Goal: Task Accomplishment & Management: Complete application form

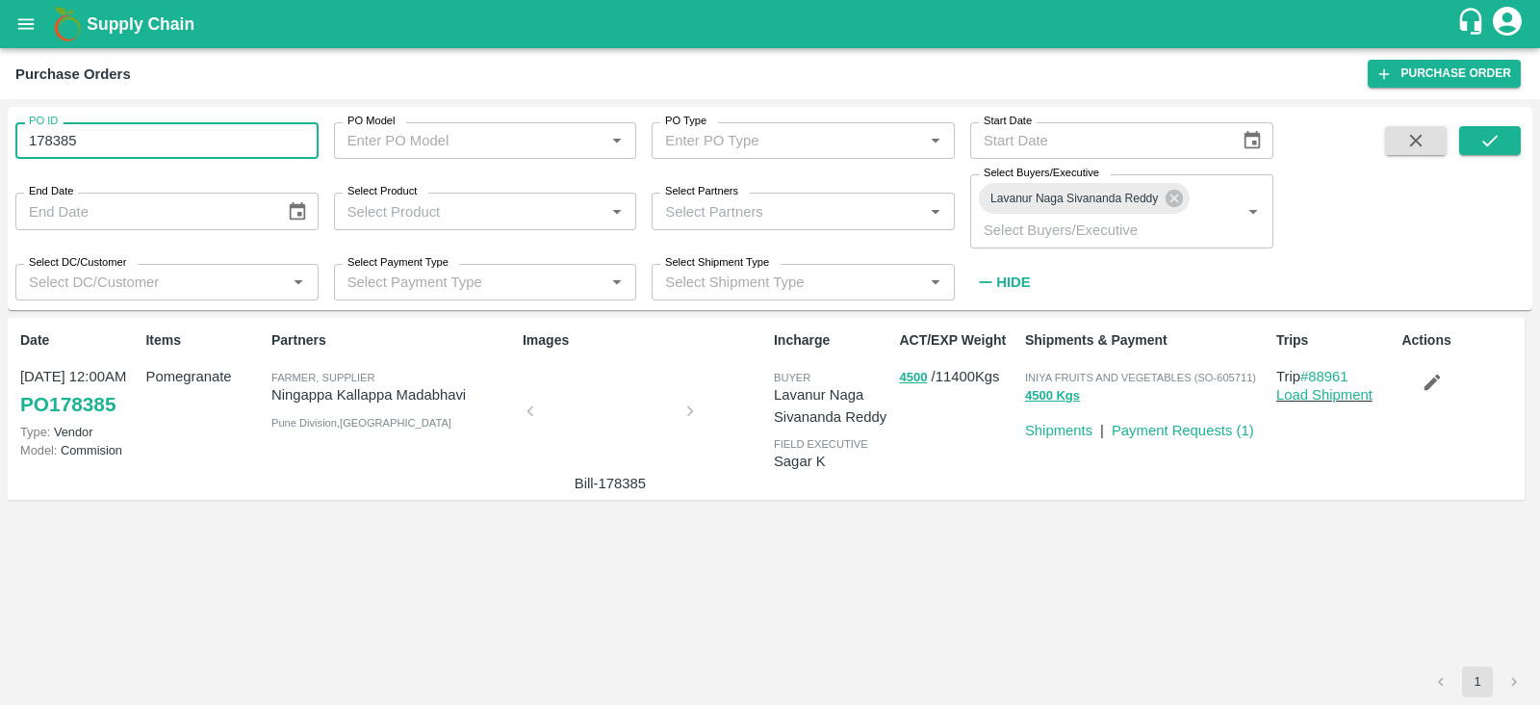
click at [45, 143] on input "178385" at bounding box center [166, 140] width 303 height 37
type input "178385"
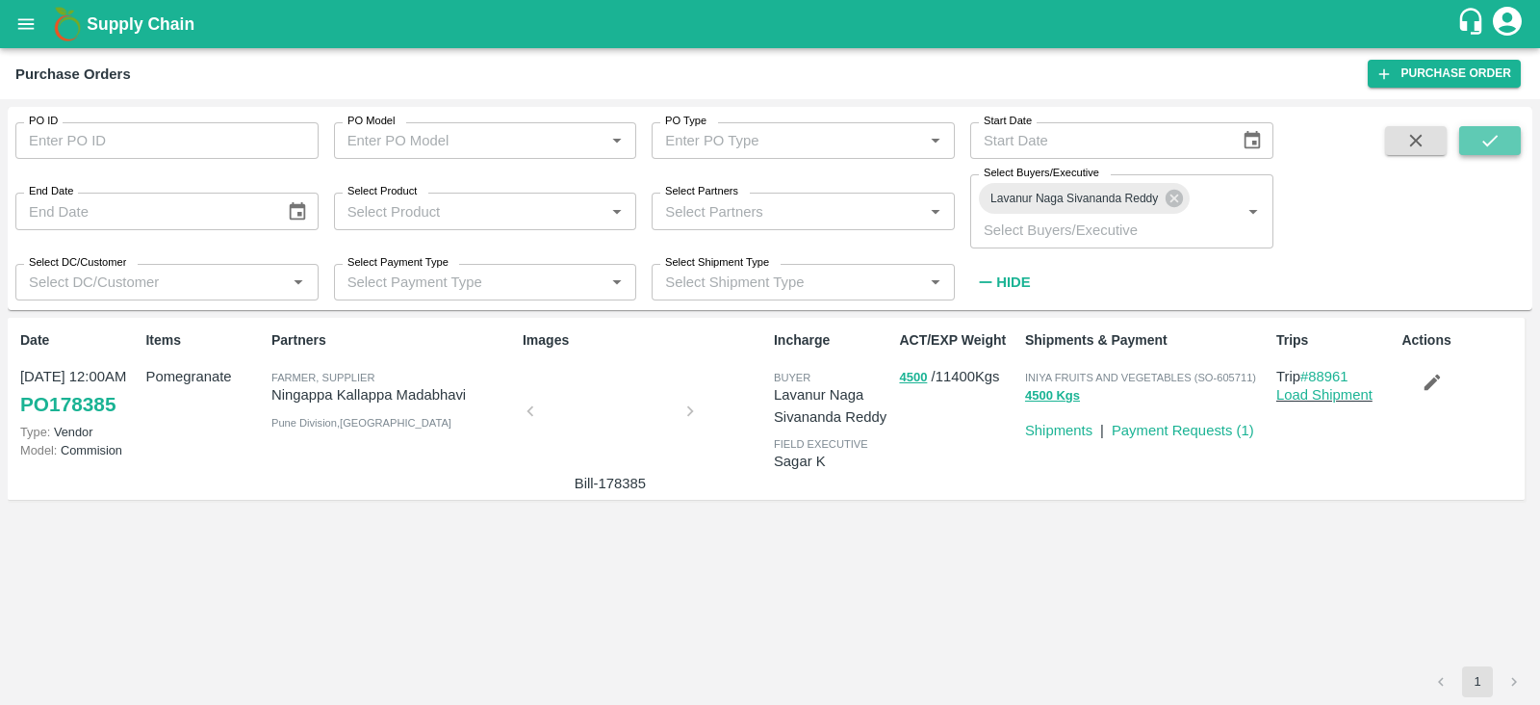
click at [1481, 138] on icon "submit" at bounding box center [1490, 140] width 21 height 21
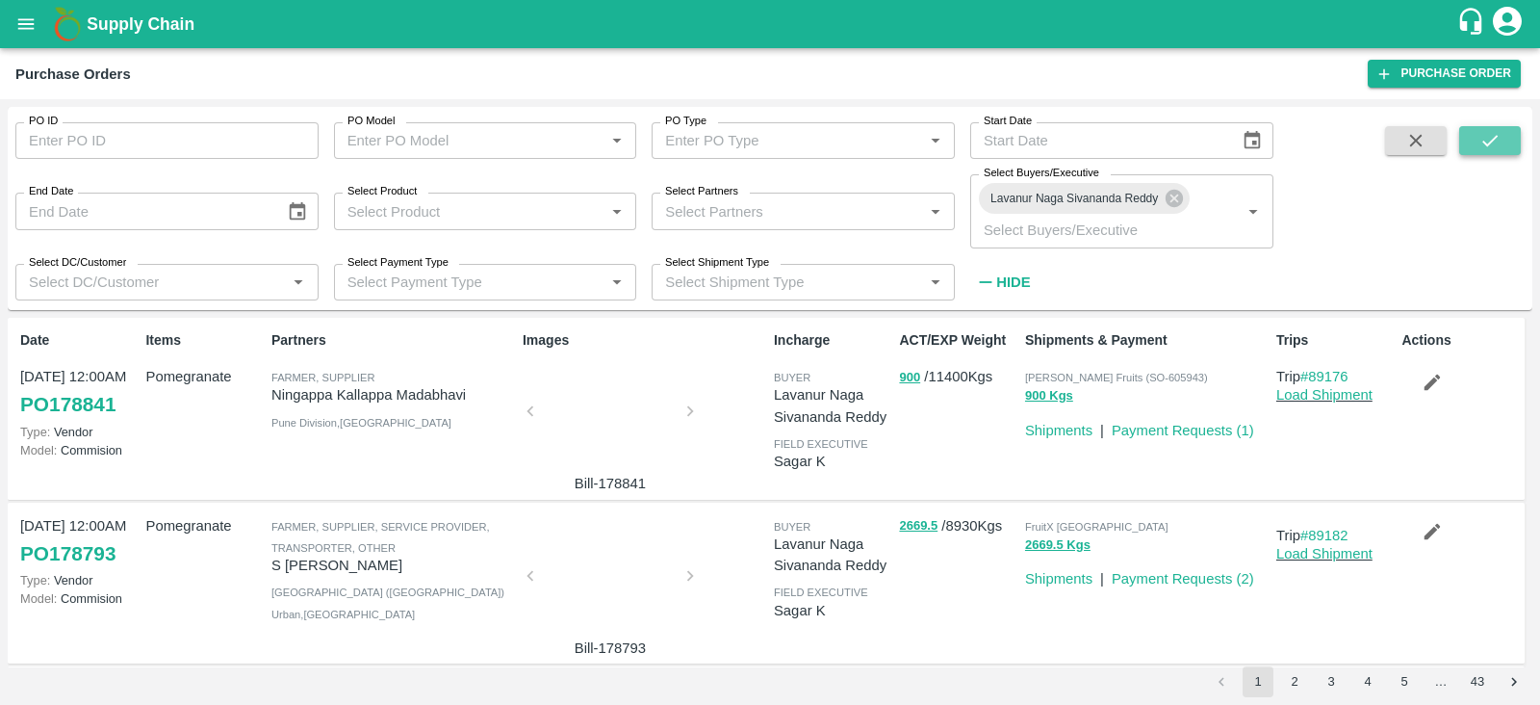
click at [1494, 140] on icon "submit" at bounding box center [1490, 141] width 15 height 12
click at [1480, 142] on icon "submit" at bounding box center [1490, 140] width 21 height 21
click at [1416, 546] on button "button" at bounding box center [1433, 531] width 62 height 33
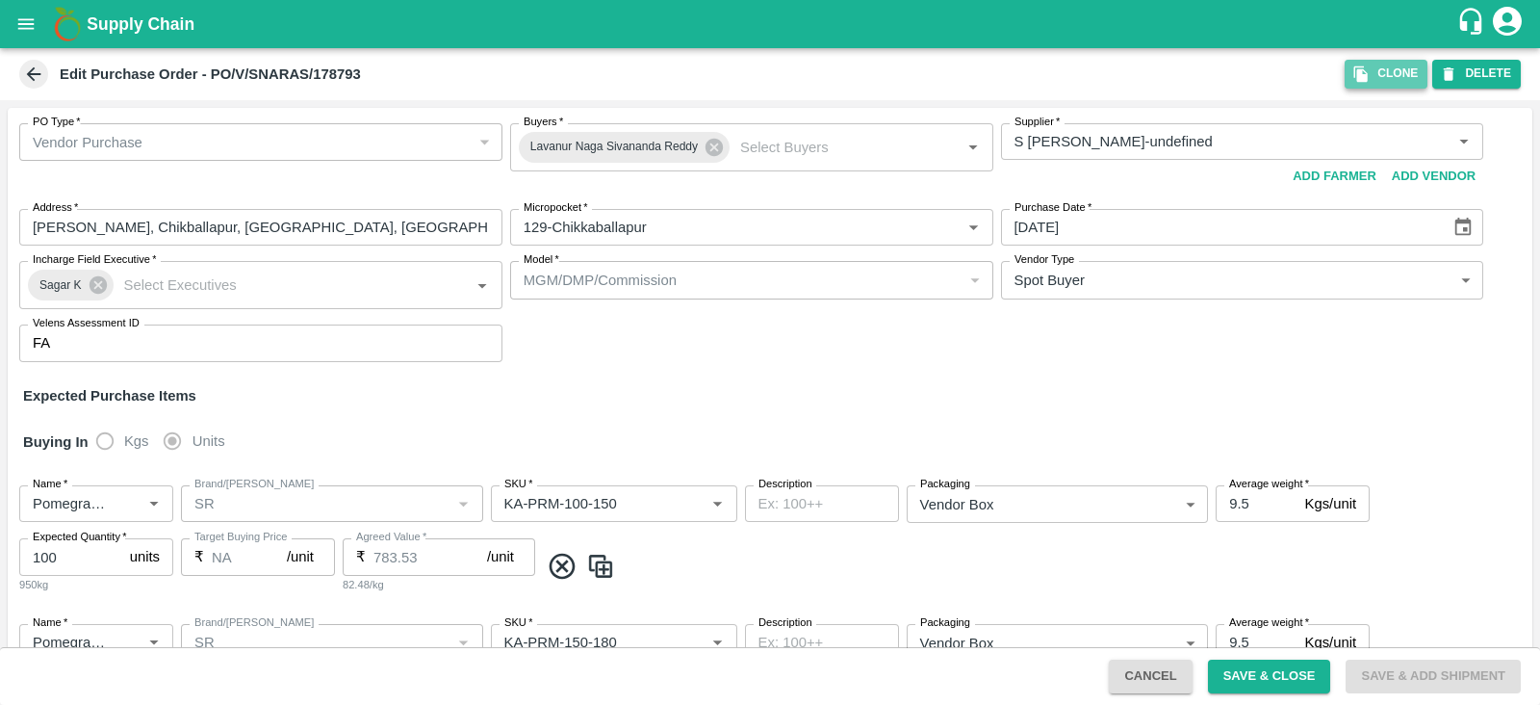
click at [1365, 67] on icon "button" at bounding box center [1361, 73] width 17 height 17
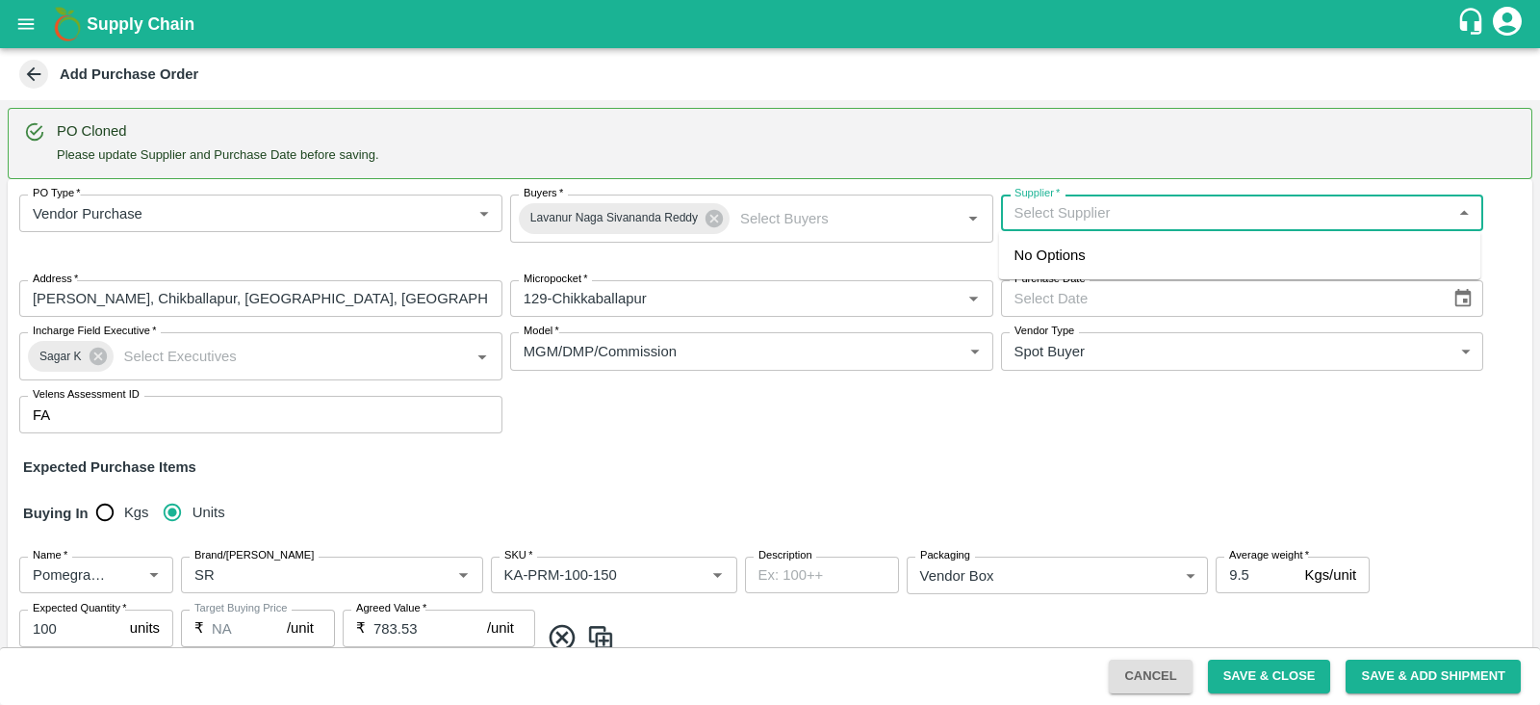
click at [1143, 209] on input "Supplier   *" at bounding box center [1227, 212] width 440 height 25
type input "S"
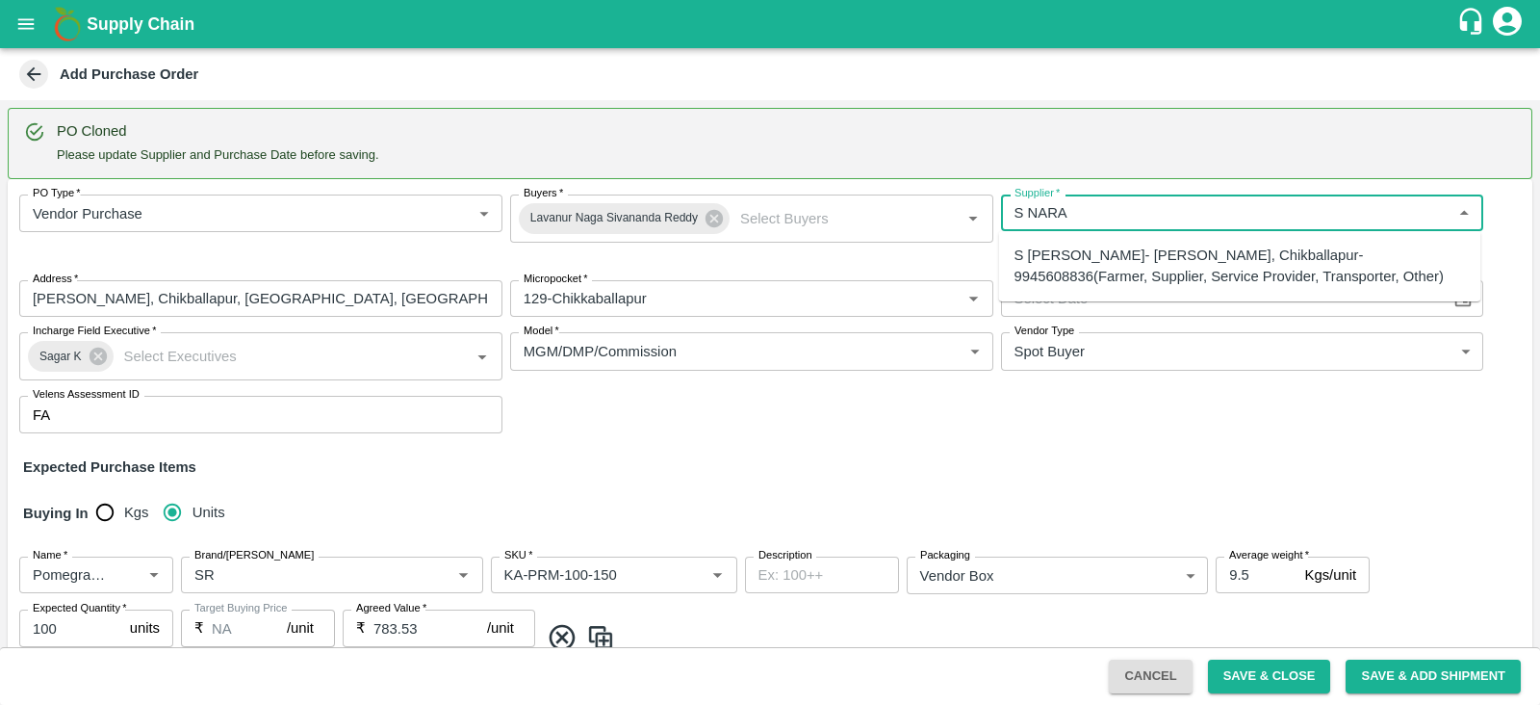
click at [1133, 250] on div "S Narasimhamurthy- Jataru Hosahalli, Chikballapur-9945608836(Farmer, Supplier, …" at bounding box center [1241, 266] width 452 height 43
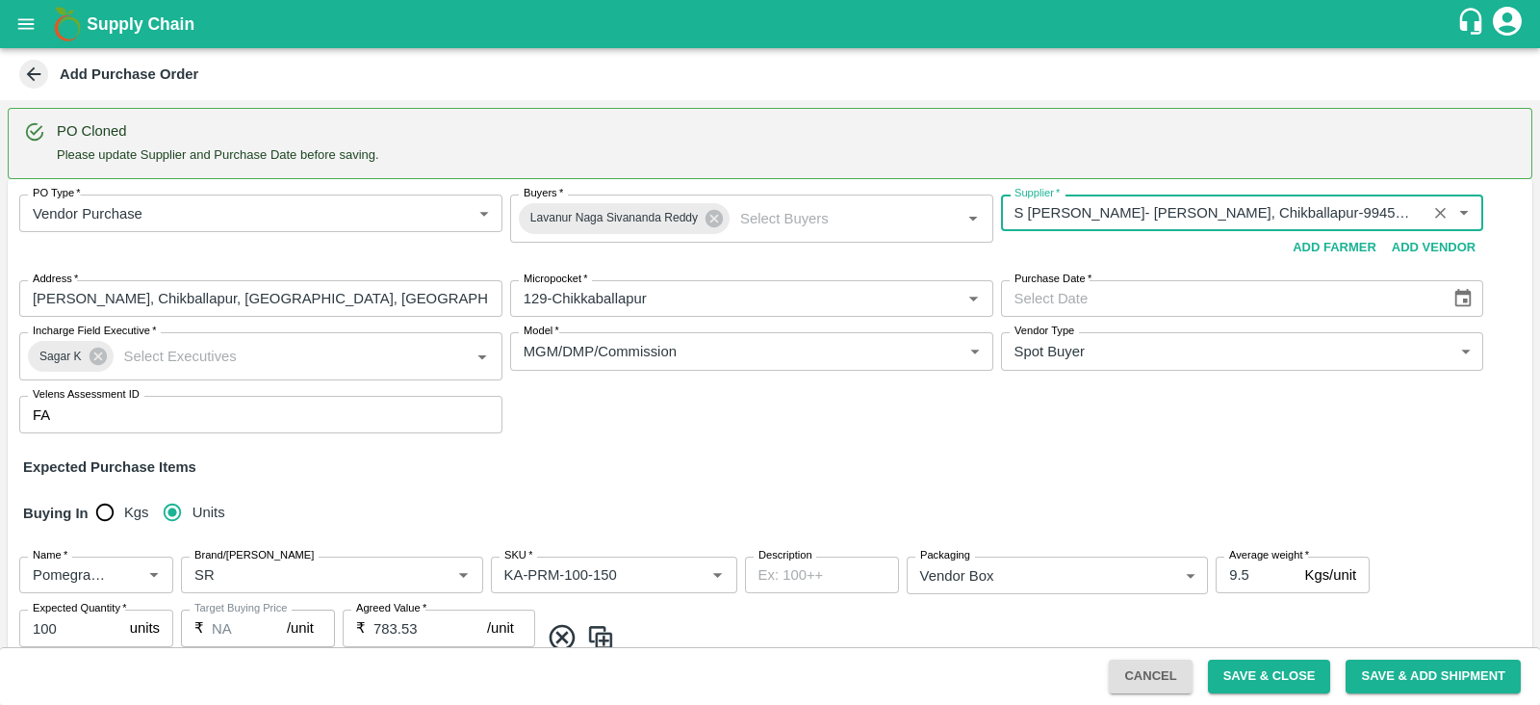
type input "S Narasimhamurthy- Jataru Hosahalli, Chikballapur-9945608836(Farmer, Supplier, …"
click at [1463, 295] on icon "Choose date" at bounding box center [1463, 298] width 21 height 21
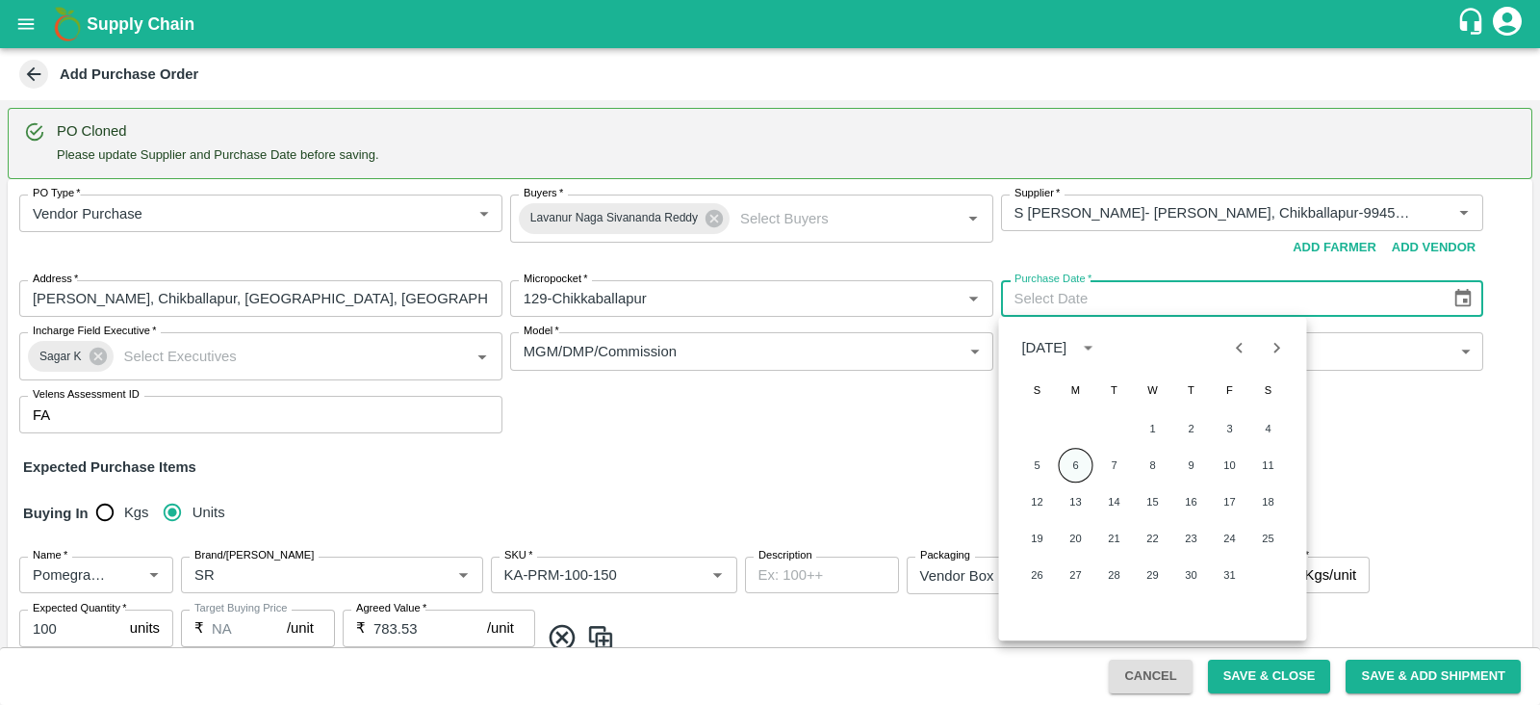
click at [1075, 469] on button "6" at bounding box center [1076, 465] width 35 height 35
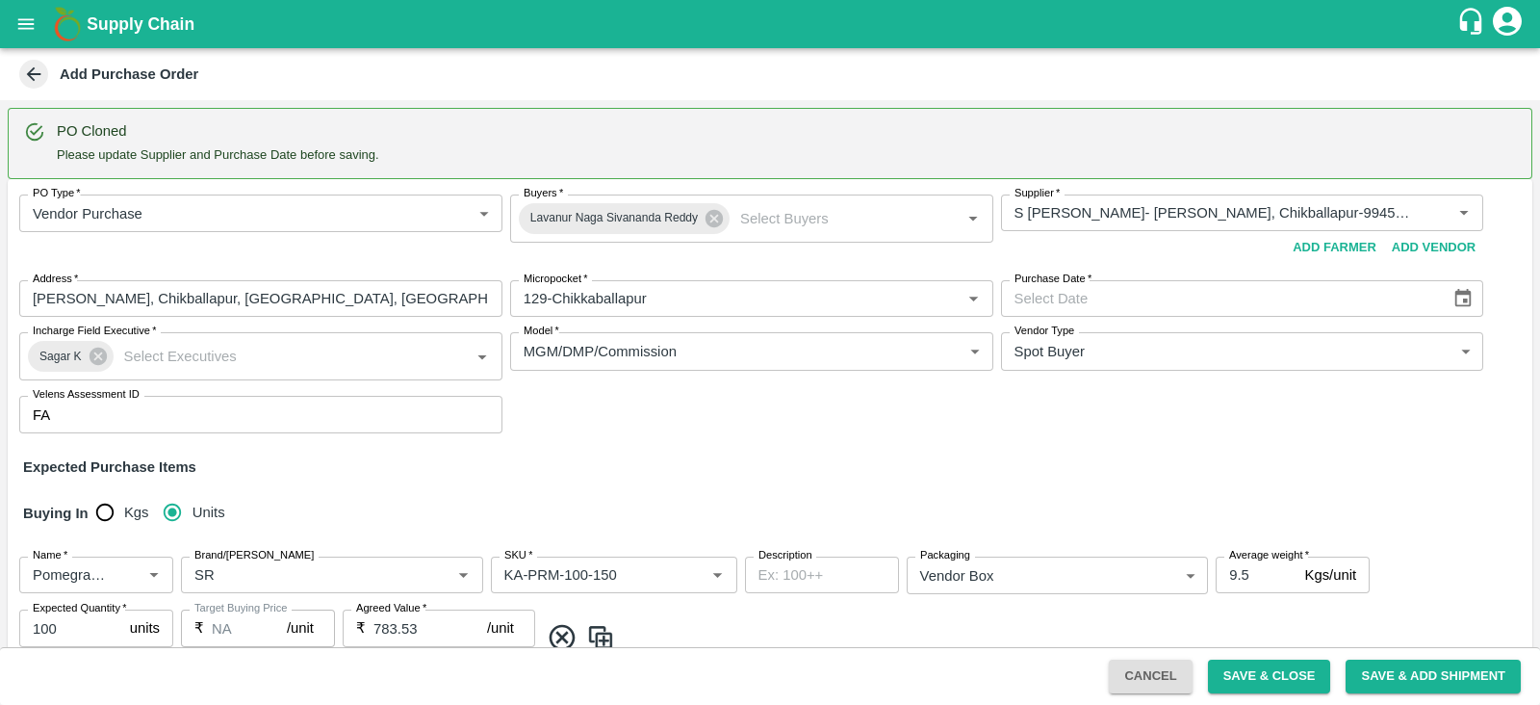
type input "06/10/2025"
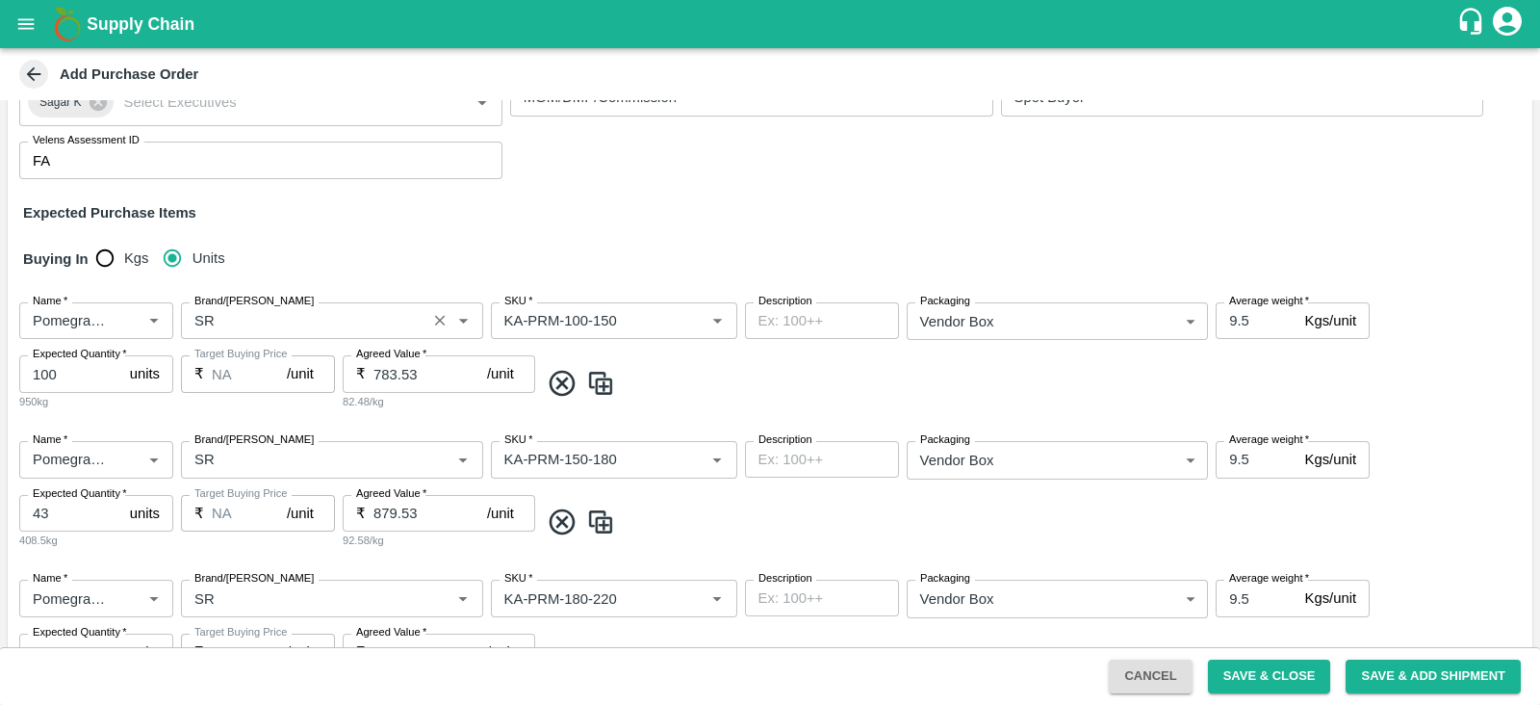
click at [212, 317] on input "Brand/[PERSON_NAME]" at bounding box center [304, 320] width 234 height 25
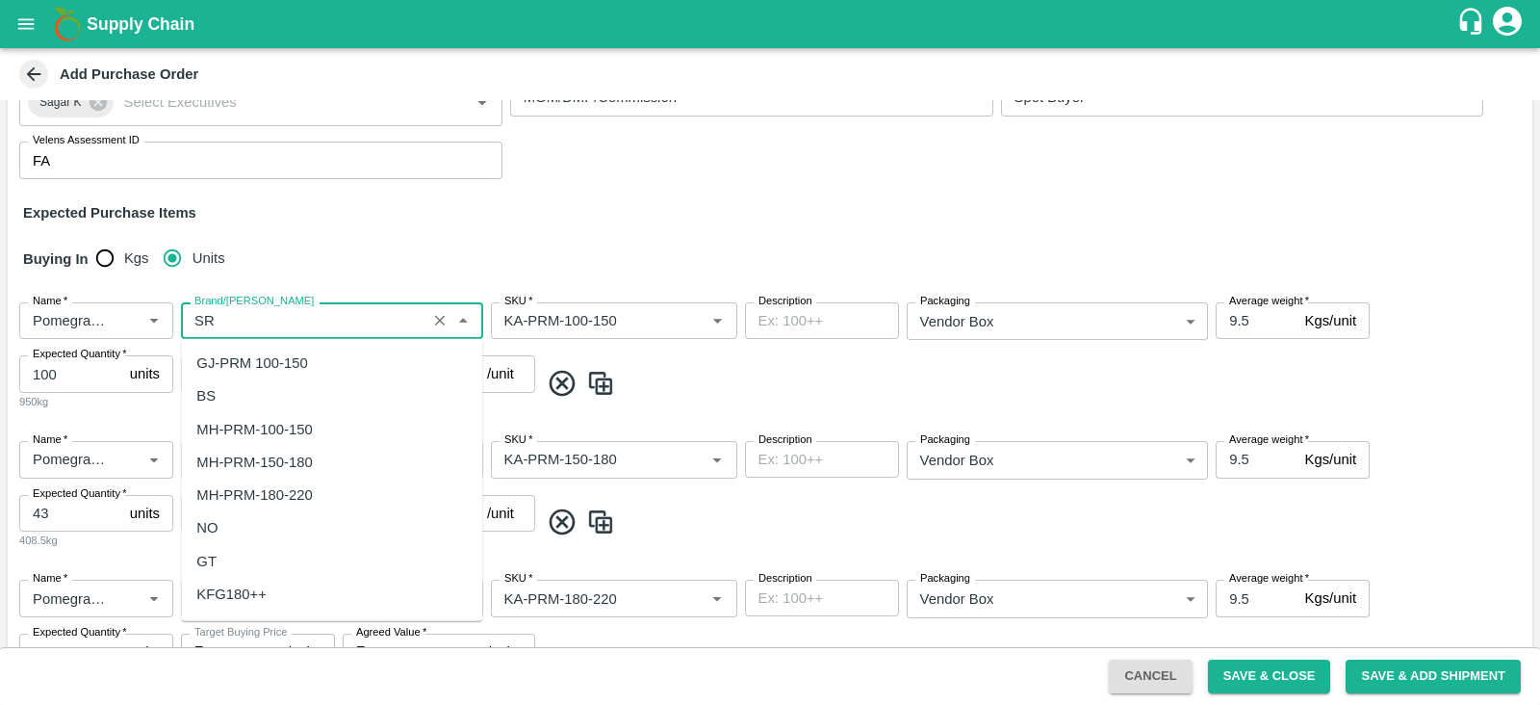
click at [212, 317] on input "Brand/Marka" at bounding box center [304, 320] width 234 height 25
click at [230, 359] on div "MS" at bounding box center [331, 363] width 301 height 33
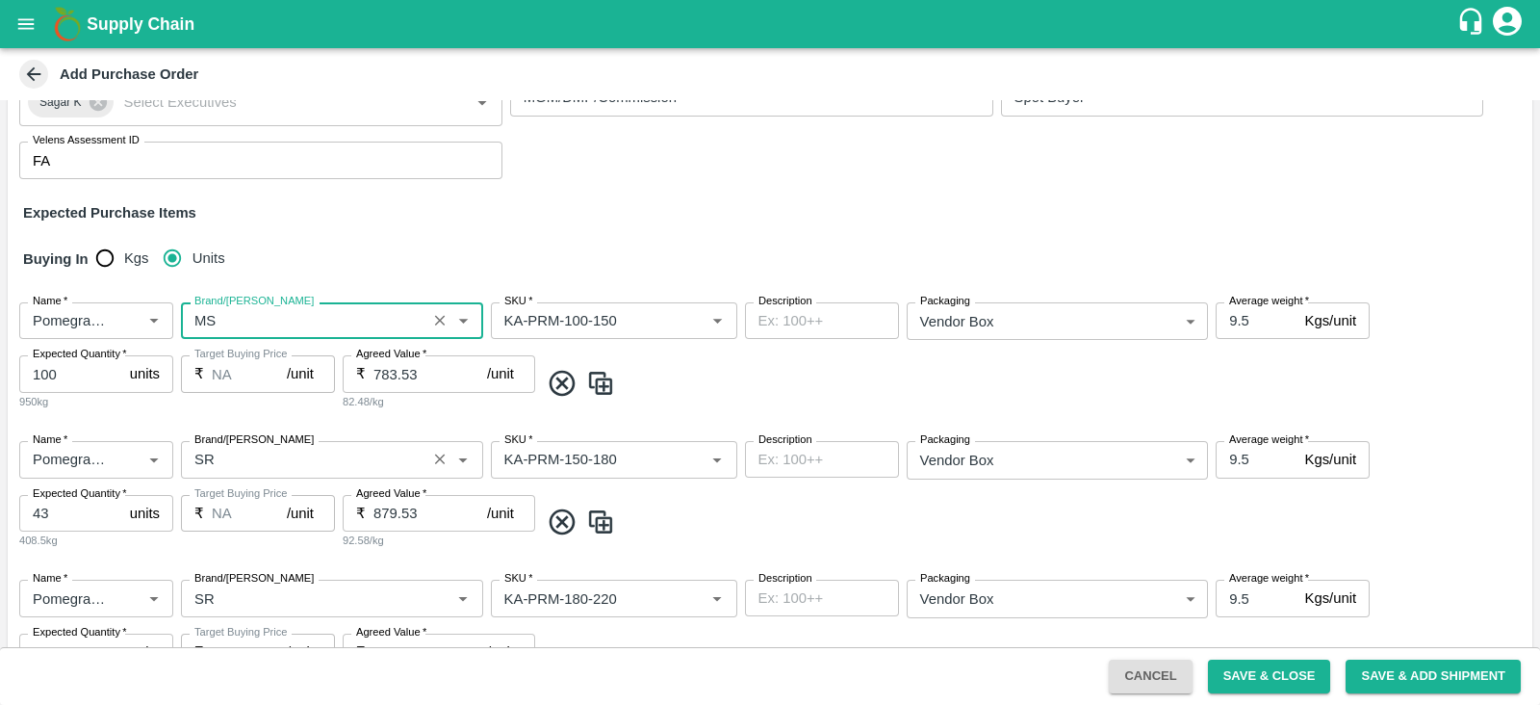
type input "MS"
click at [220, 457] on input "Brand/Marka" at bounding box center [304, 459] width 234 height 25
click at [220, 457] on input "Brand/[PERSON_NAME]" at bounding box center [304, 459] width 234 height 25
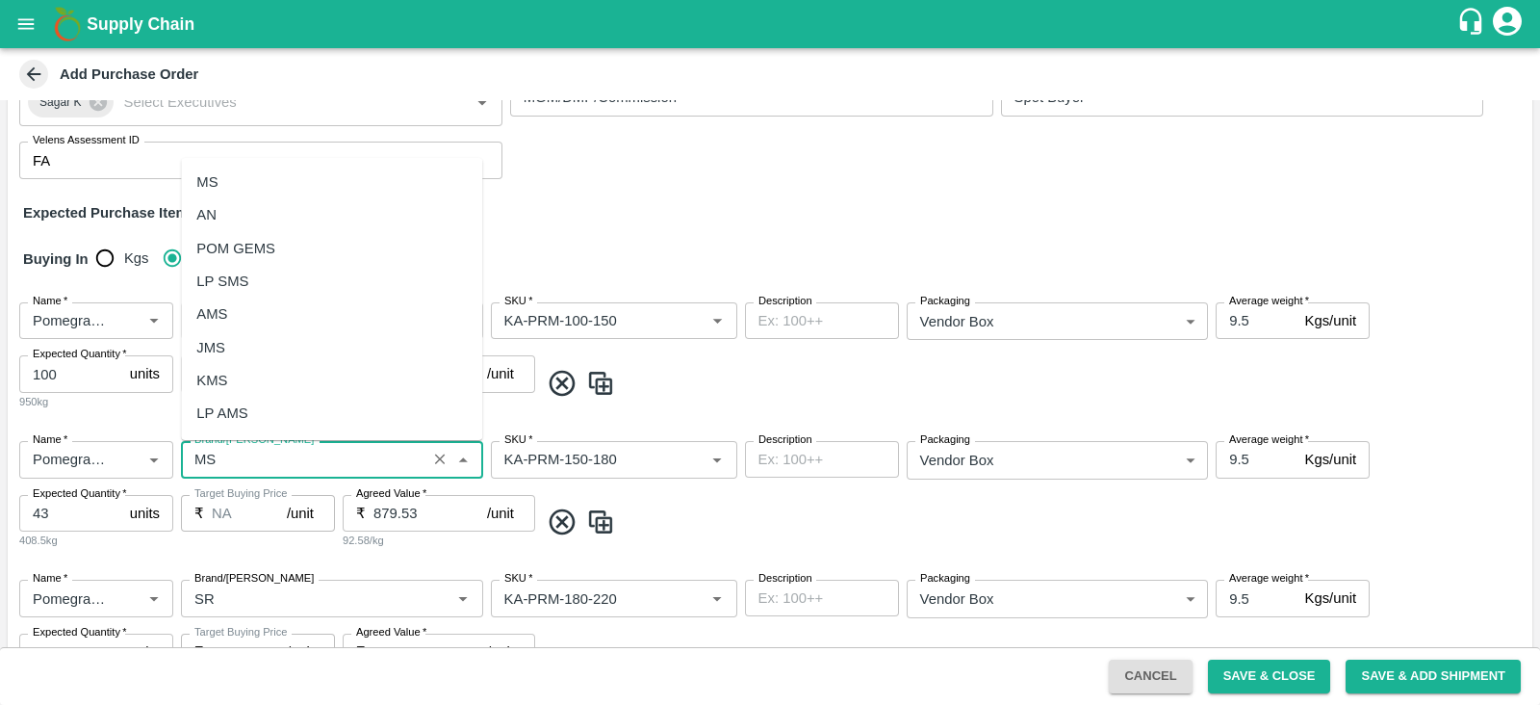
click at [243, 186] on div "MS" at bounding box center [331, 182] width 301 height 33
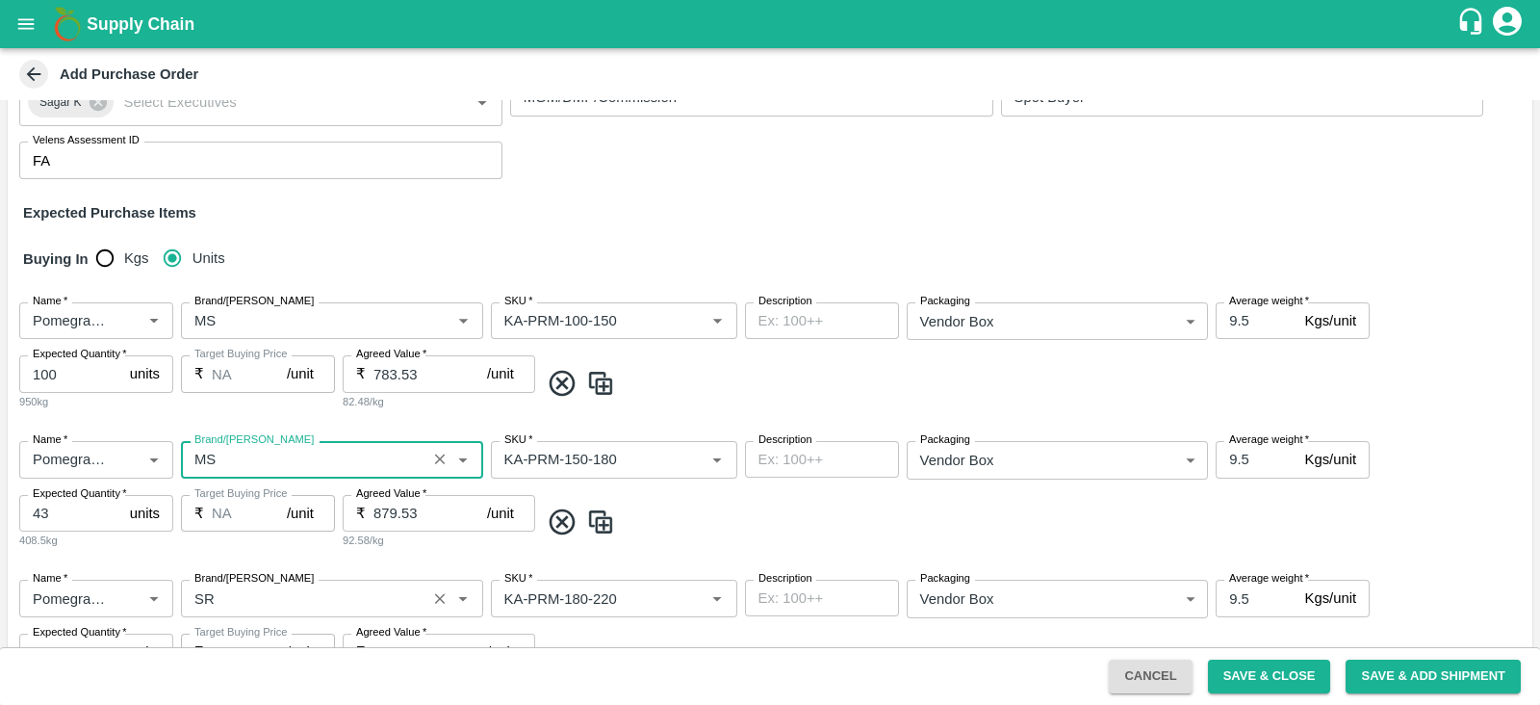
type input "MS"
click at [227, 587] on input "Brand/[PERSON_NAME]" at bounding box center [304, 597] width 234 height 25
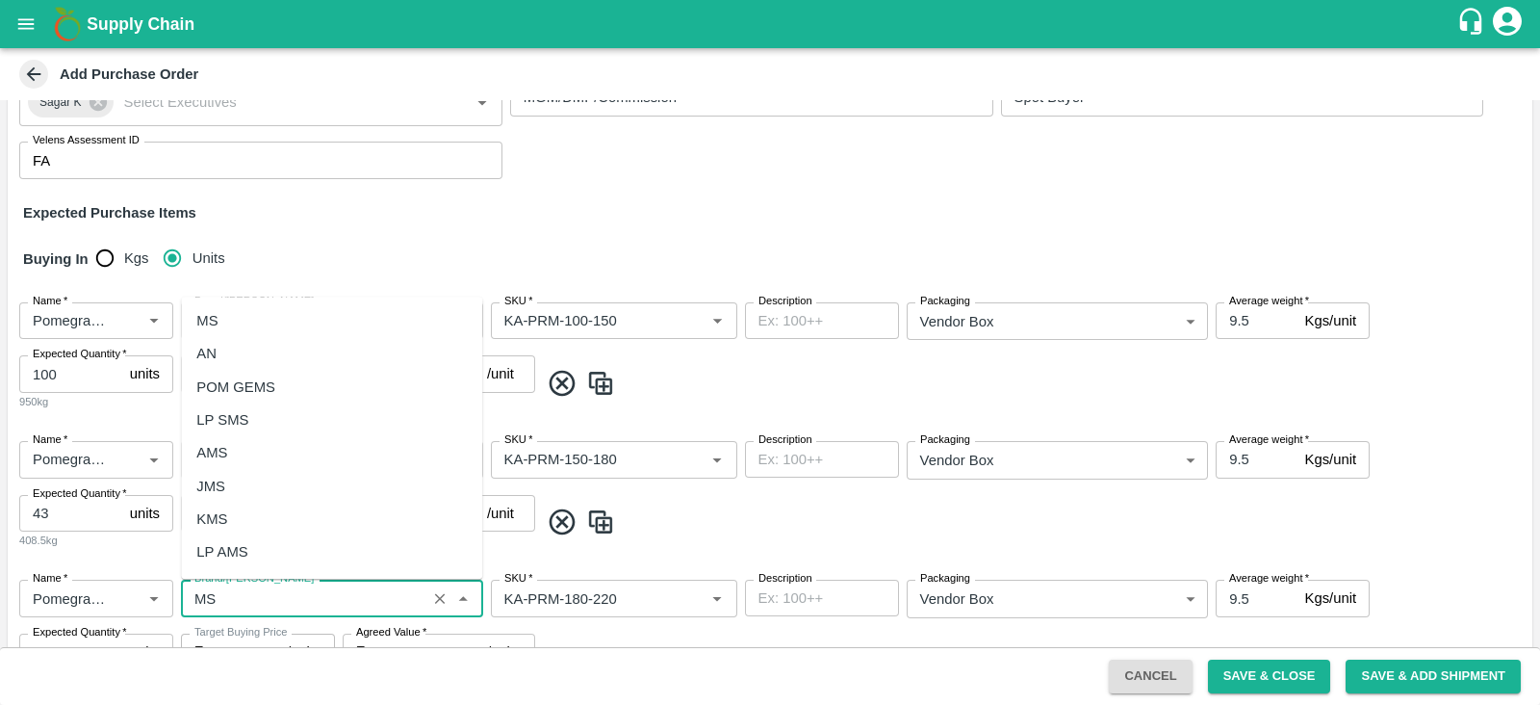
click at [279, 315] on div "MS" at bounding box center [331, 320] width 301 height 33
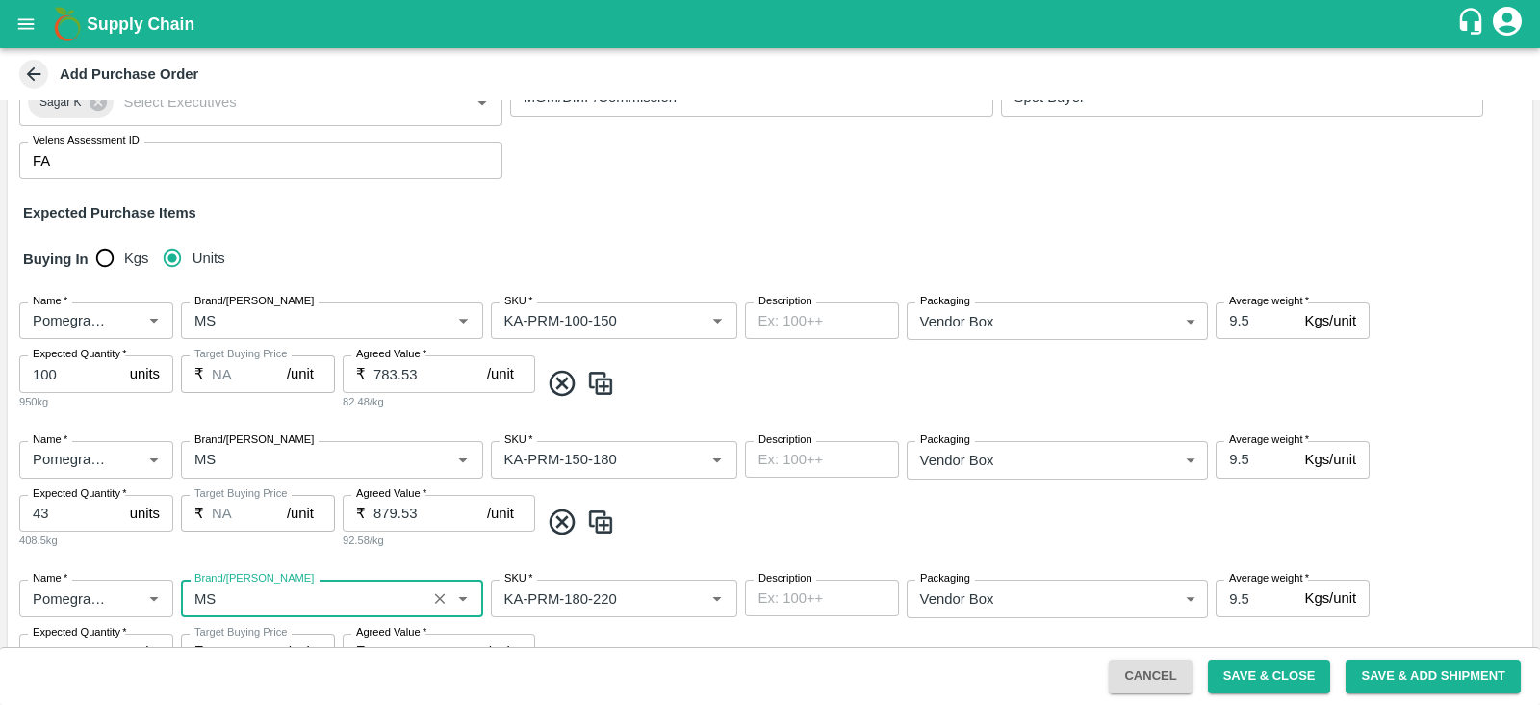
scroll to position [615, 0]
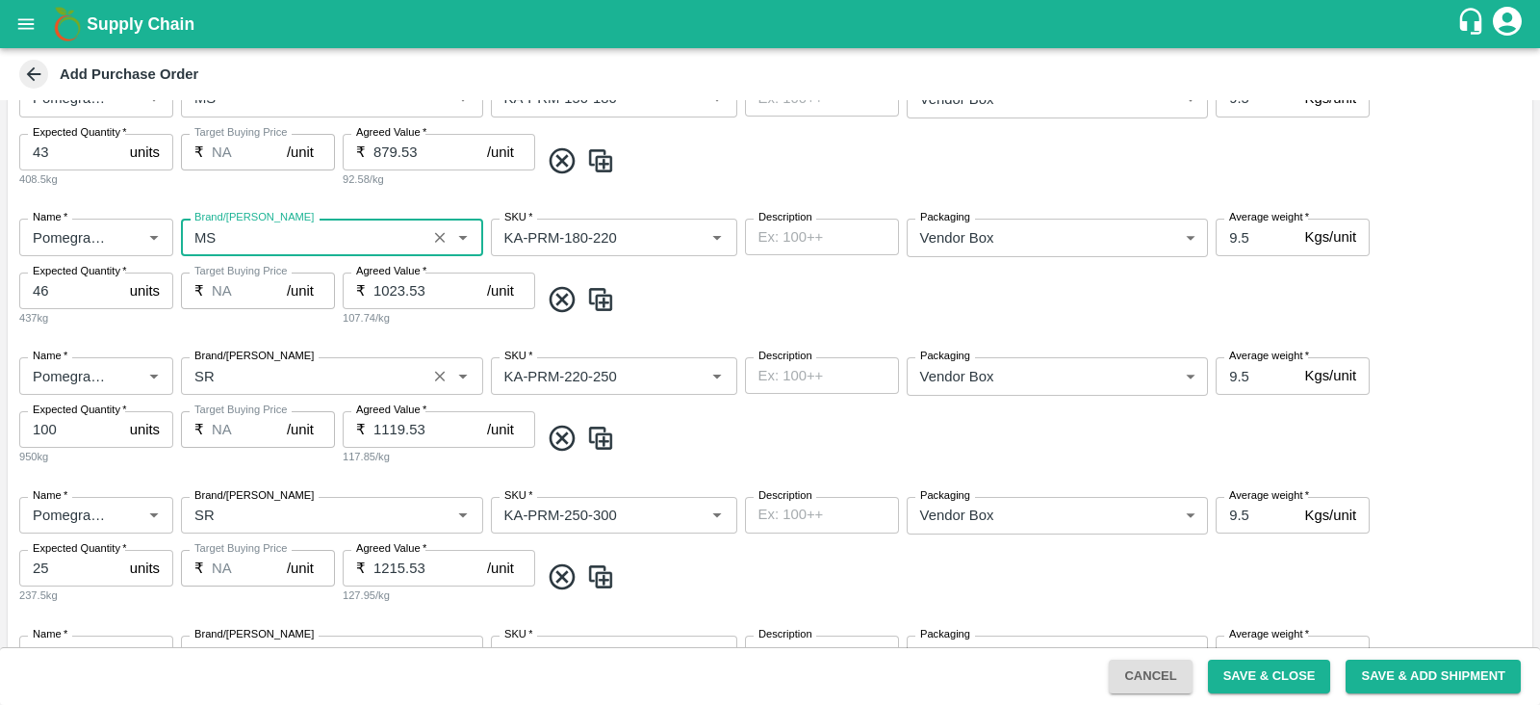
type input "MS"
click at [229, 384] on input "Brand/[PERSON_NAME]" at bounding box center [304, 375] width 234 height 25
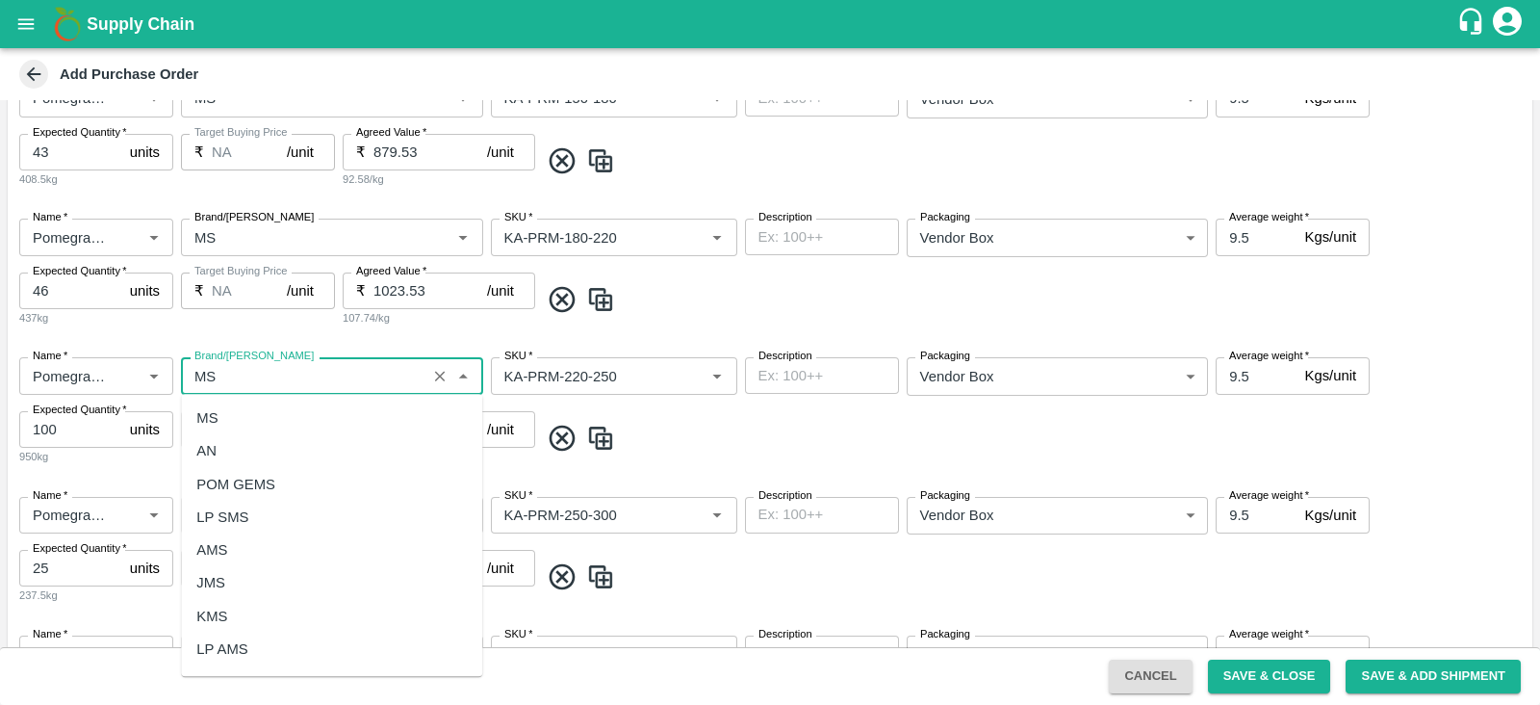
click at [231, 411] on div "MS" at bounding box center [331, 417] width 301 height 33
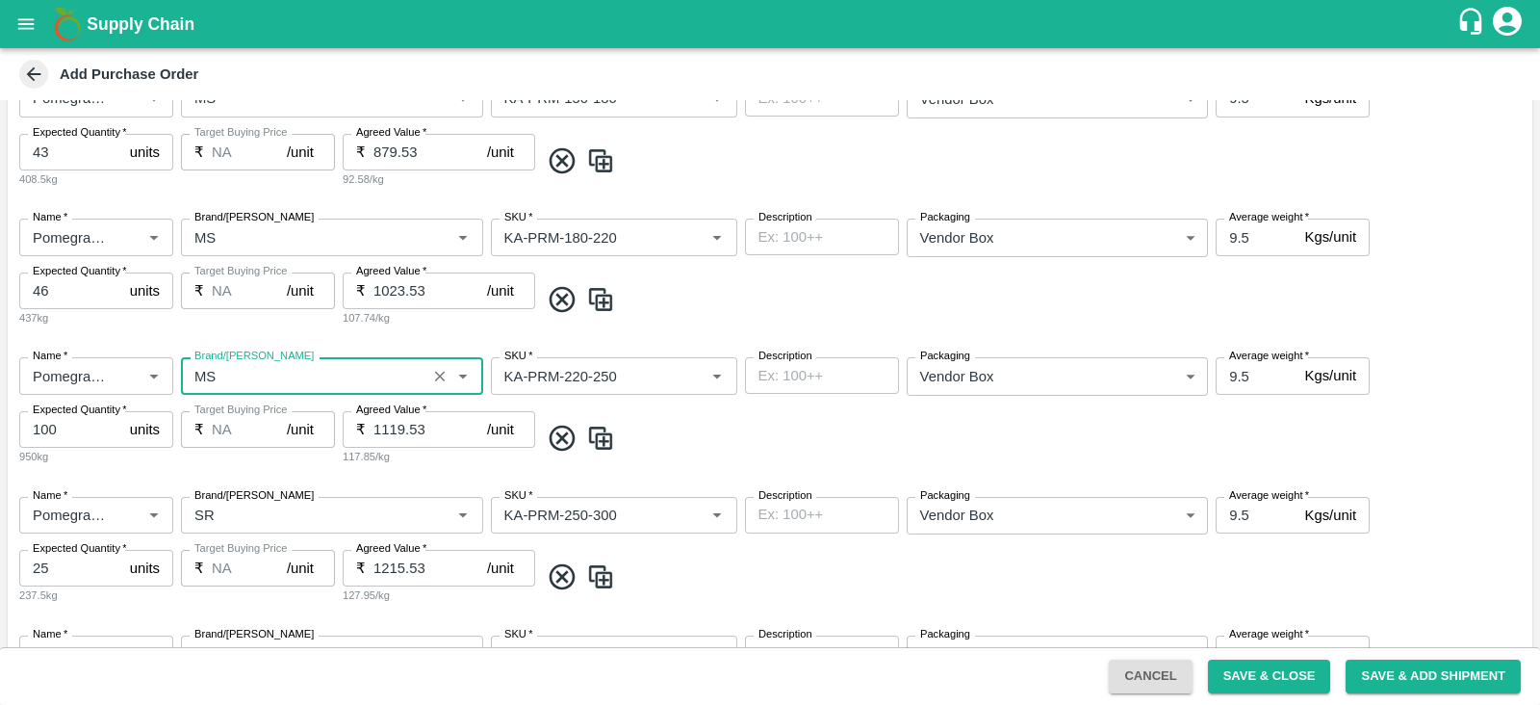
scroll to position [784, 0]
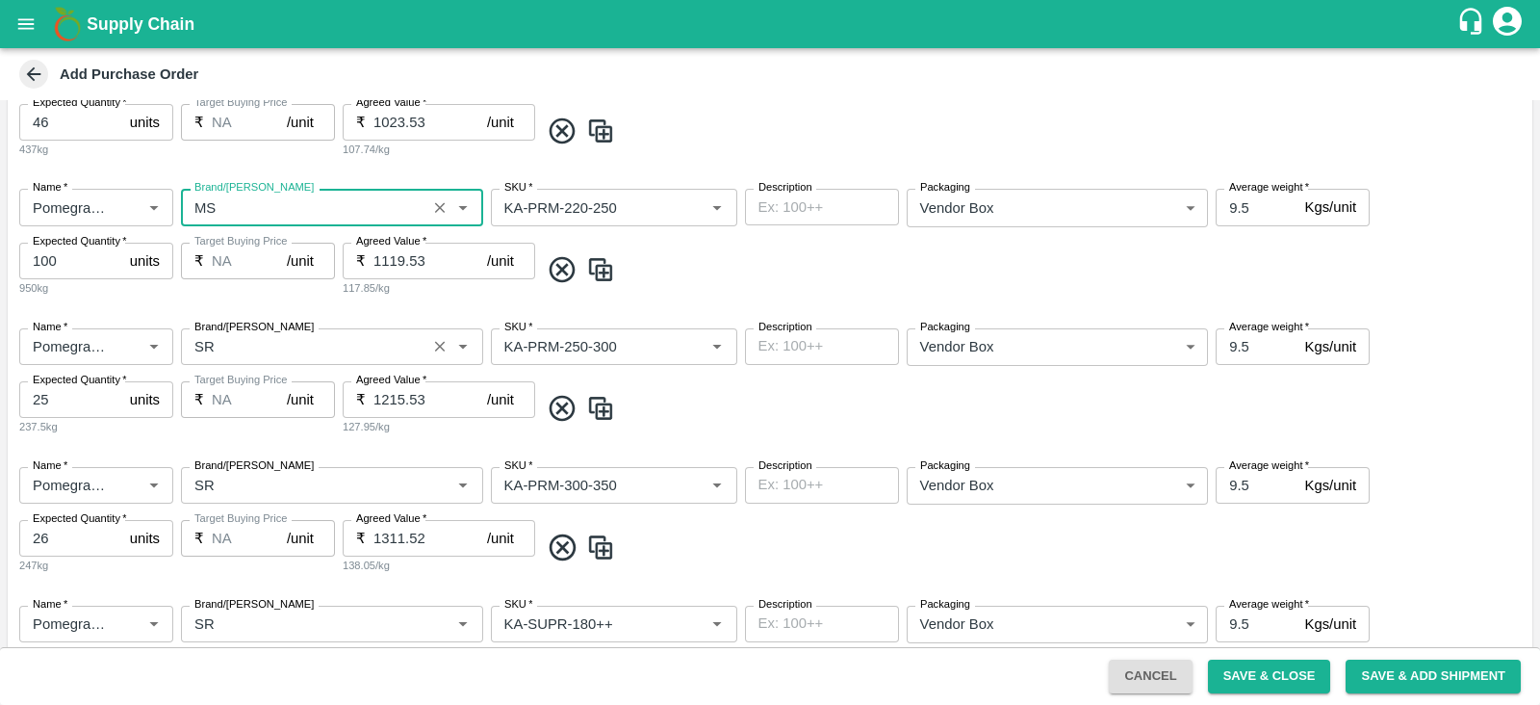
type input "MS"
click at [226, 353] on input "Brand/[PERSON_NAME]" at bounding box center [304, 346] width 234 height 25
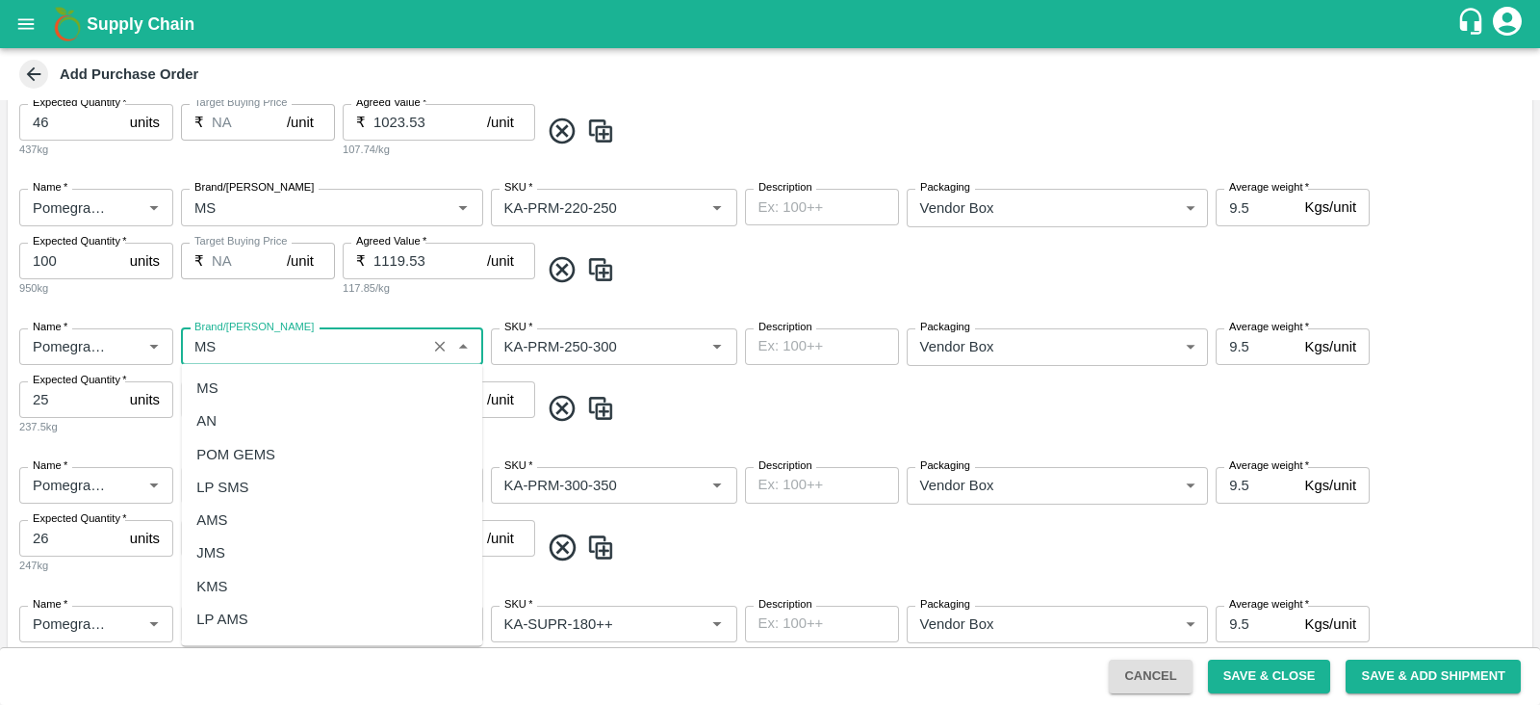
scroll to position [0, 0]
click at [228, 382] on div "MS" at bounding box center [331, 388] width 301 height 33
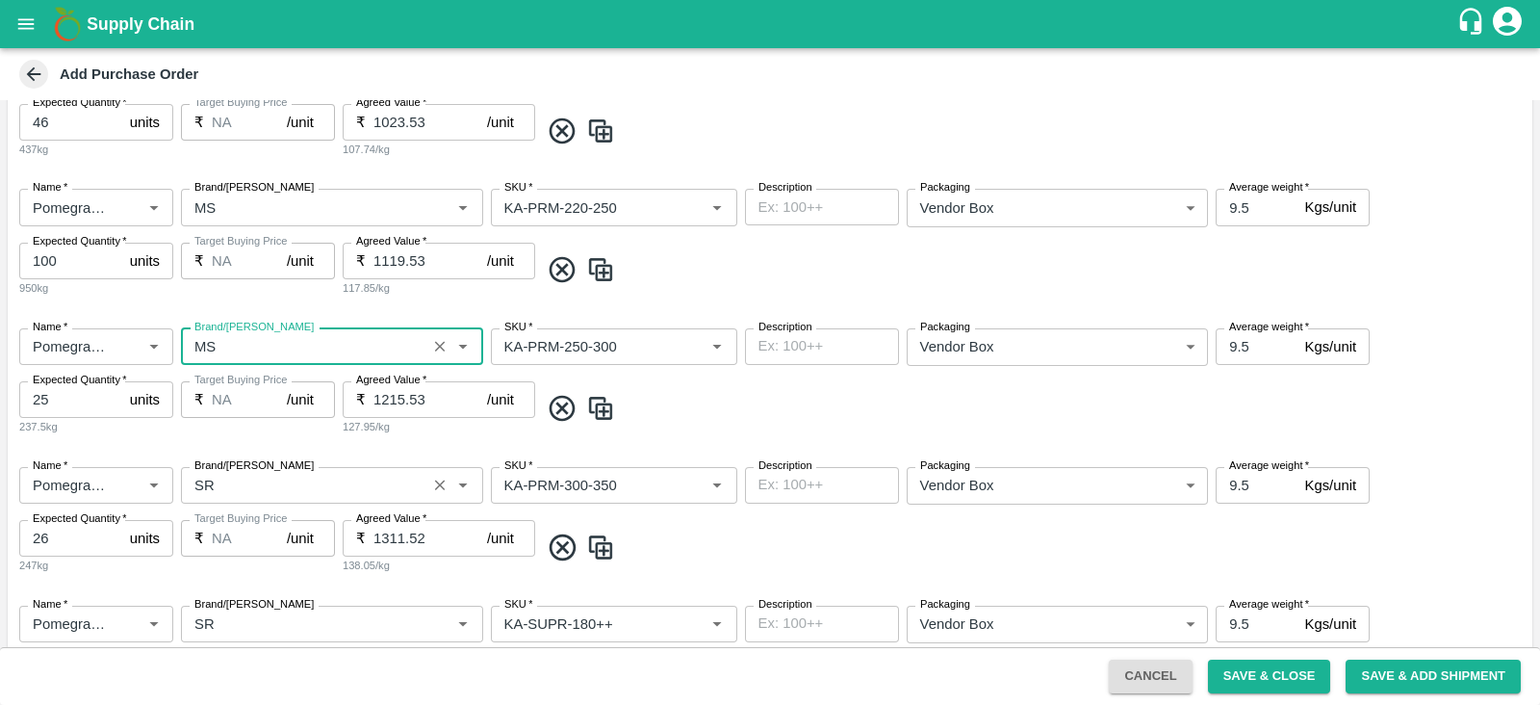
type input "MS"
click at [223, 494] on input "Brand/[PERSON_NAME]" at bounding box center [304, 485] width 234 height 25
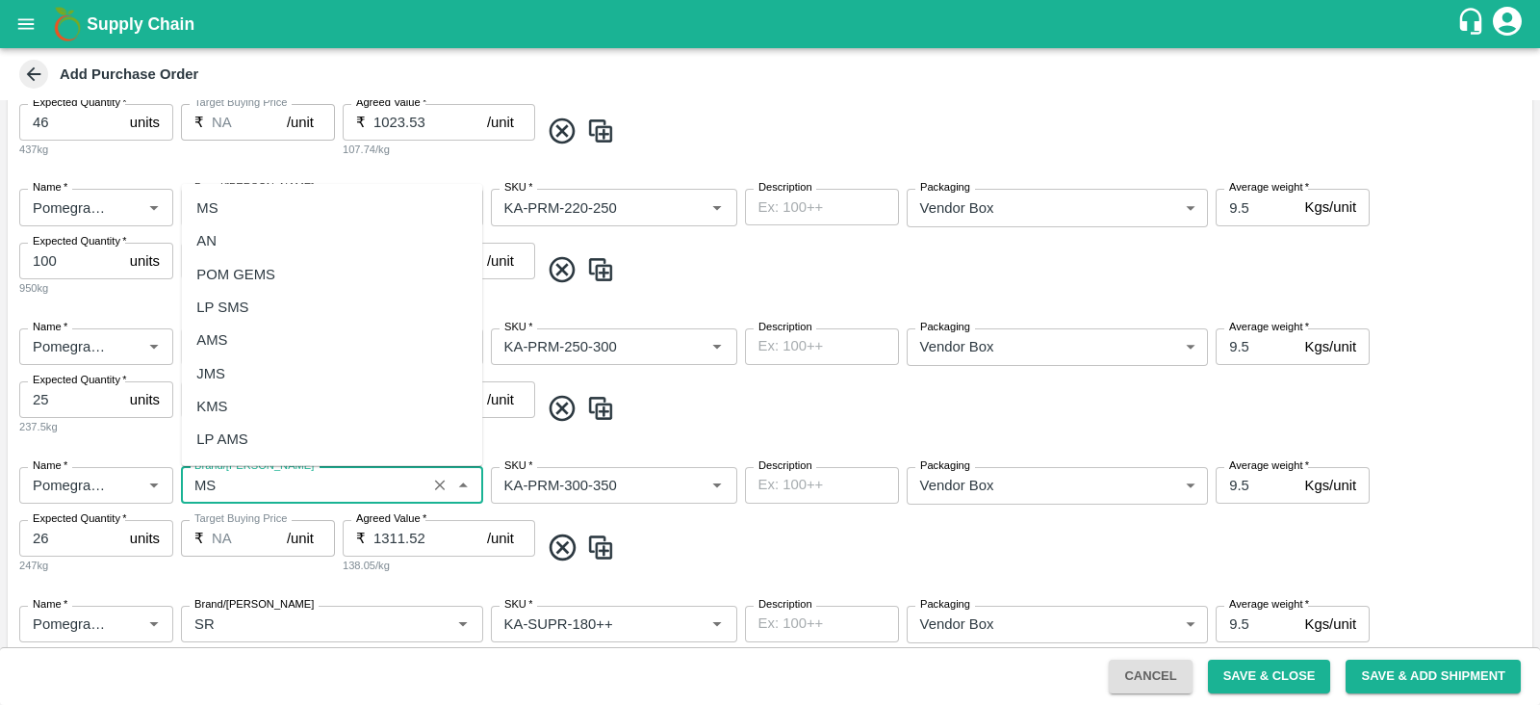
click at [293, 209] on div "MS" at bounding box center [331, 208] width 301 height 33
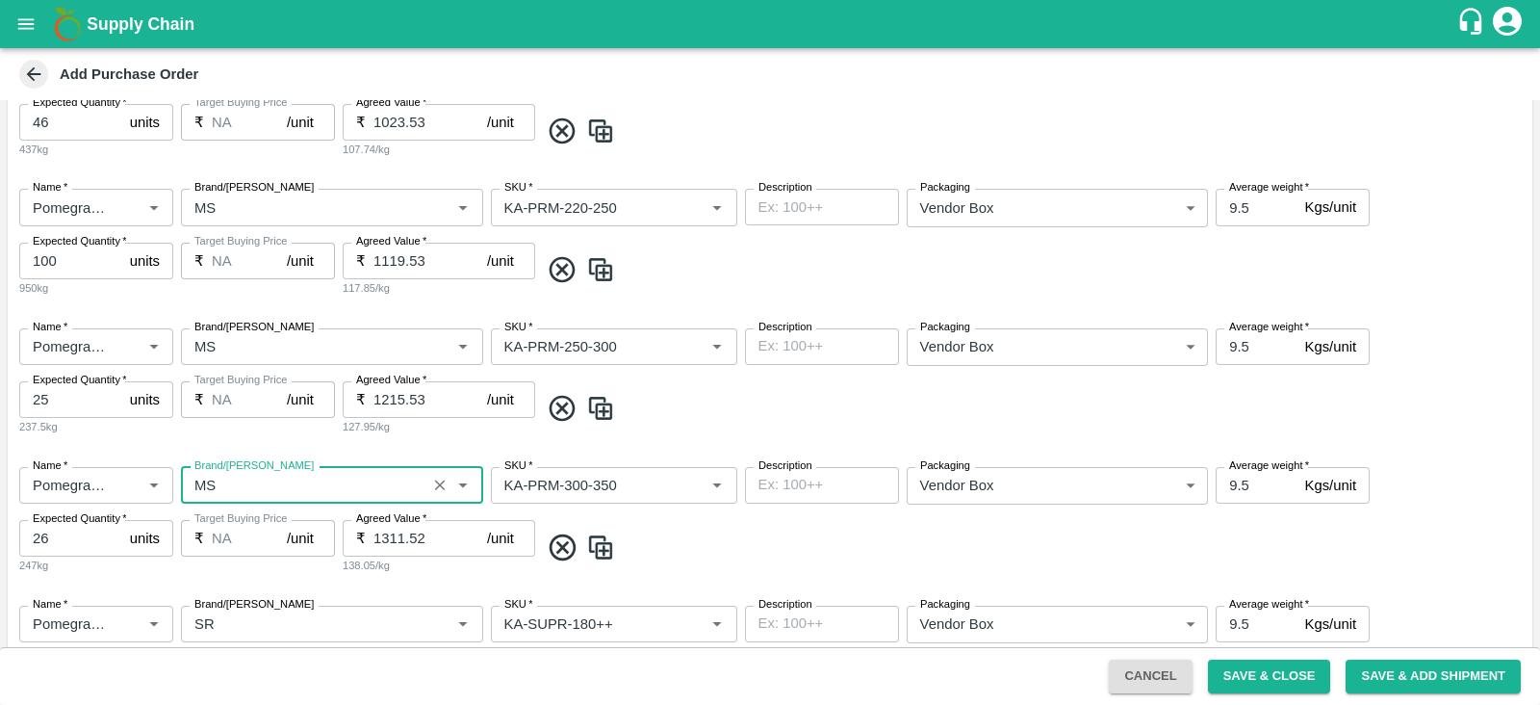
scroll to position [1053, 0]
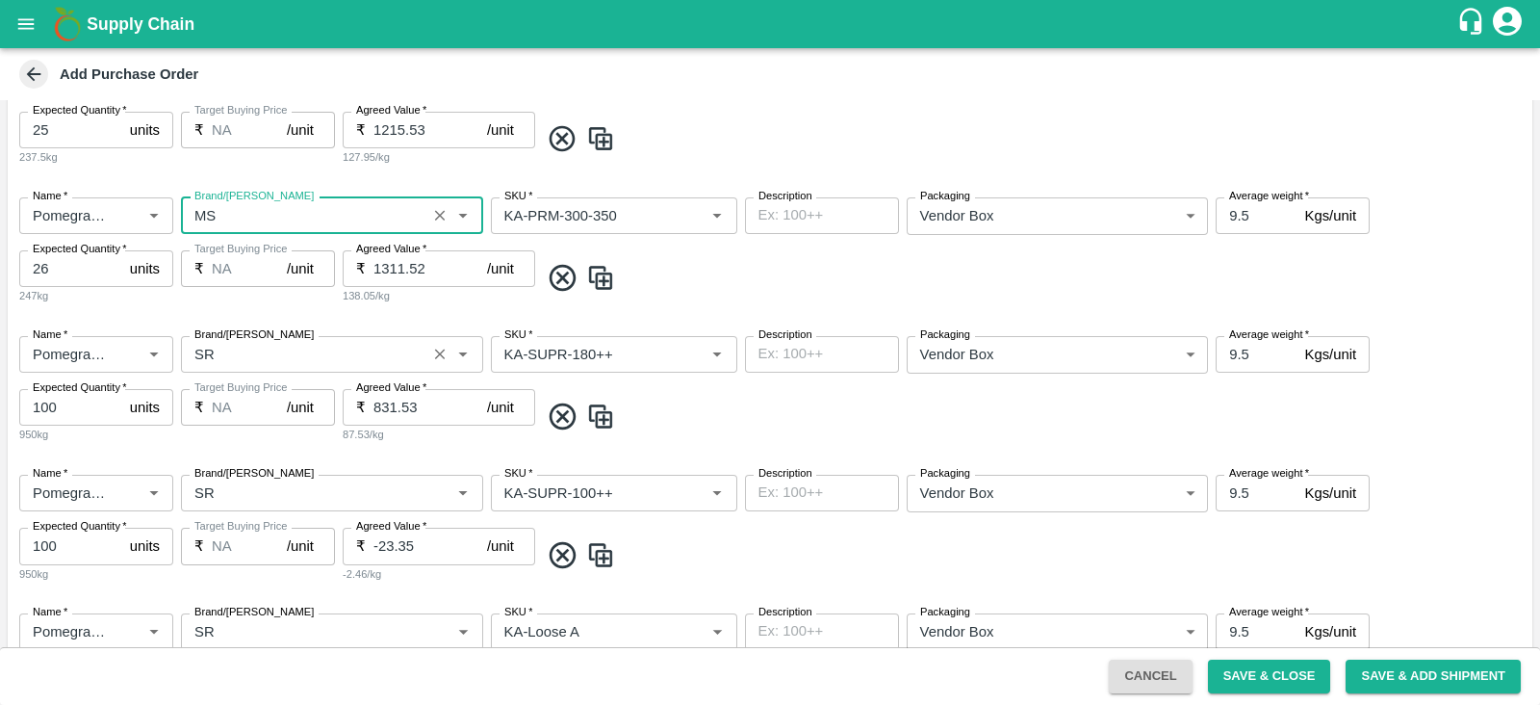
type input "MS"
click at [226, 350] on input "Brand/[PERSON_NAME]" at bounding box center [304, 354] width 234 height 25
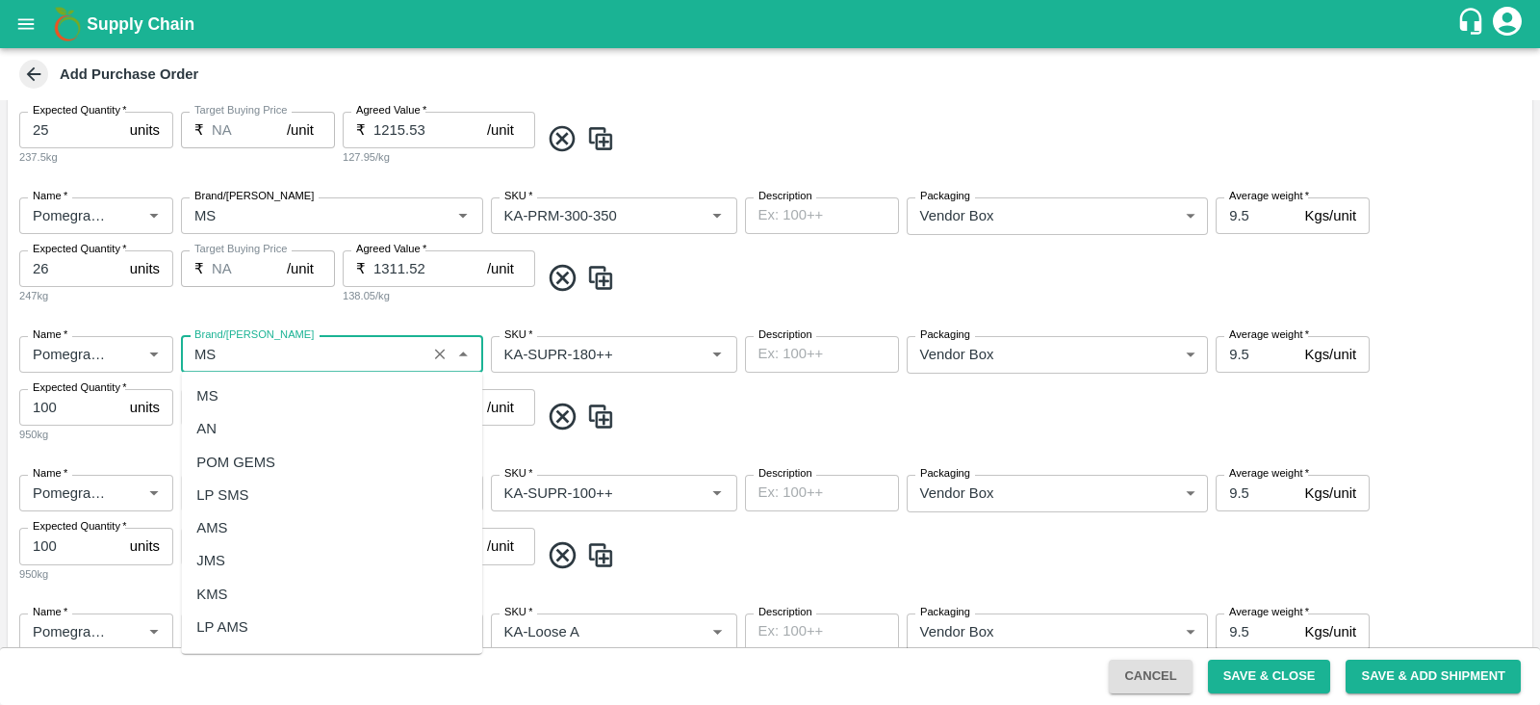
scroll to position [0, 0]
click at [233, 389] on div "MS" at bounding box center [331, 395] width 301 height 33
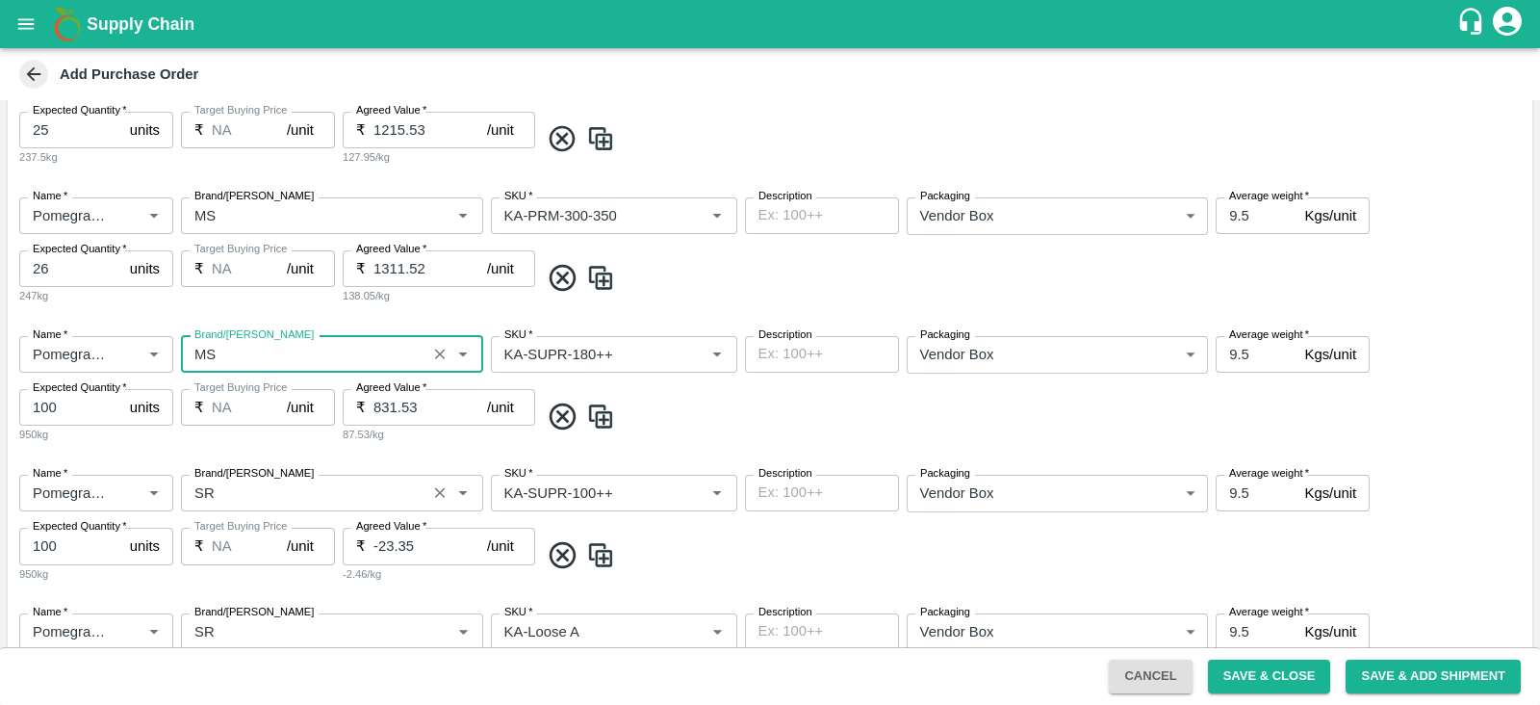
type input "MS"
click at [221, 496] on input "Brand/[PERSON_NAME]" at bounding box center [304, 492] width 234 height 25
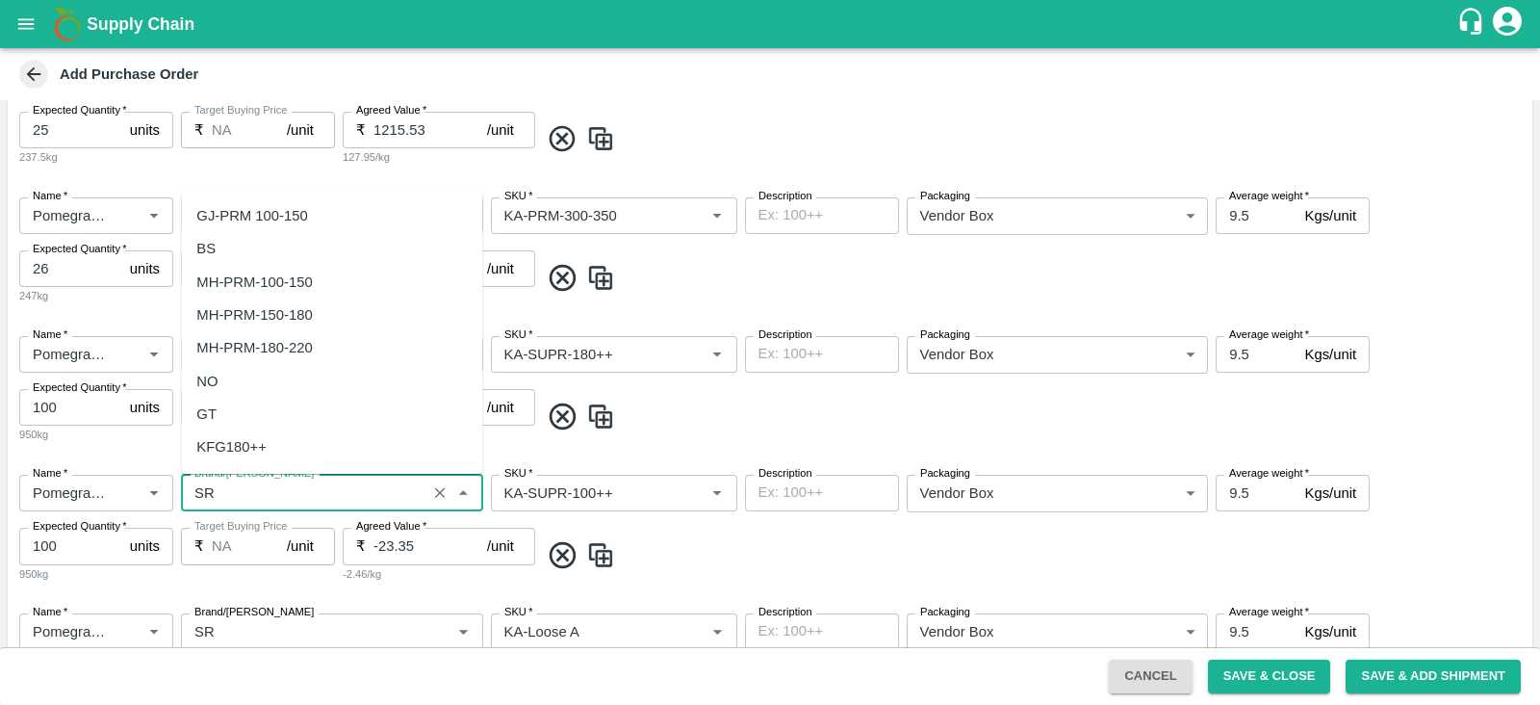
type input "S"
click at [257, 223] on div "MS" at bounding box center [331, 215] width 301 height 33
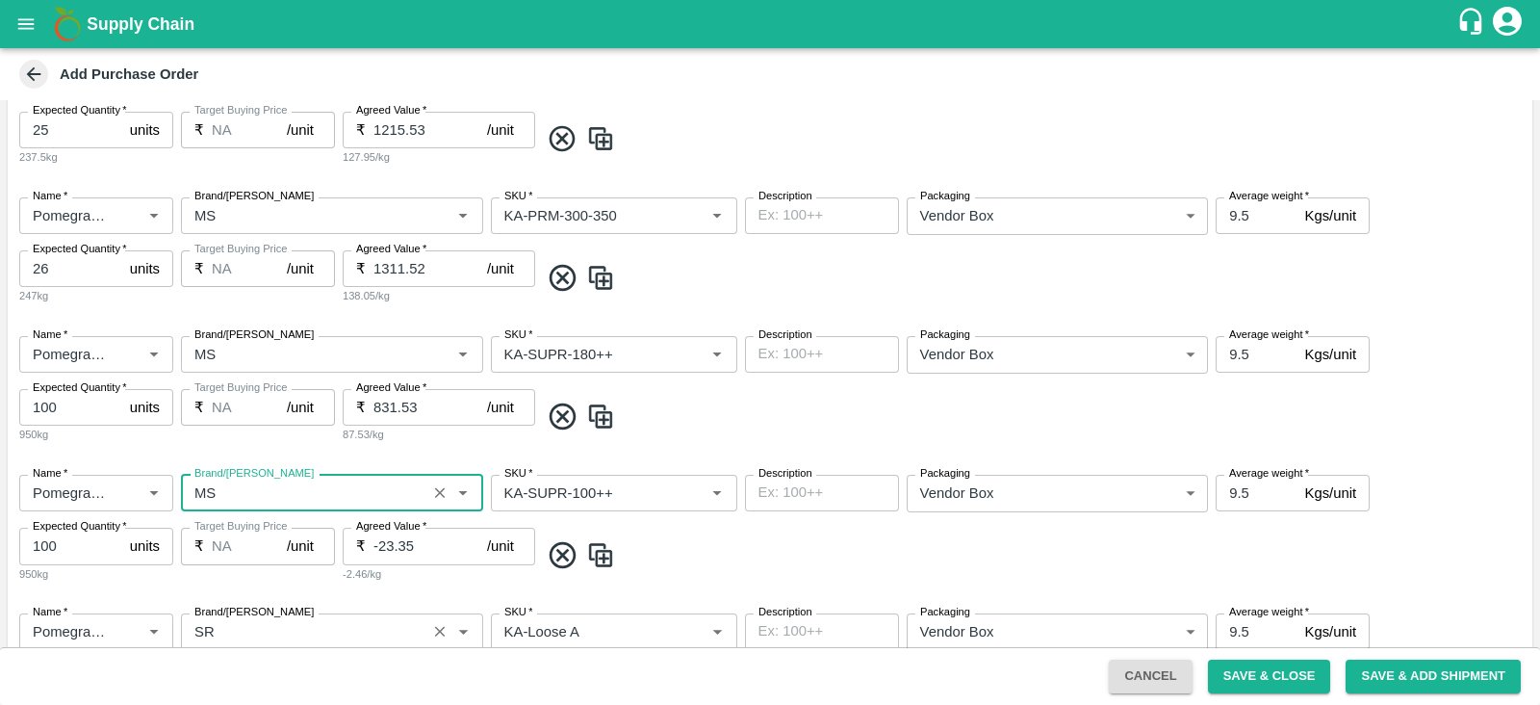
scroll to position [1378, 0]
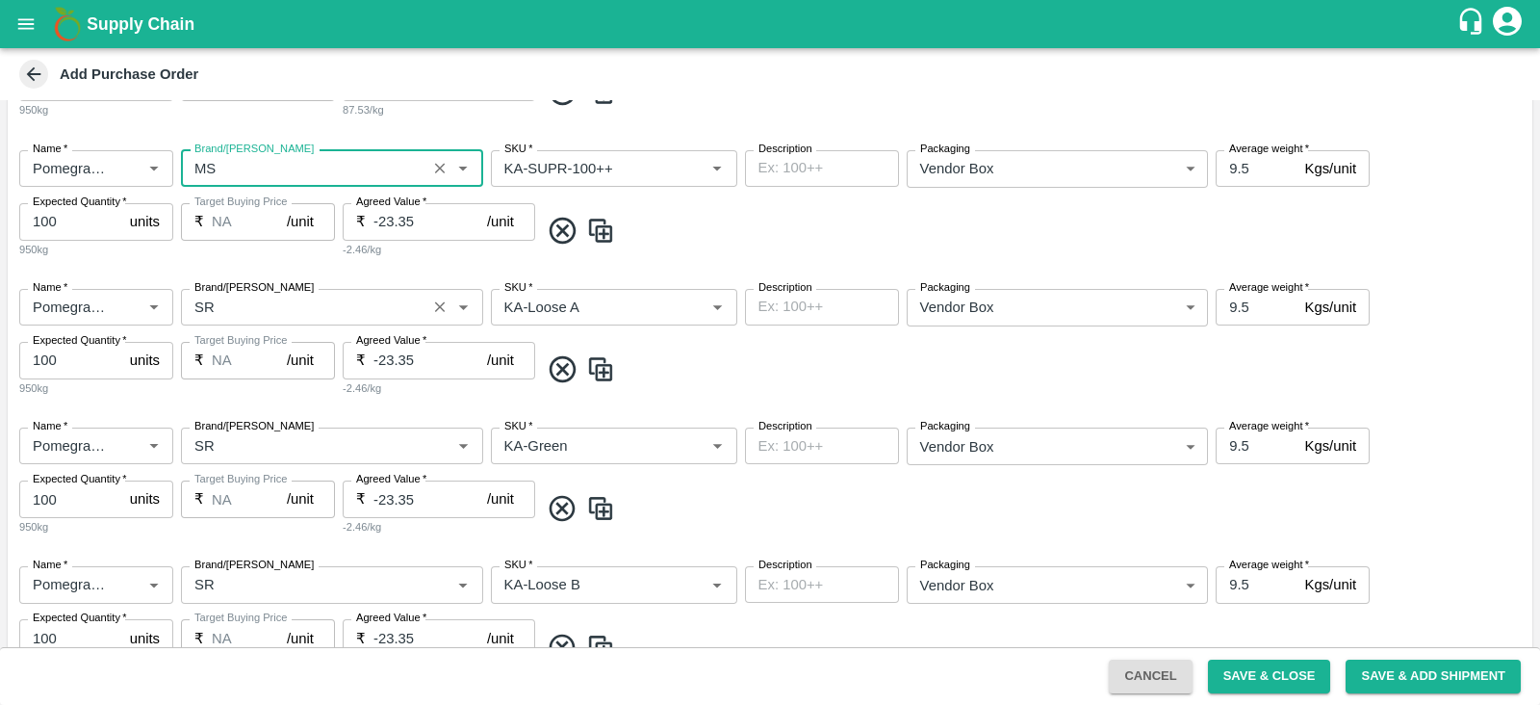
type input "MS"
click at [236, 305] on input "Brand/[PERSON_NAME]" at bounding box center [304, 307] width 234 height 25
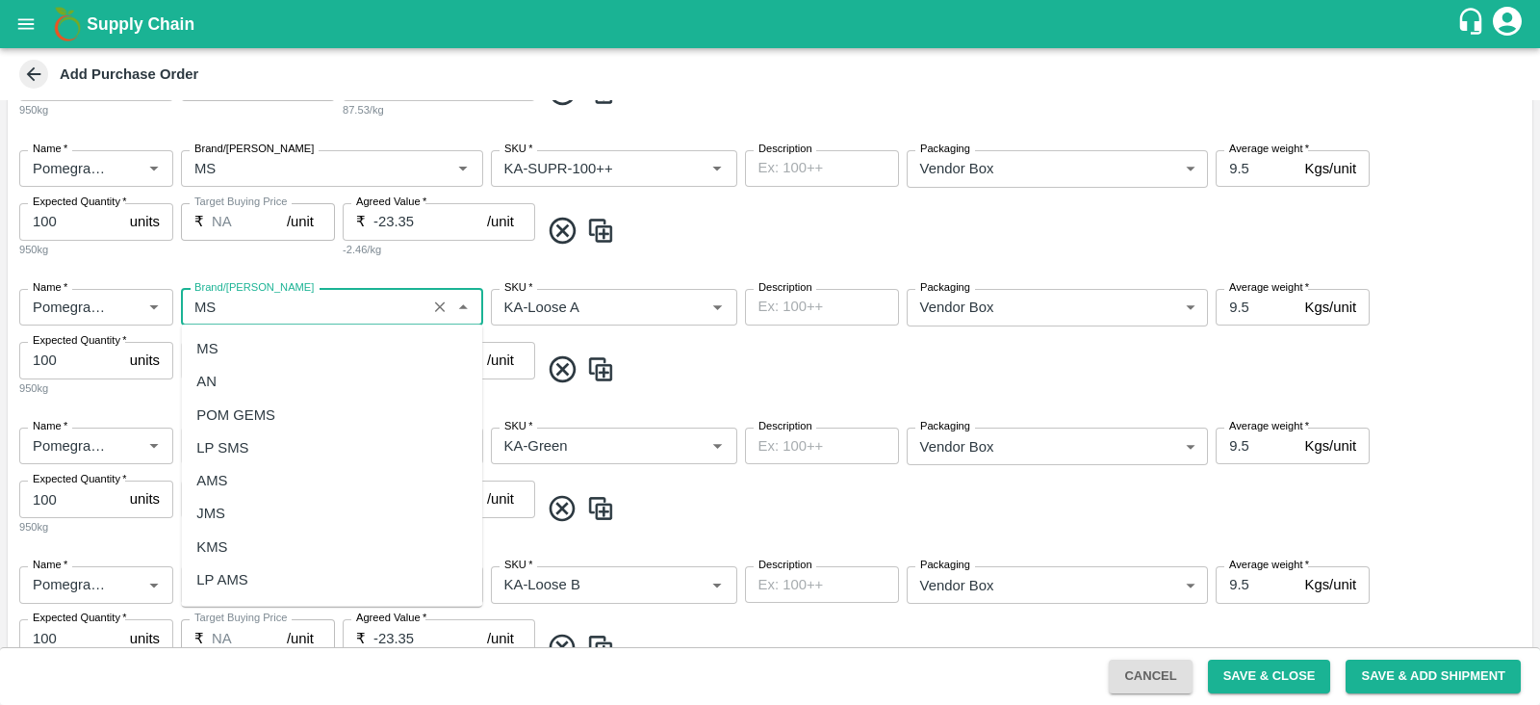
click at [237, 348] on div "MS" at bounding box center [331, 348] width 301 height 33
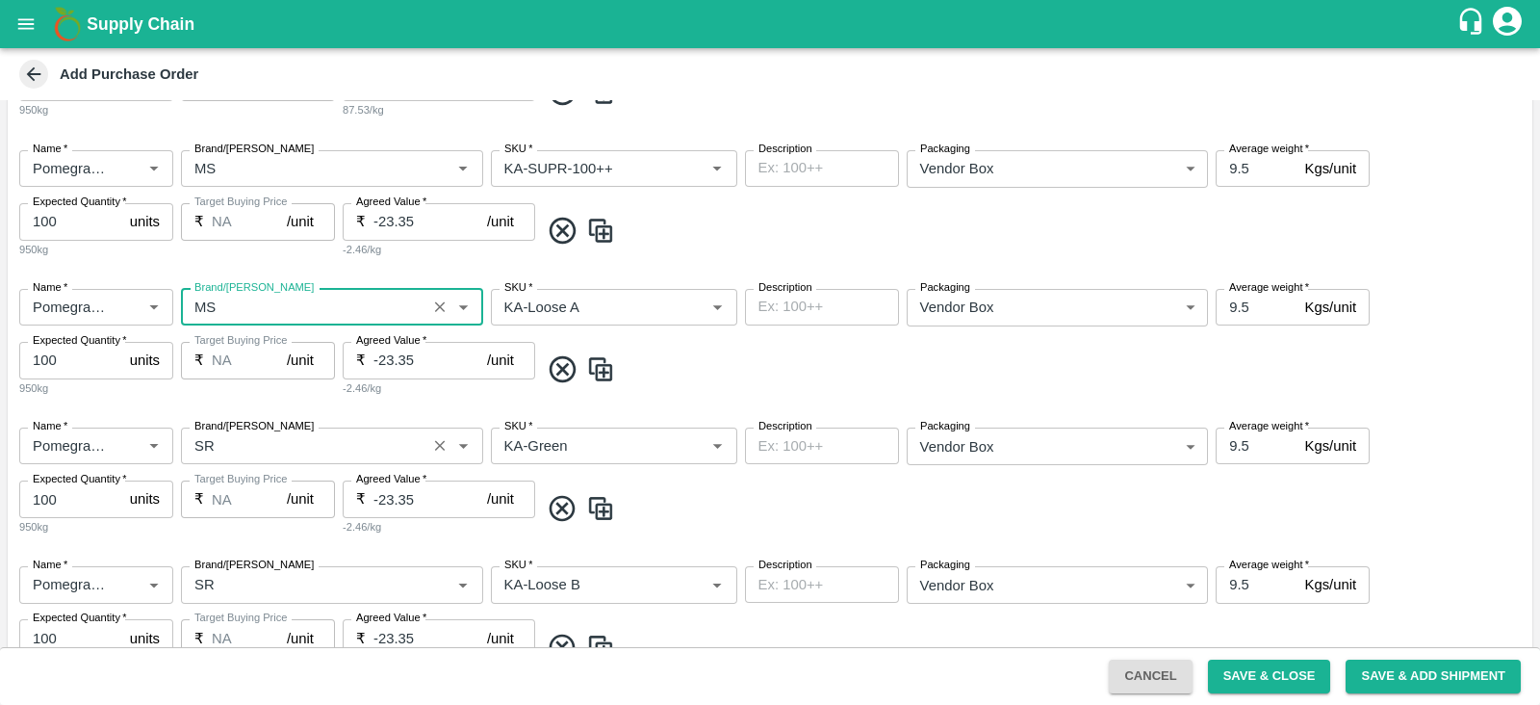
scroll to position [1641, 0]
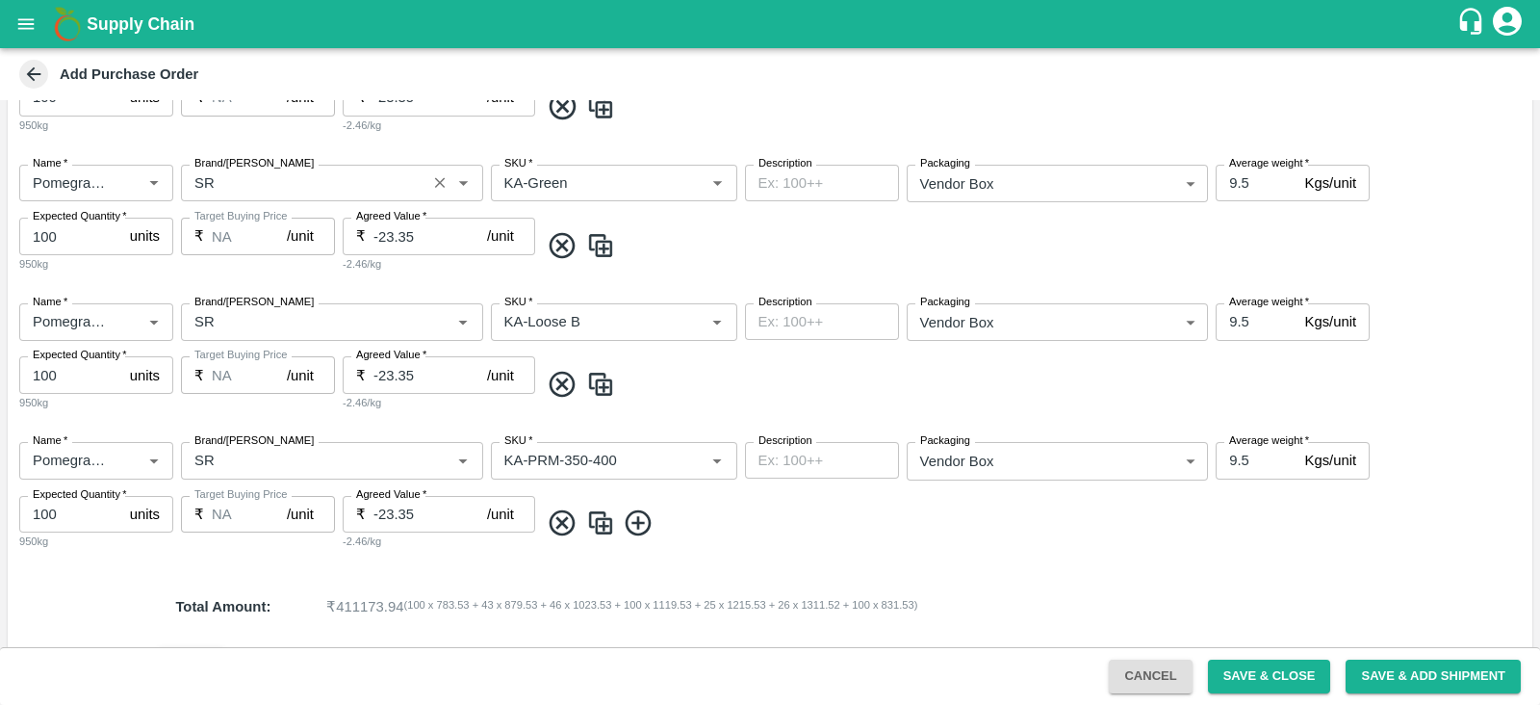
type input "MS"
click at [220, 172] on input "Brand/[PERSON_NAME]" at bounding box center [304, 182] width 234 height 25
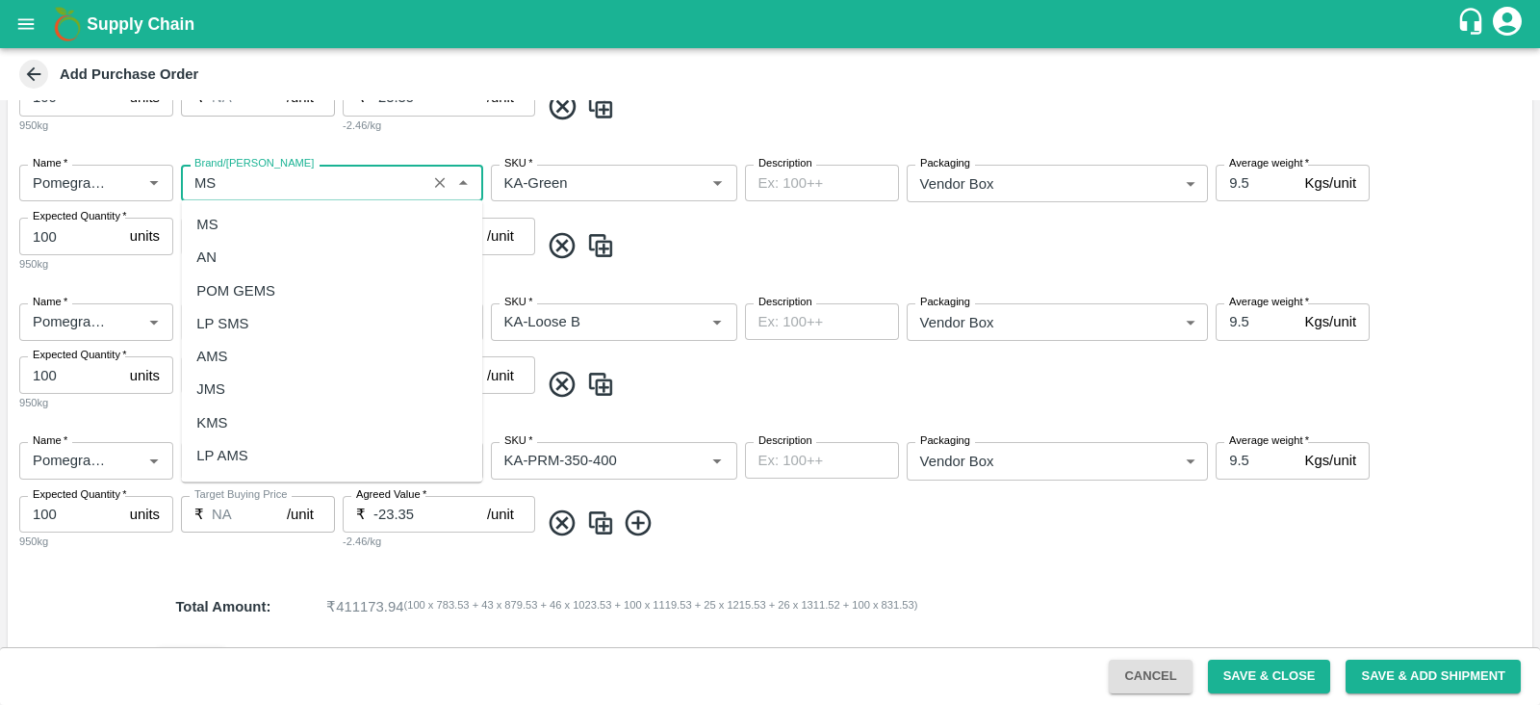
click at [225, 218] on div "MS" at bounding box center [331, 224] width 301 height 33
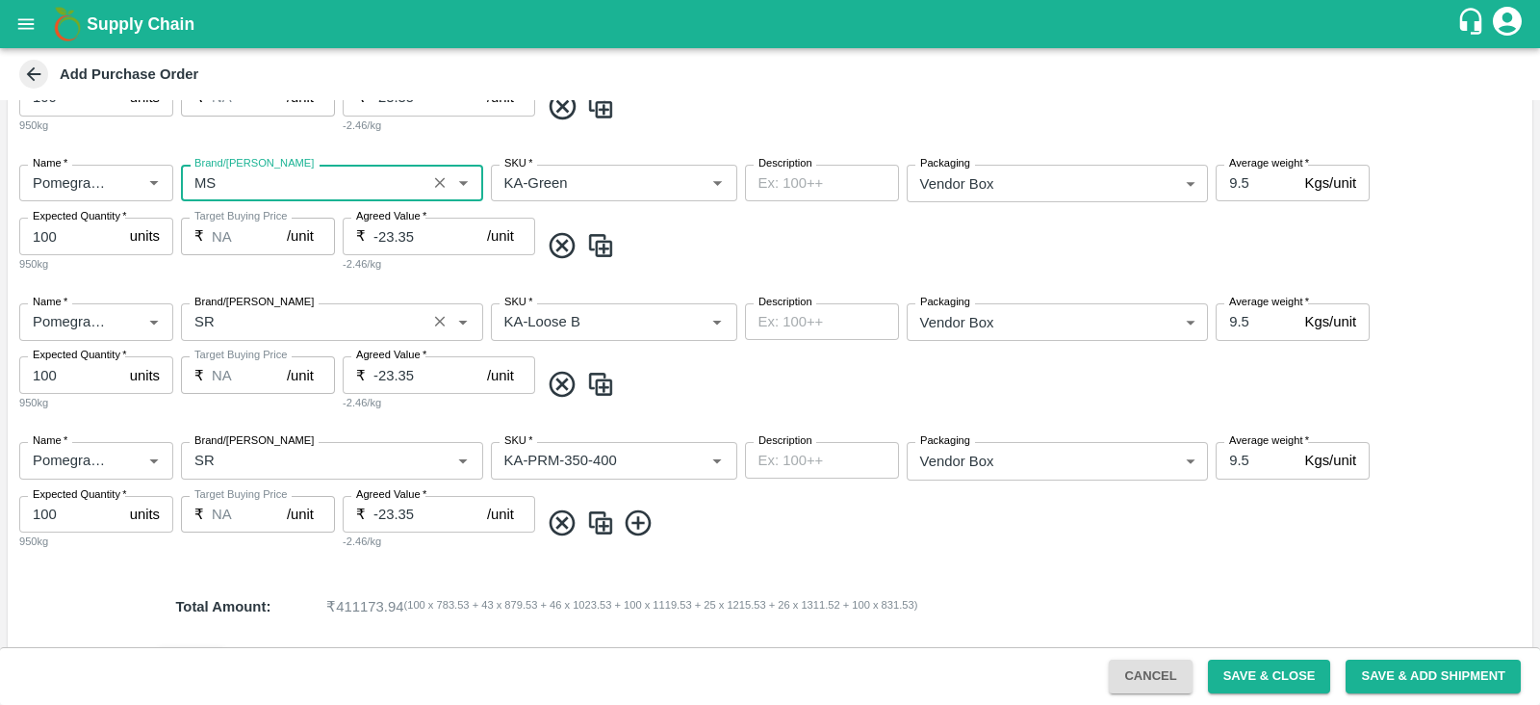
type input "MS"
click at [225, 318] on input "Brand/[PERSON_NAME]" at bounding box center [304, 321] width 234 height 25
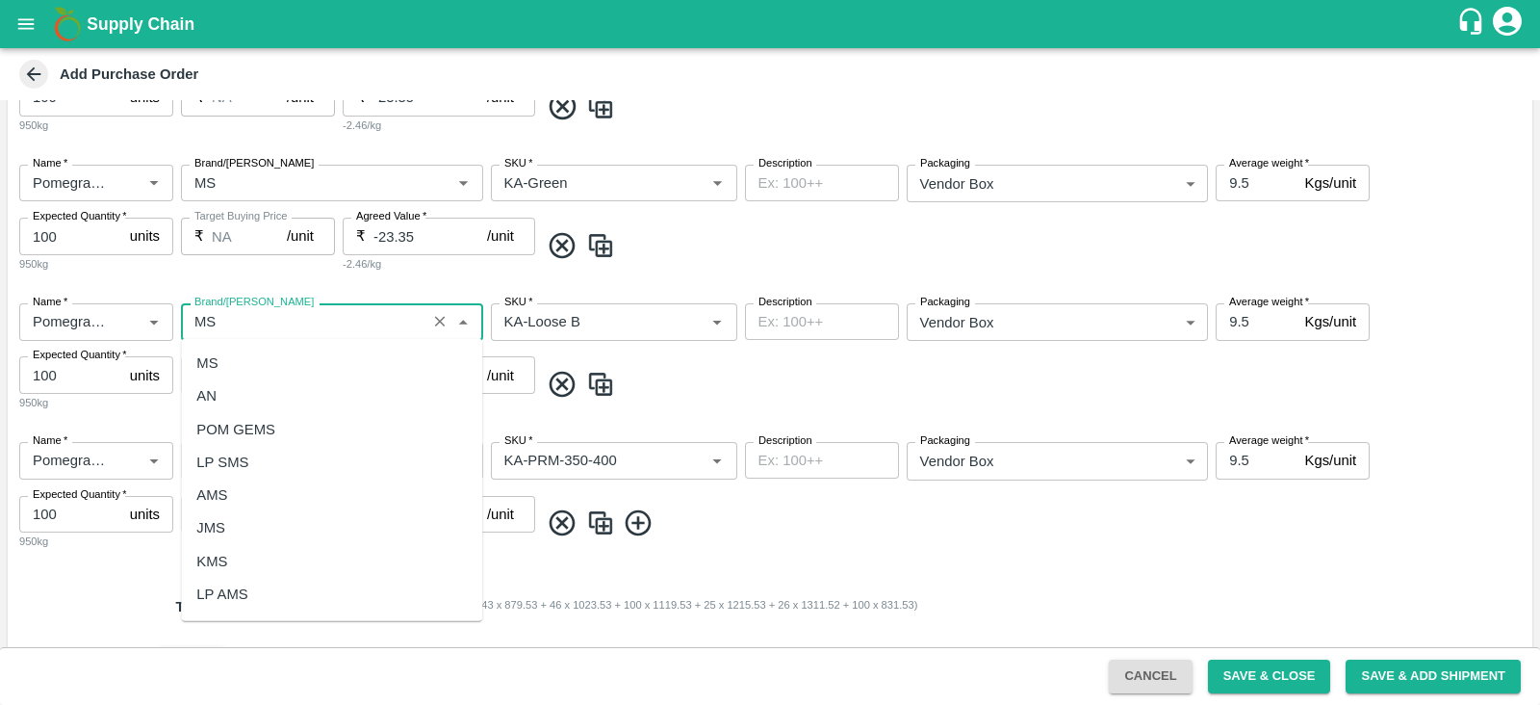
click at [236, 363] on div "MS" at bounding box center [331, 363] width 301 height 33
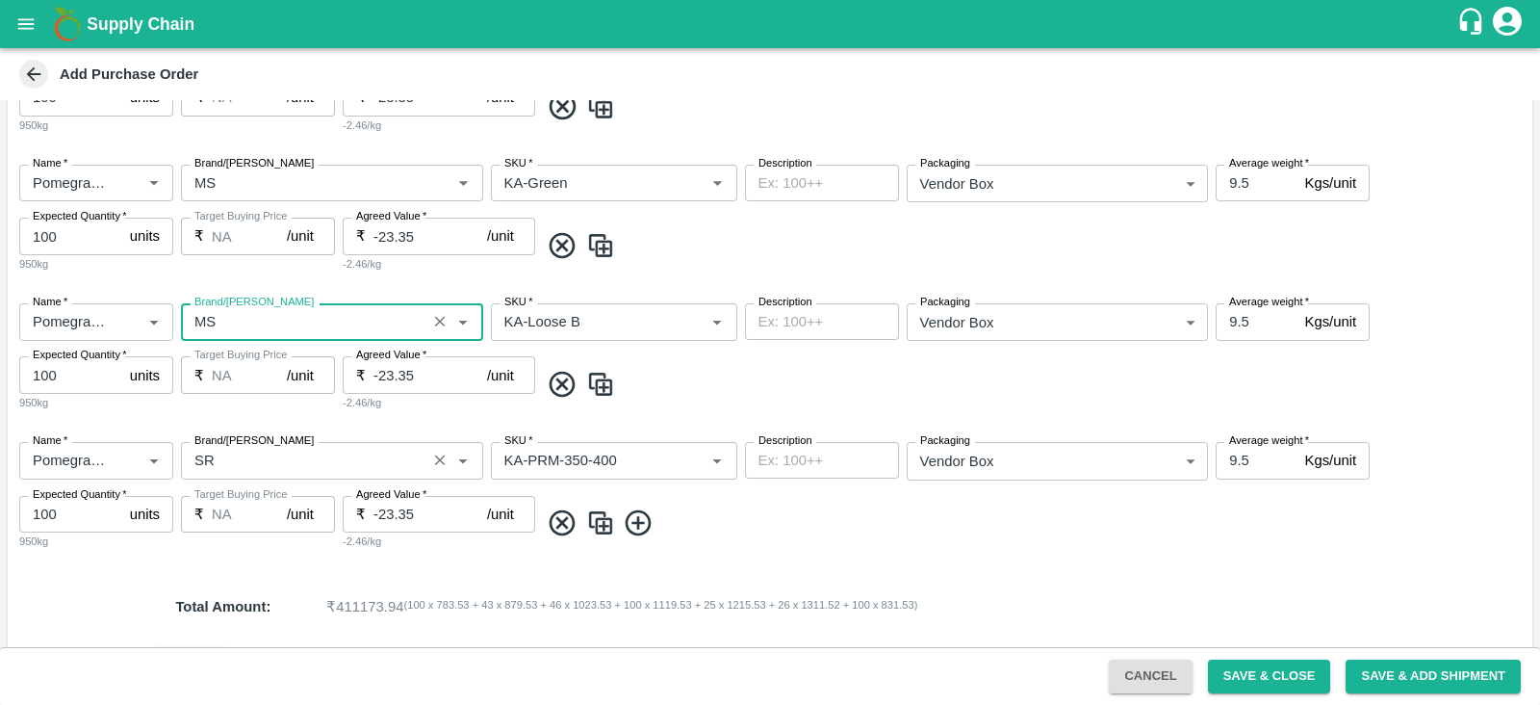
type input "MS"
click at [238, 459] on input "Brand/[PERSON_NAME]" at bounding box center [304, 460] width 234 height 25
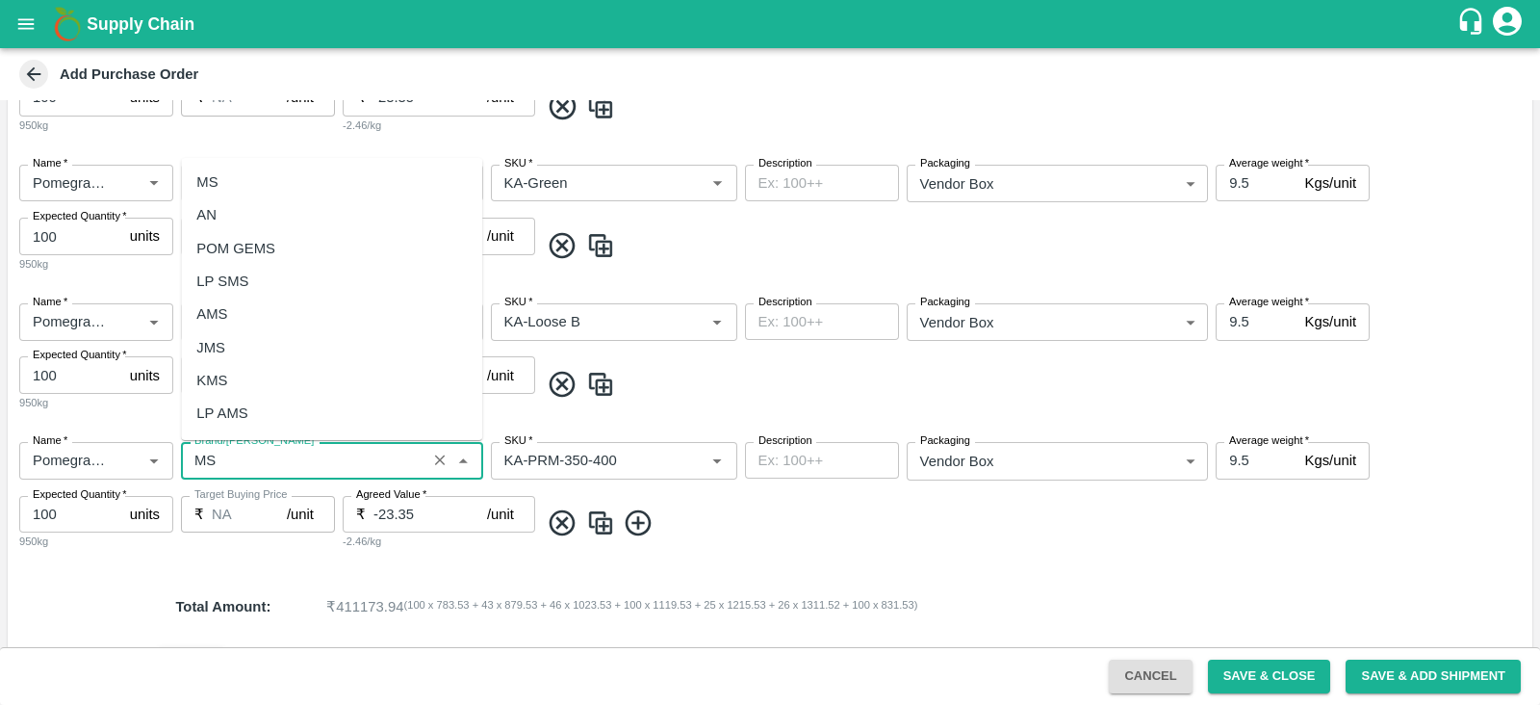
click at [267, 174] on div "MS" at bounding box center [331, 182] width 301 height 33
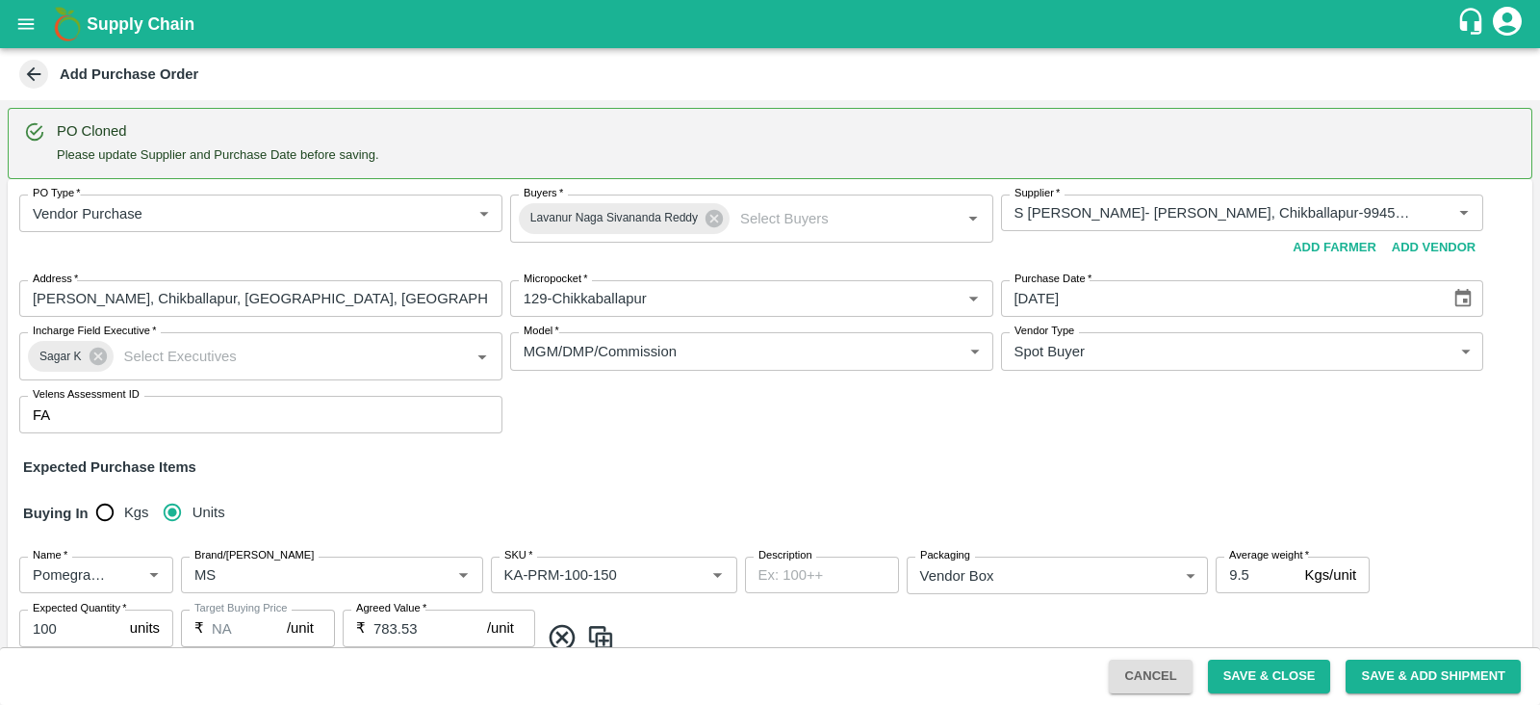
scroll to position [1665, 0]
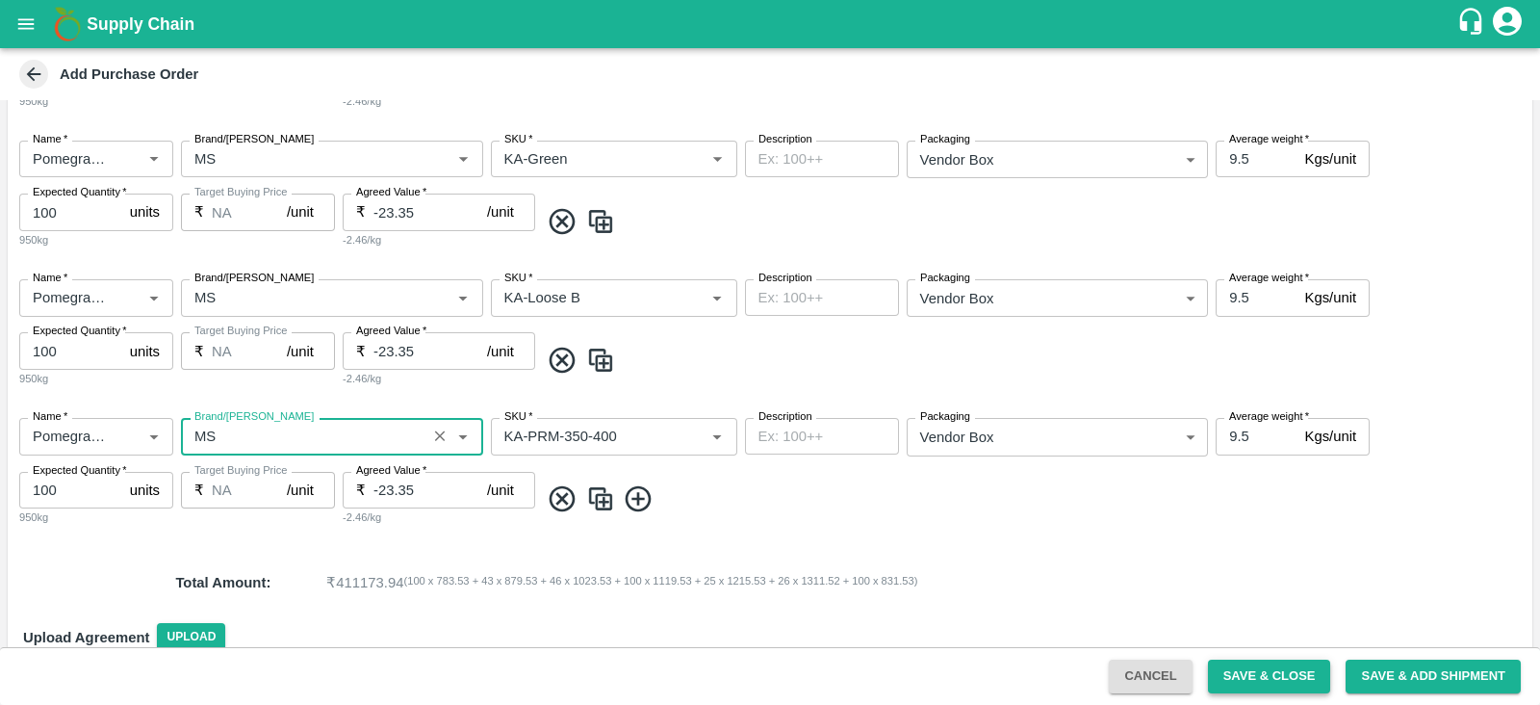
type input "MS"
click at [1264, 661] on button "Save & Close" at bounding box center [1269, 677] width 123 height 34
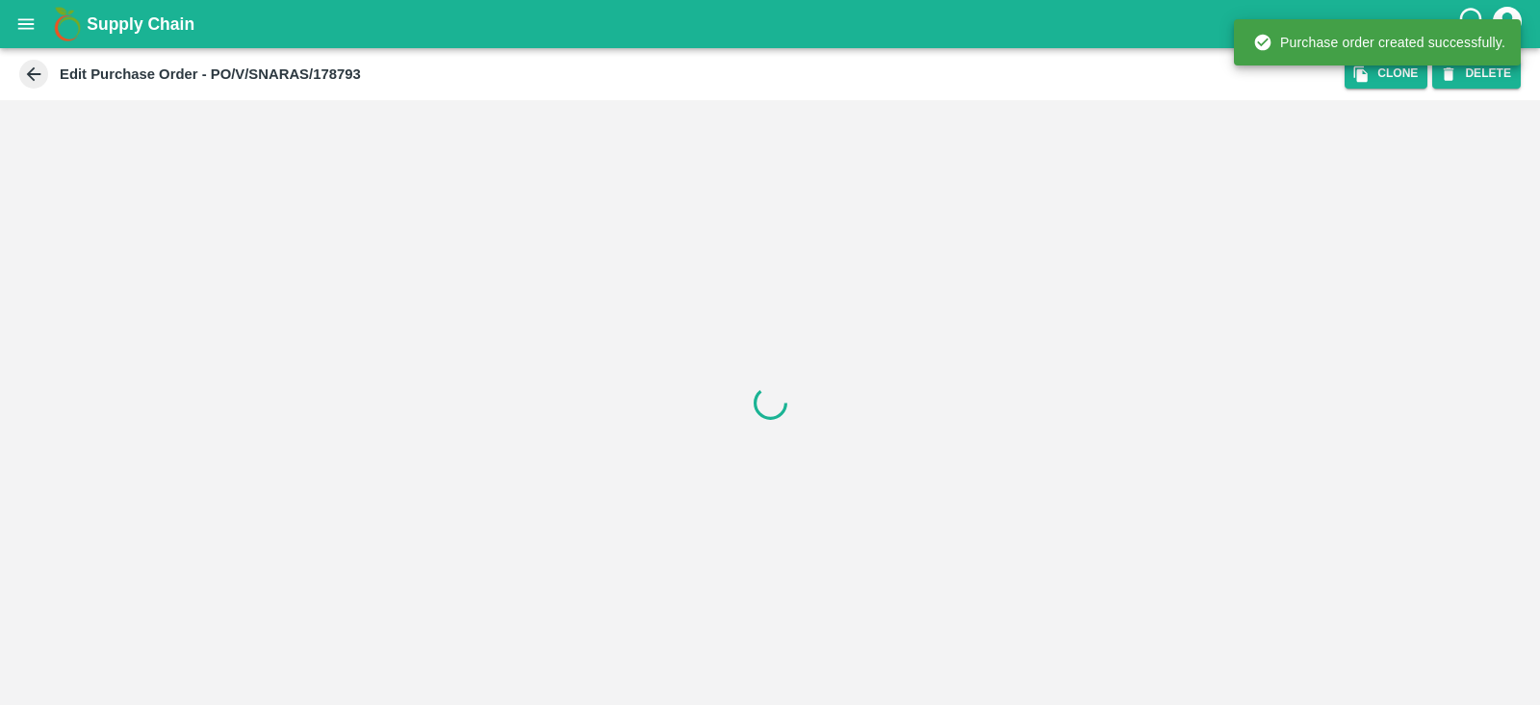
click at [39, 12] on button "open drawer" at bounding box center [26, 24] width 44 height 44
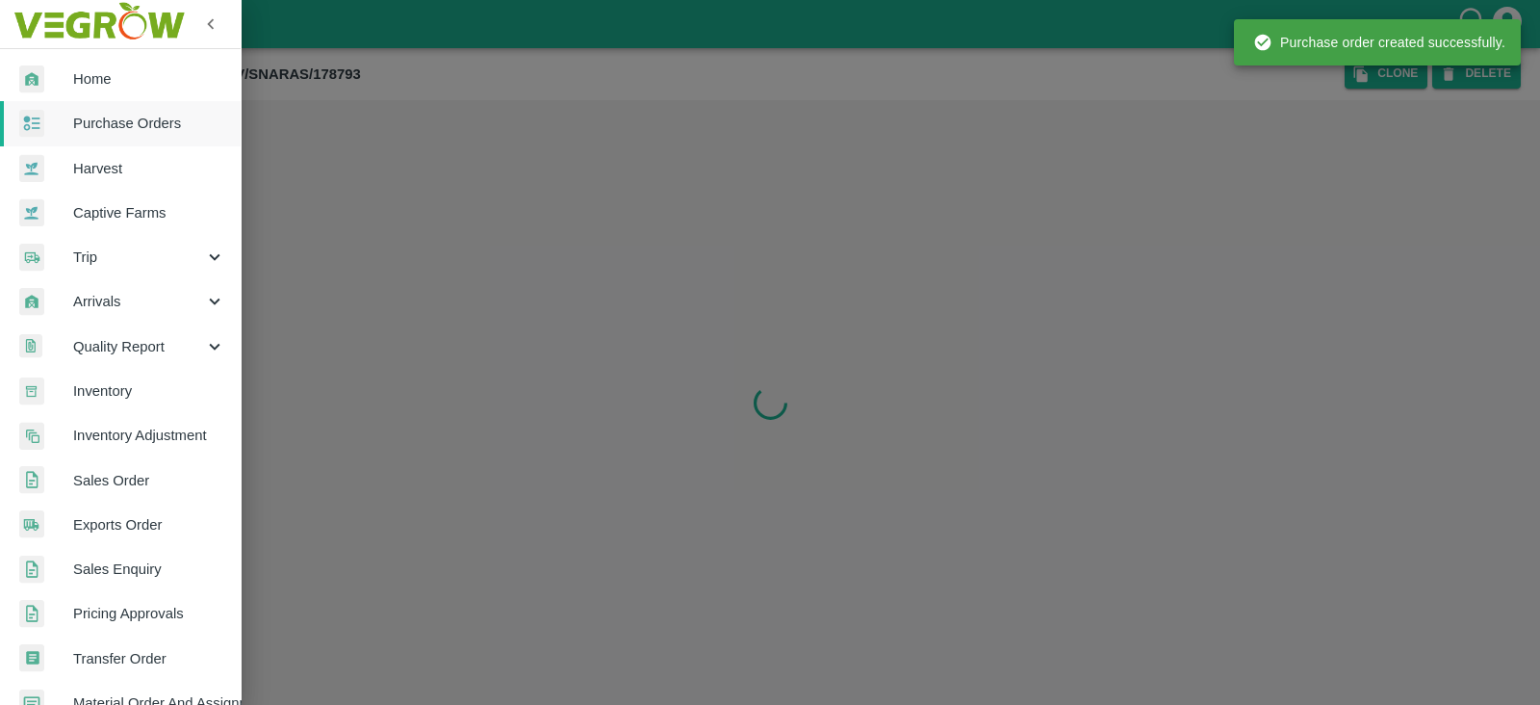
click at [149, 127] on span "Purchase Orders" at bounding box center [149, 123] width 152 height 21
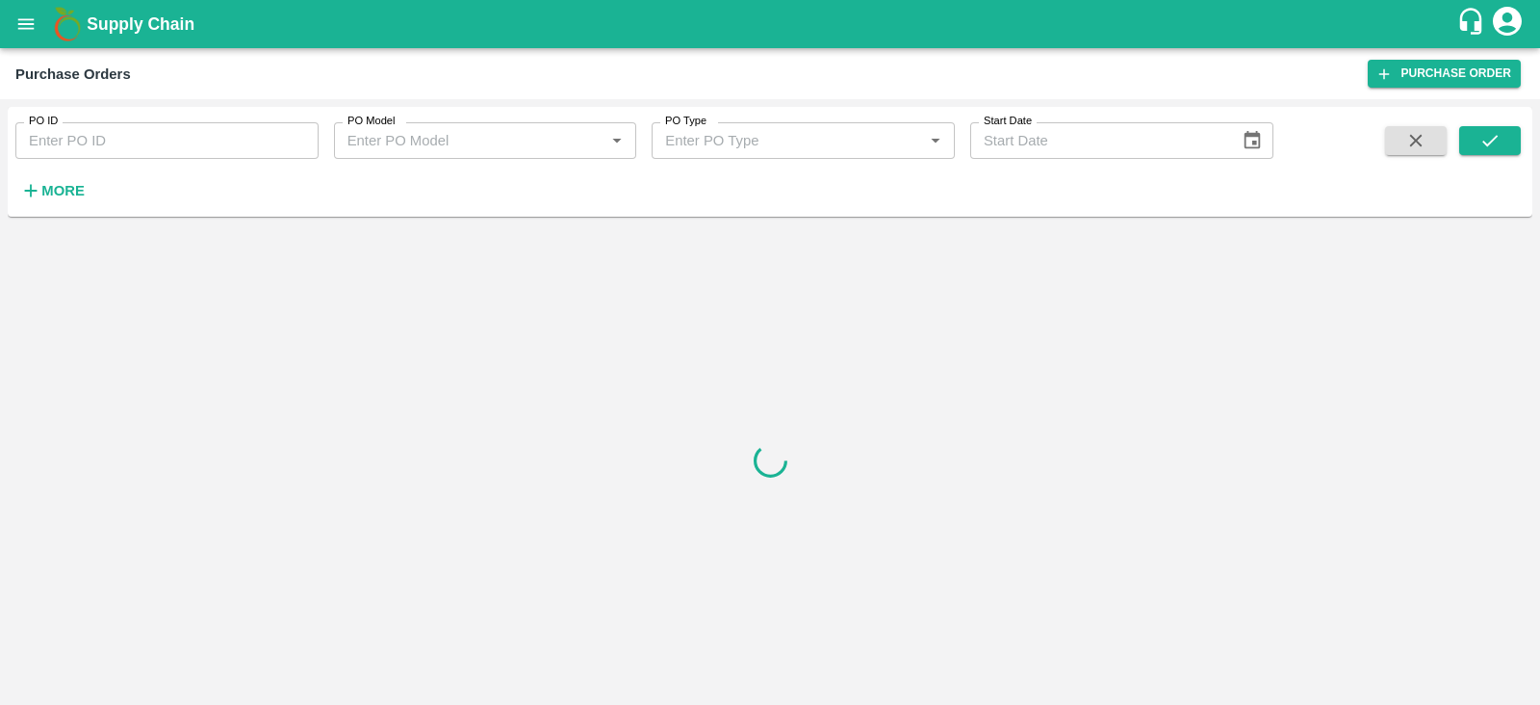
click at [52, 194] on strong "More" at bounding box center [62, 190] width 43 height 15
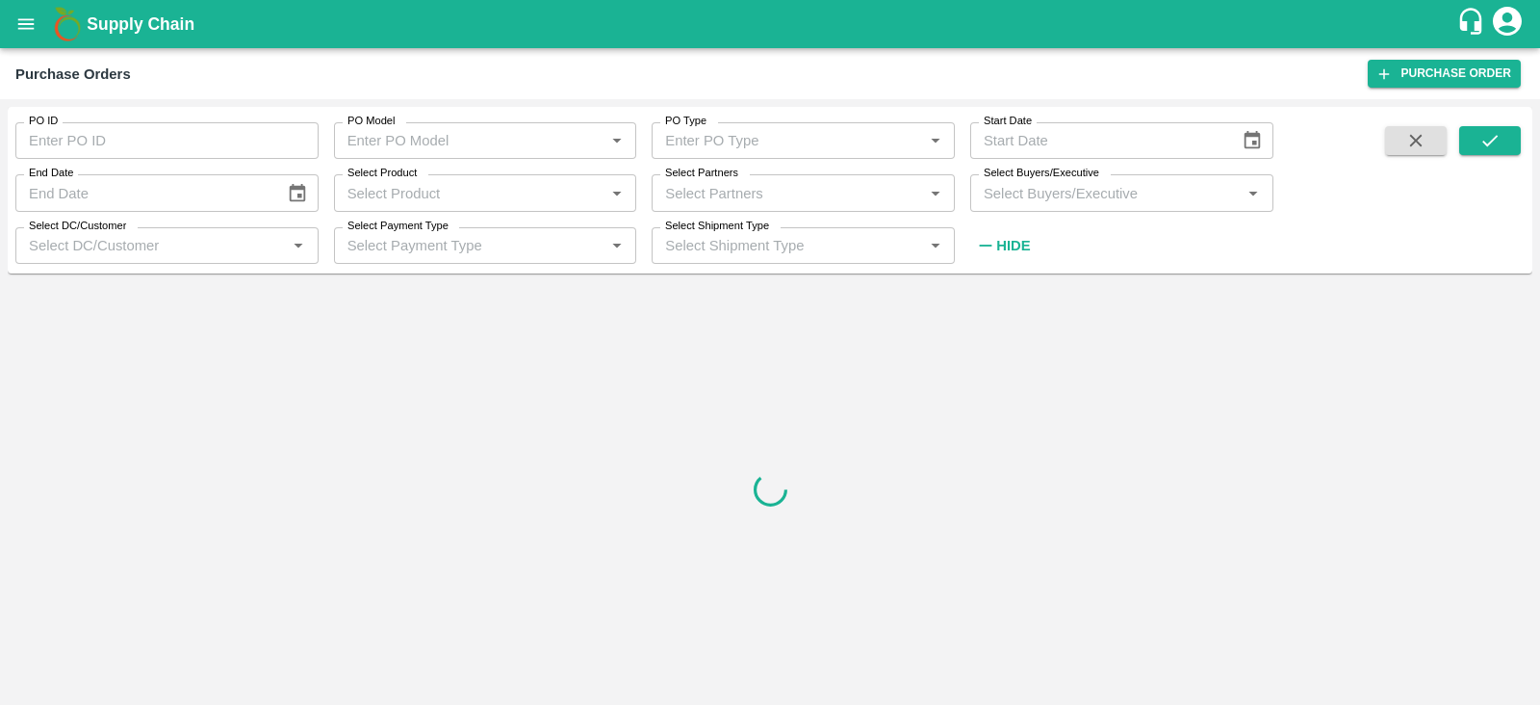
click at [1054, 196] on input "Select Buyers/Executive" at bounding box center [1106, 192] width 260 height 25
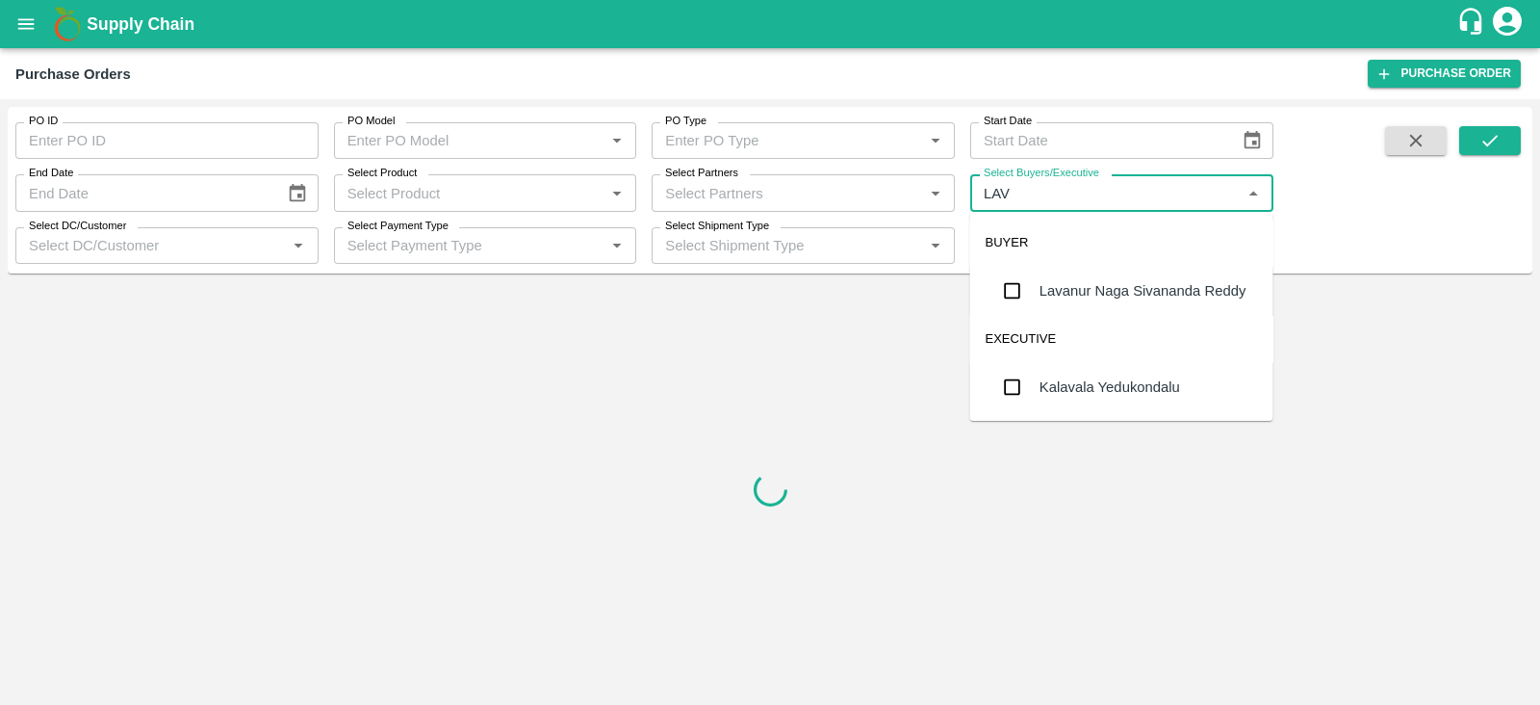
type input "LAVA"
click at [1065, 276] on div "Lavanur Naga Sivananda Reddy" at bounding box center [1121, 291] width 303 height 50
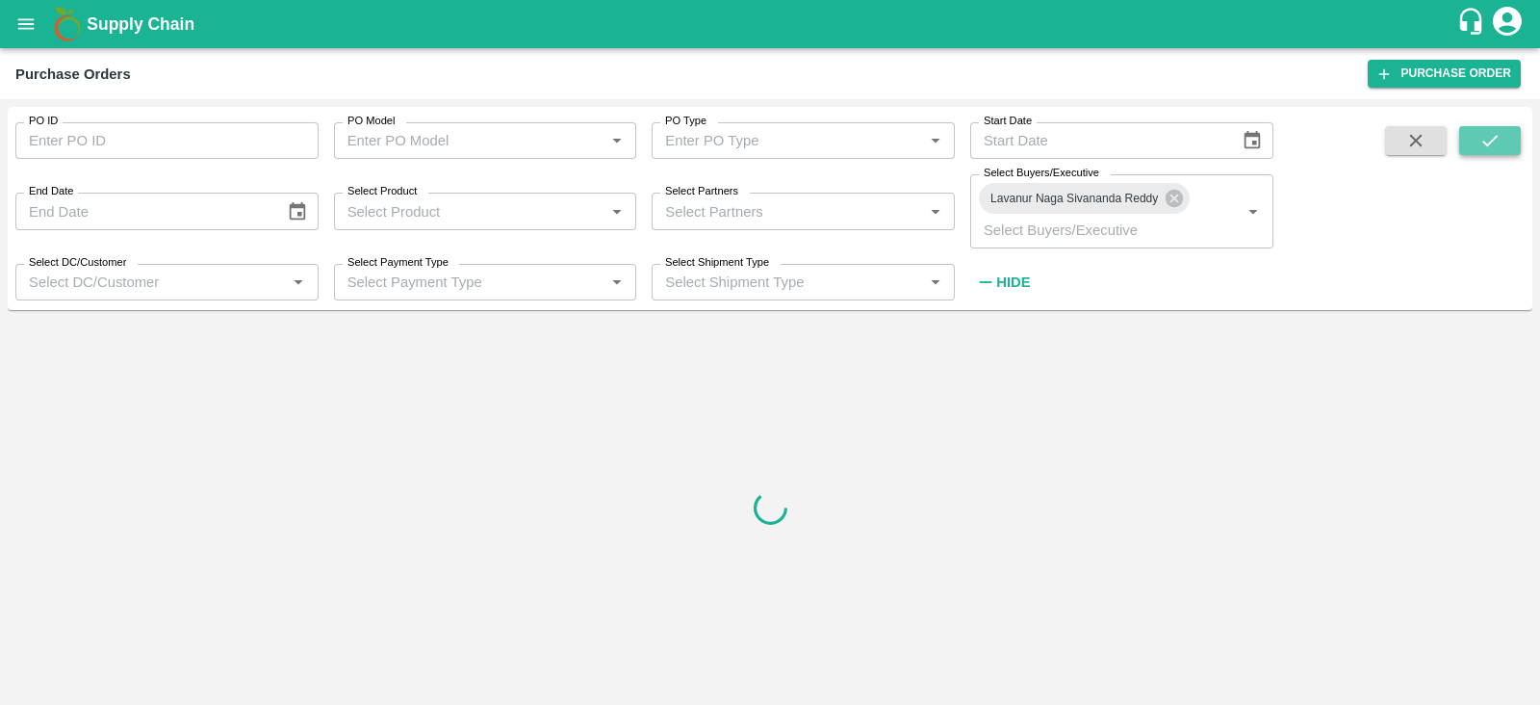
click at [1497, 145] on icon "submit" at bounding box center [1490, 140] width 21 height 21
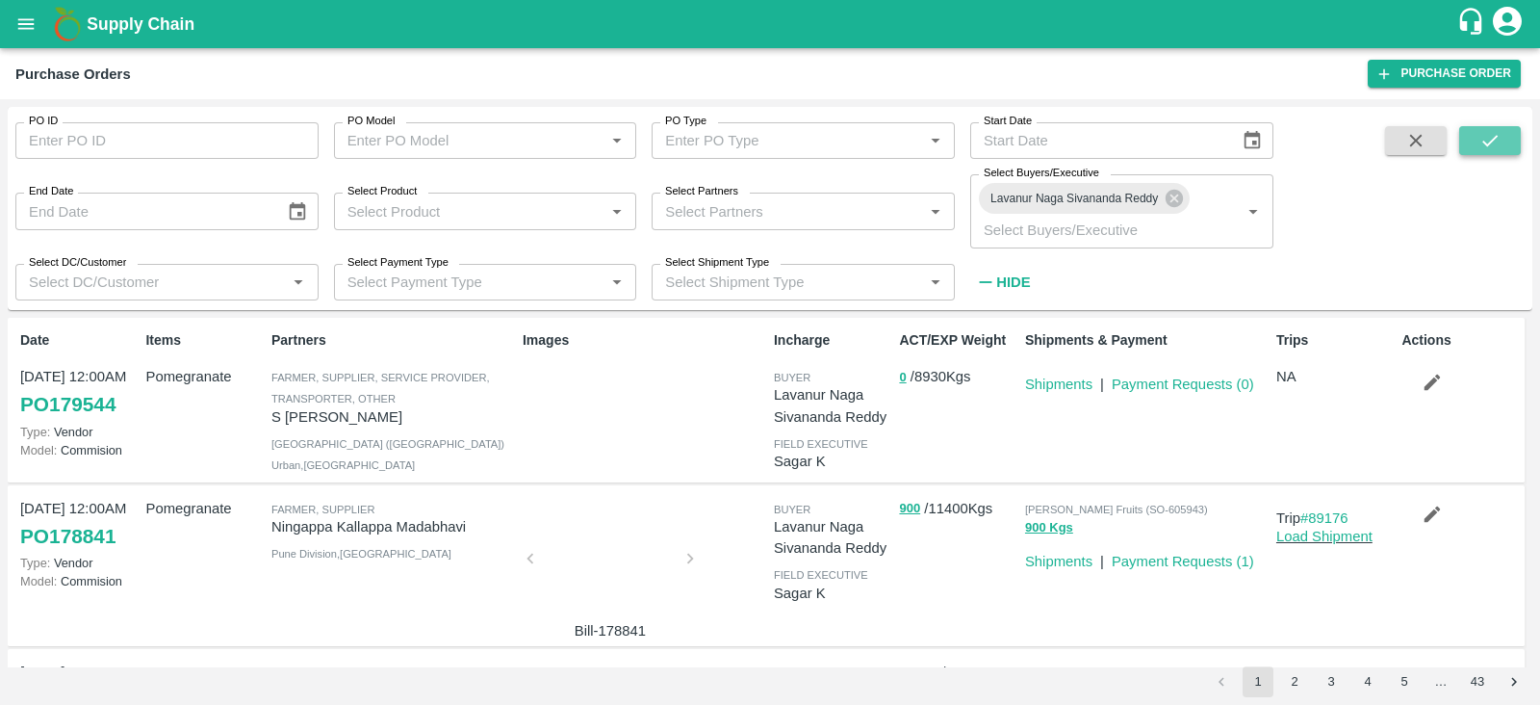
click at [1497, 145] on icon "submit" at bounding box center [1490, 140] width 21 height 21
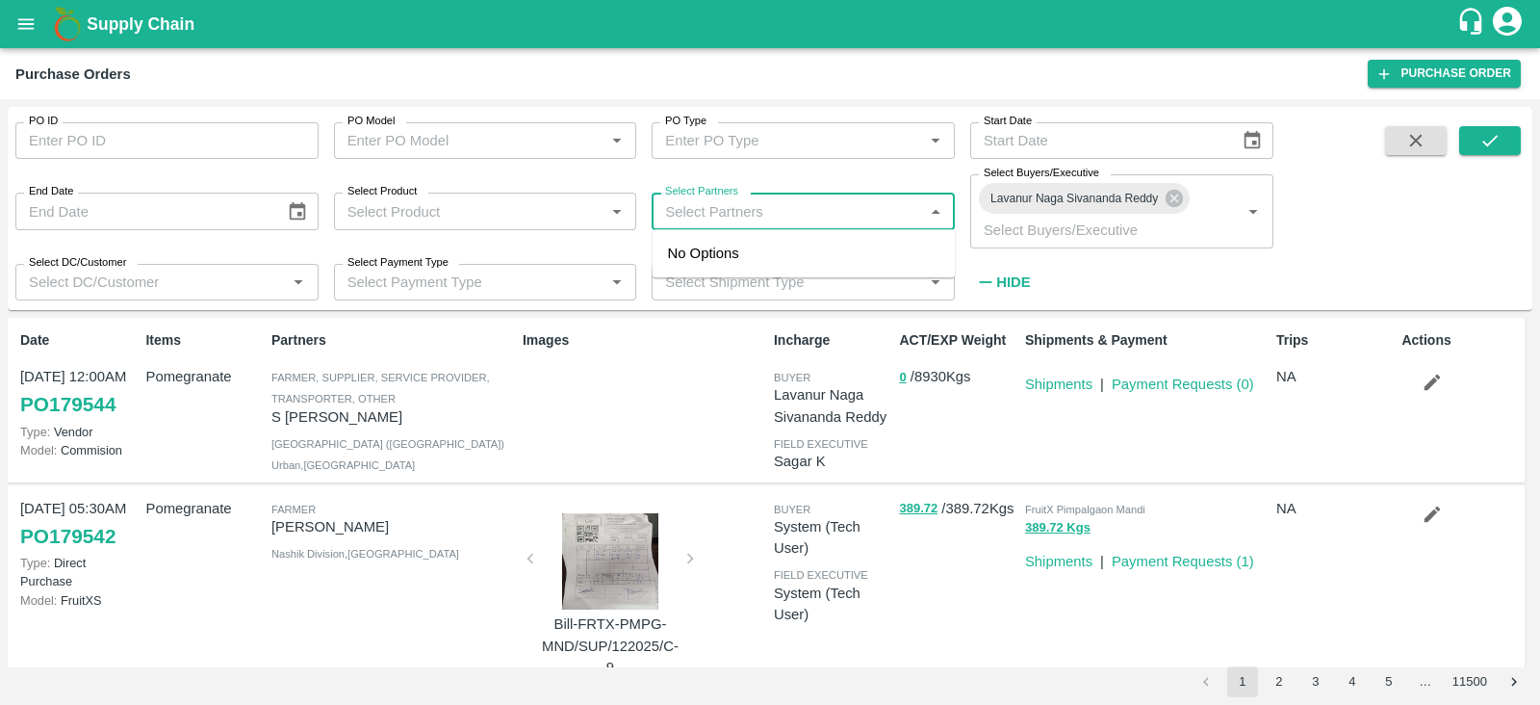
click at [720, 213] on input "Select Partners" at bounding box center [788, 210] width 260 height 25
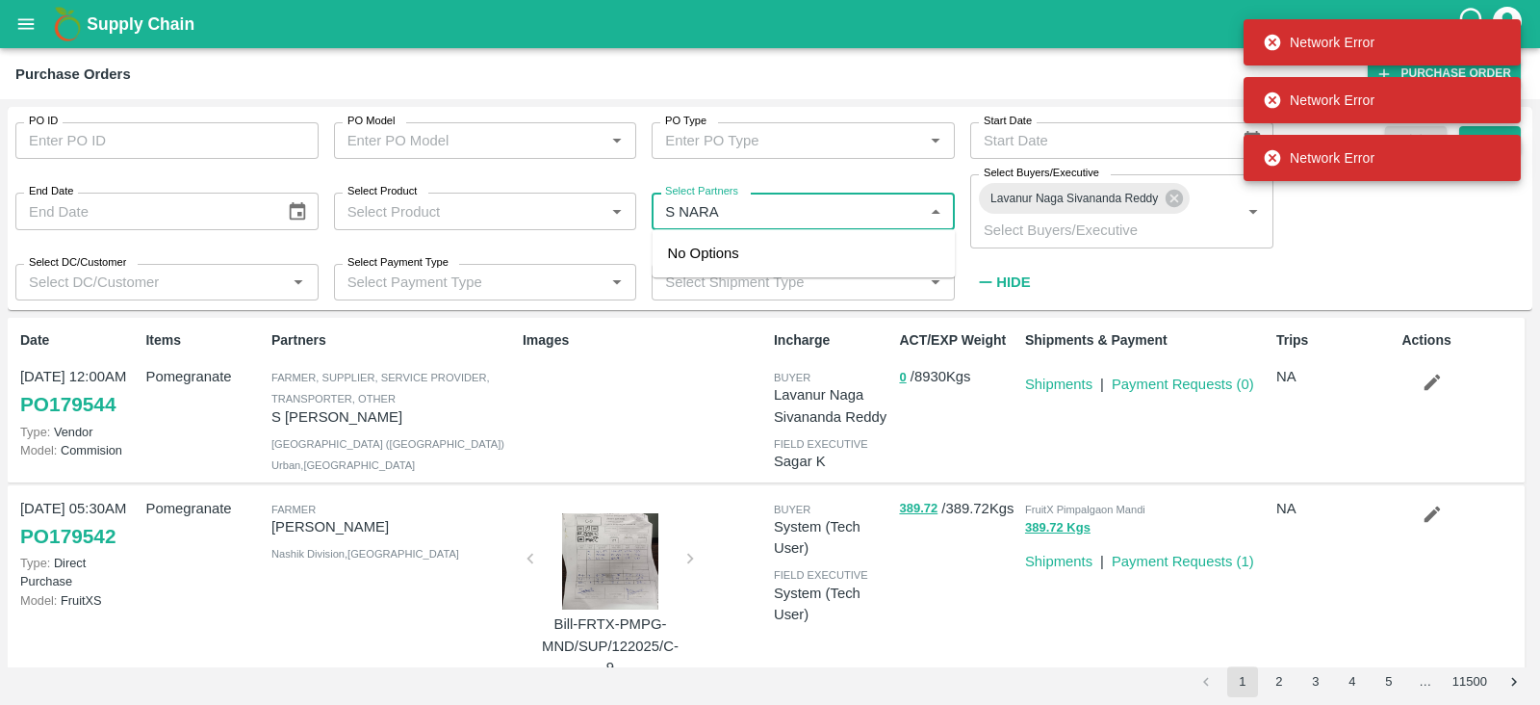
click at [766, 218] on input "Select Partners" at bounding box center [788, 210] width 260 height 25
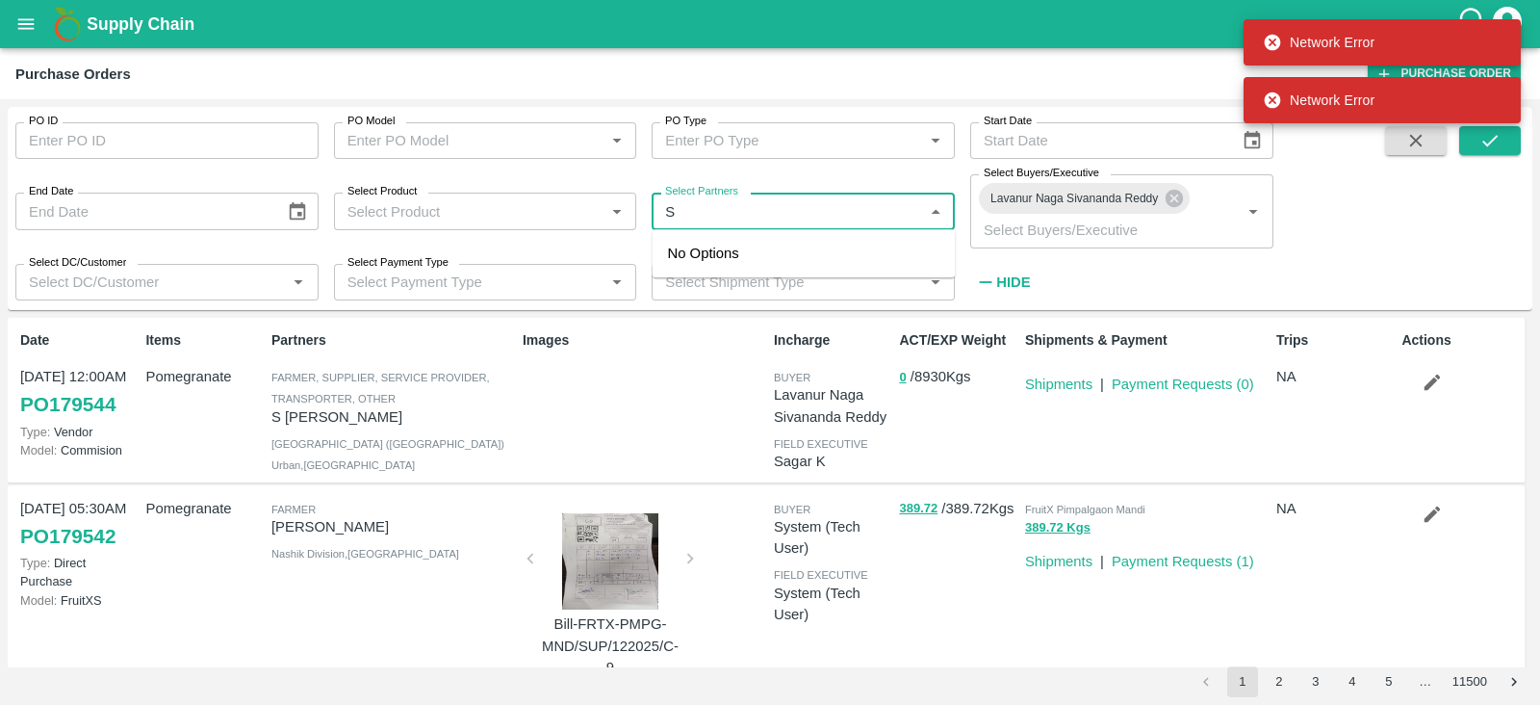
type input "S"
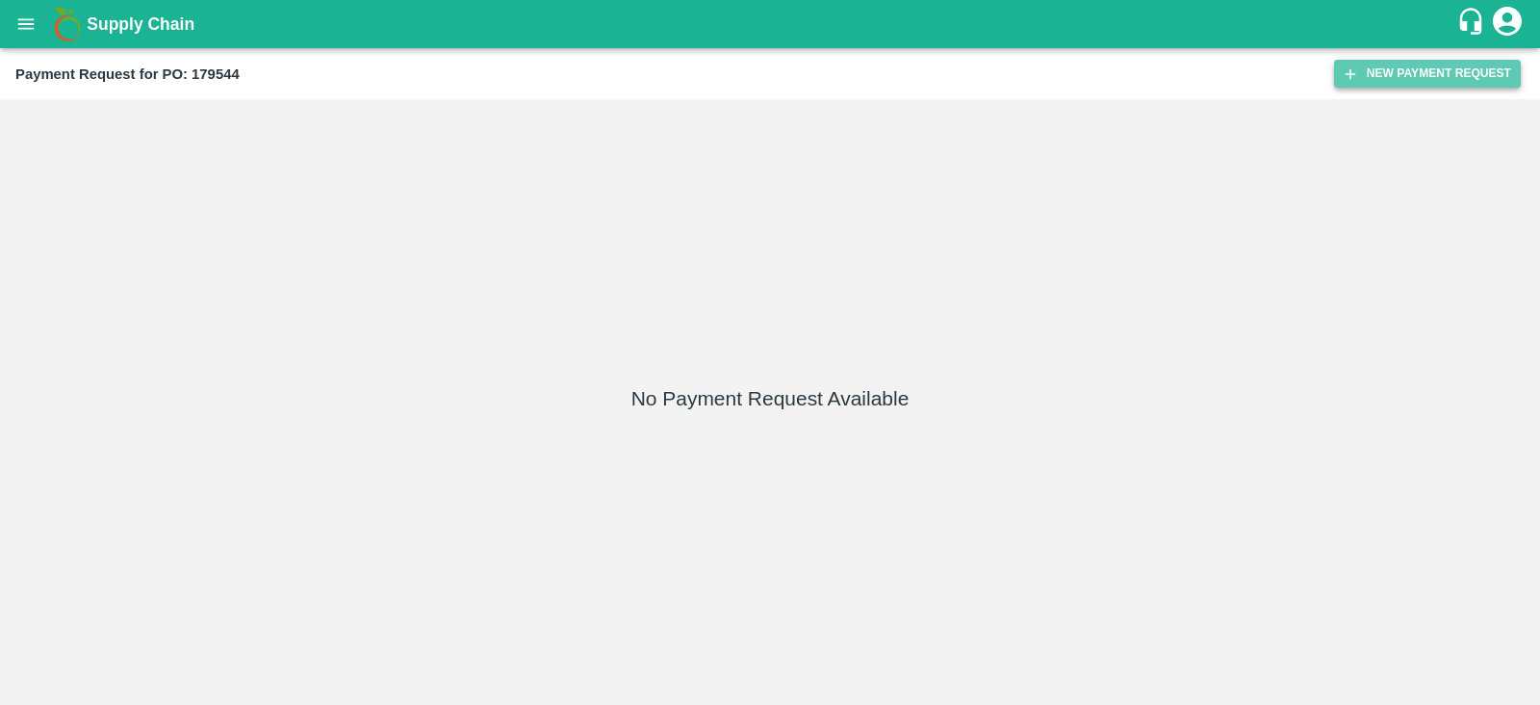
click at [1358, 69] on icon "button" at bounding box center [1350, 73] width 17 height 17
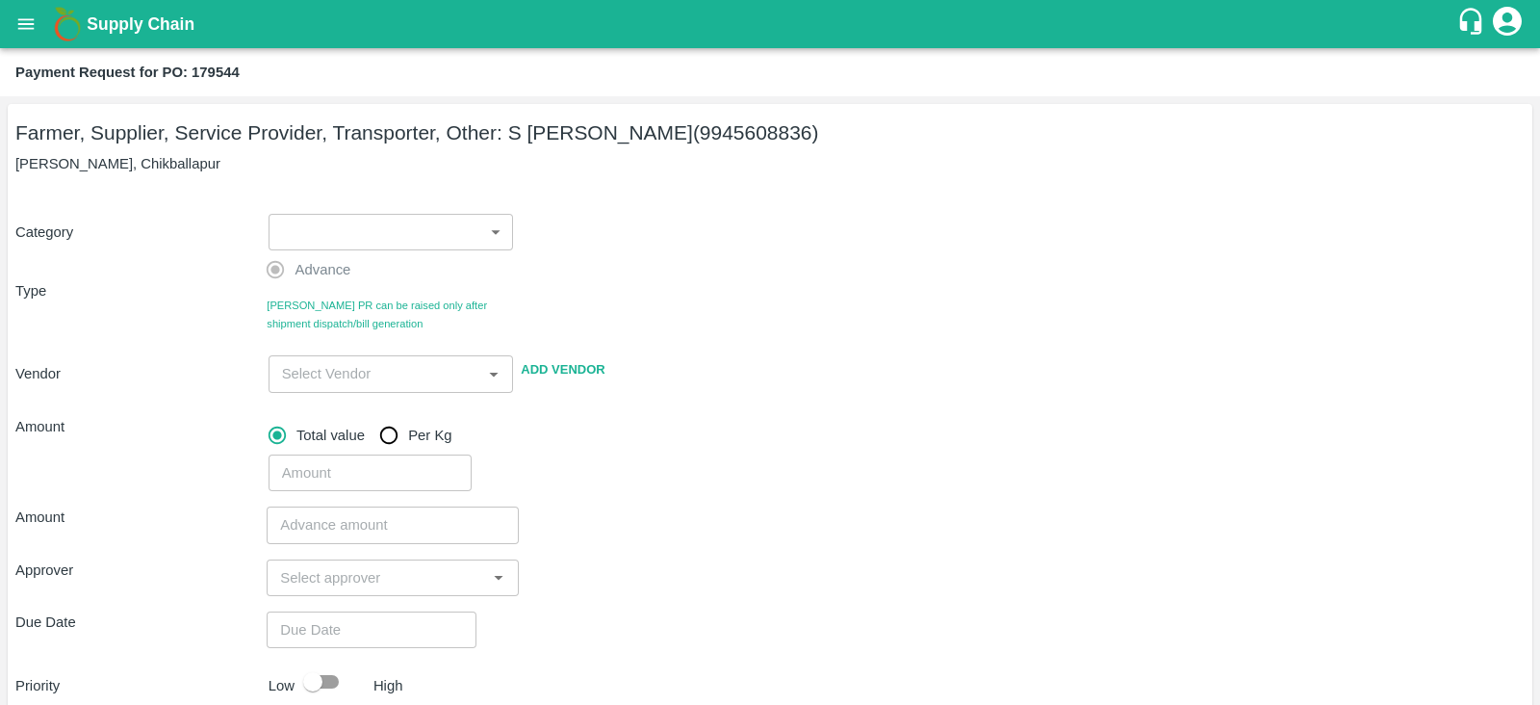
click at [355, 223] on body "Supply Chain Payment Request for PO: 179544 Farmer, Supplier, Service Provider,…" at bounding box center [770, 352] width 1540 height 705
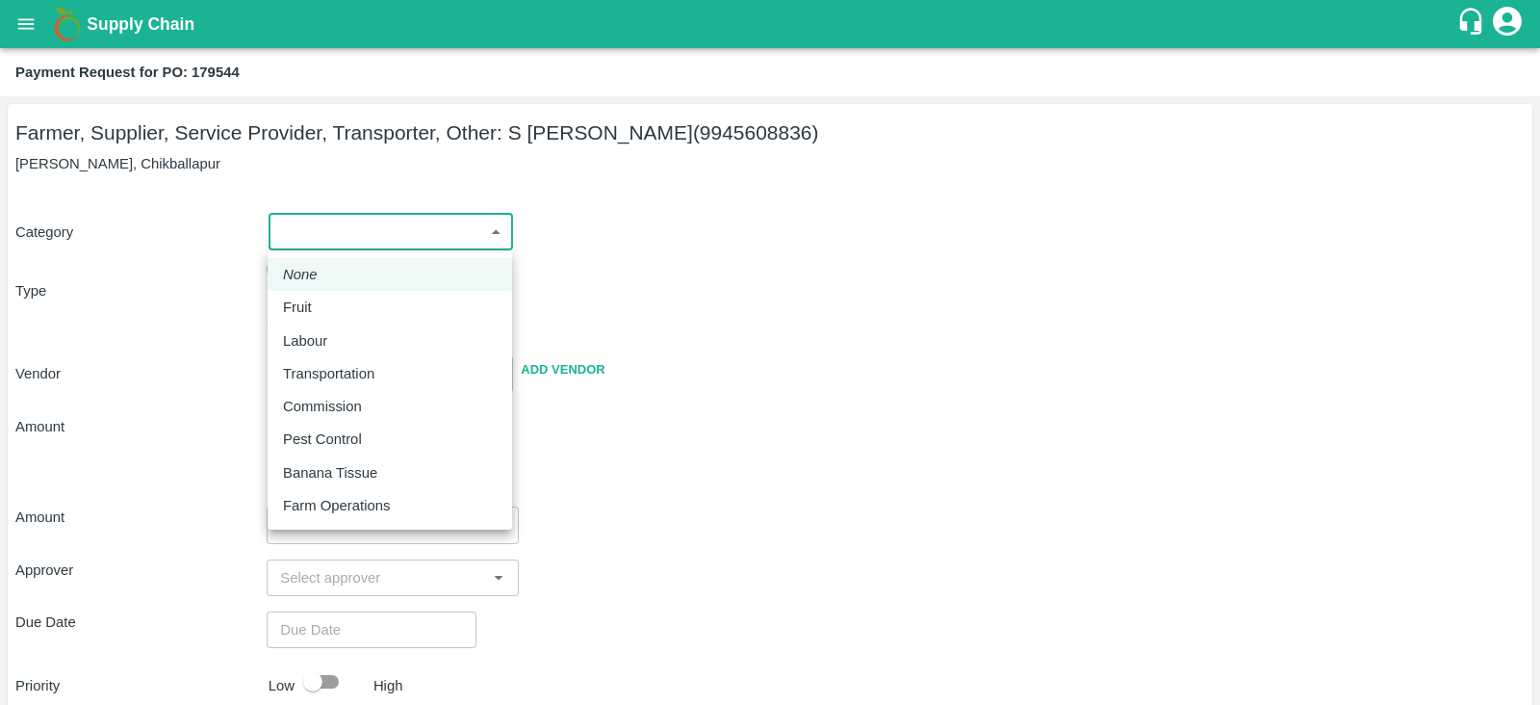
click at [365, 296] on li "Fruit" at bounding box center [390, 307] width 245 height 33
type input "1"
type input "S Narasimhamurthy - 9945608836(Farmer, Supplier, Service Provider, Transporter,…"
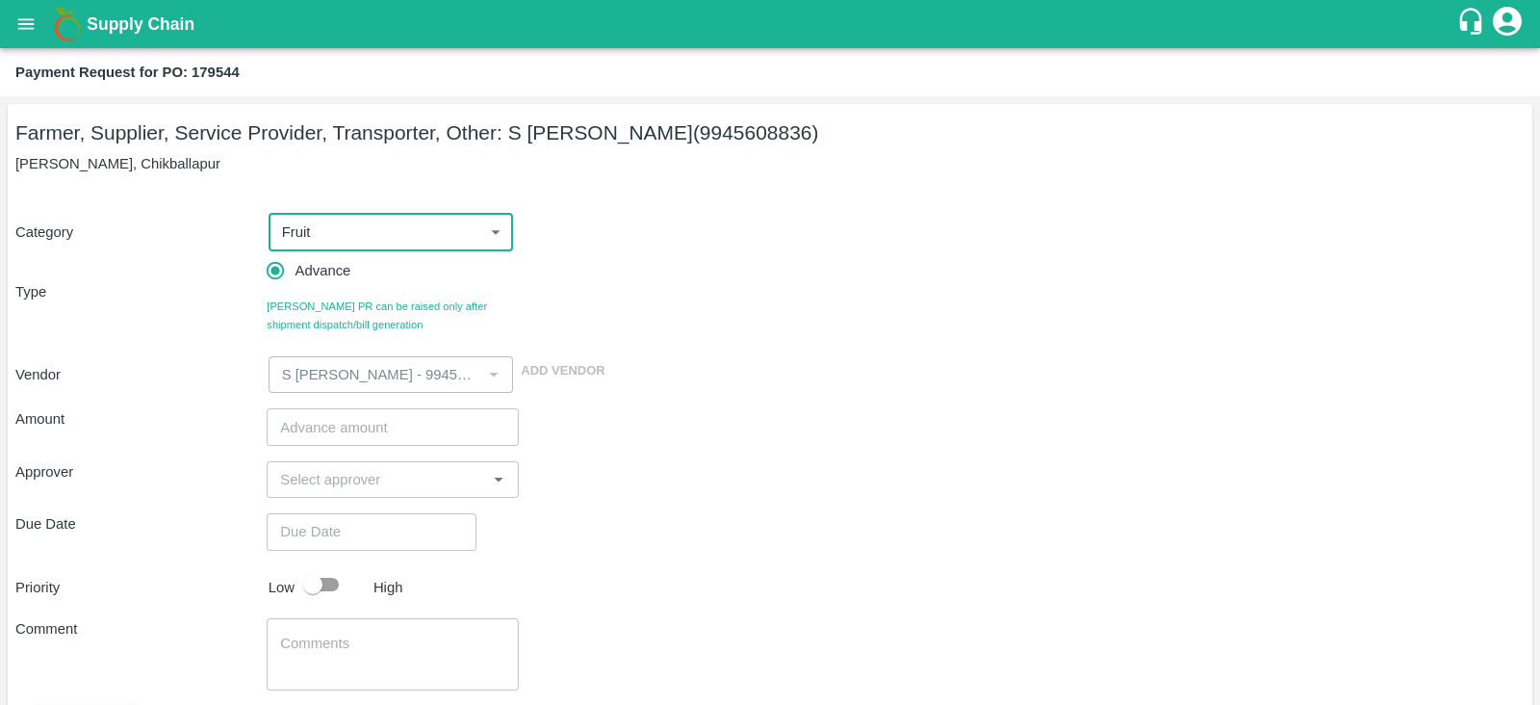
click at [366, 419] on input "number" at bounding box center [392, 426] width 251 height 37
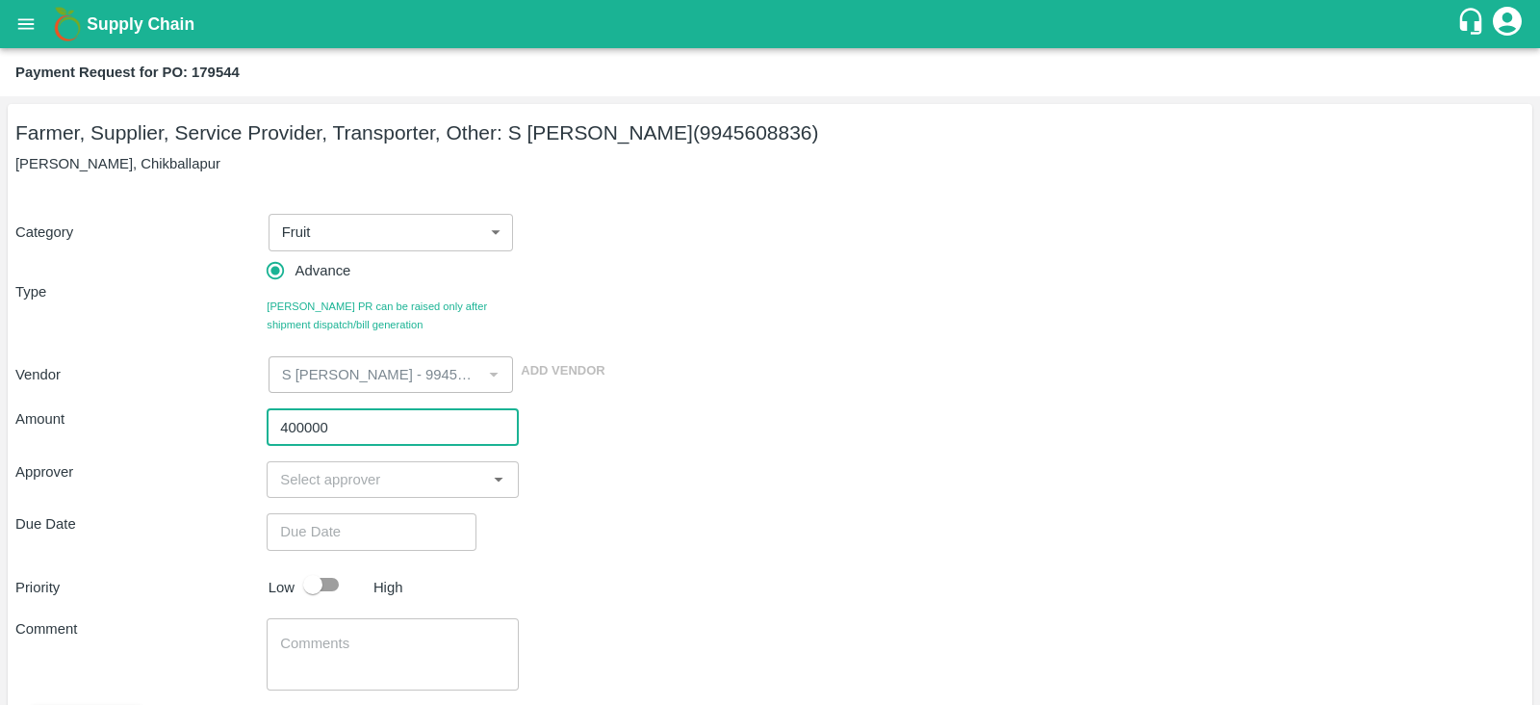
type input "400000"
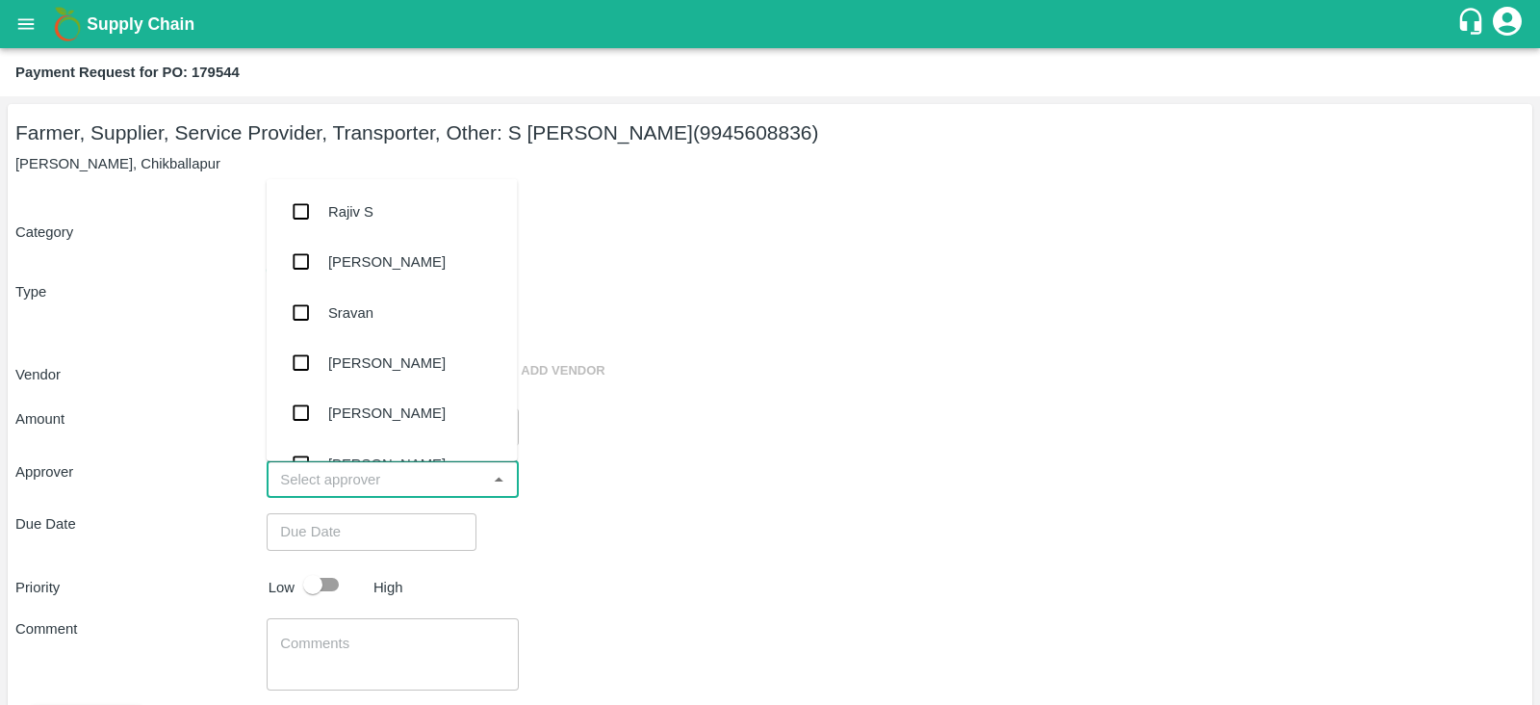
click at [338, 475] on input "input" at bounding box center [376, 479] width 208 height 25
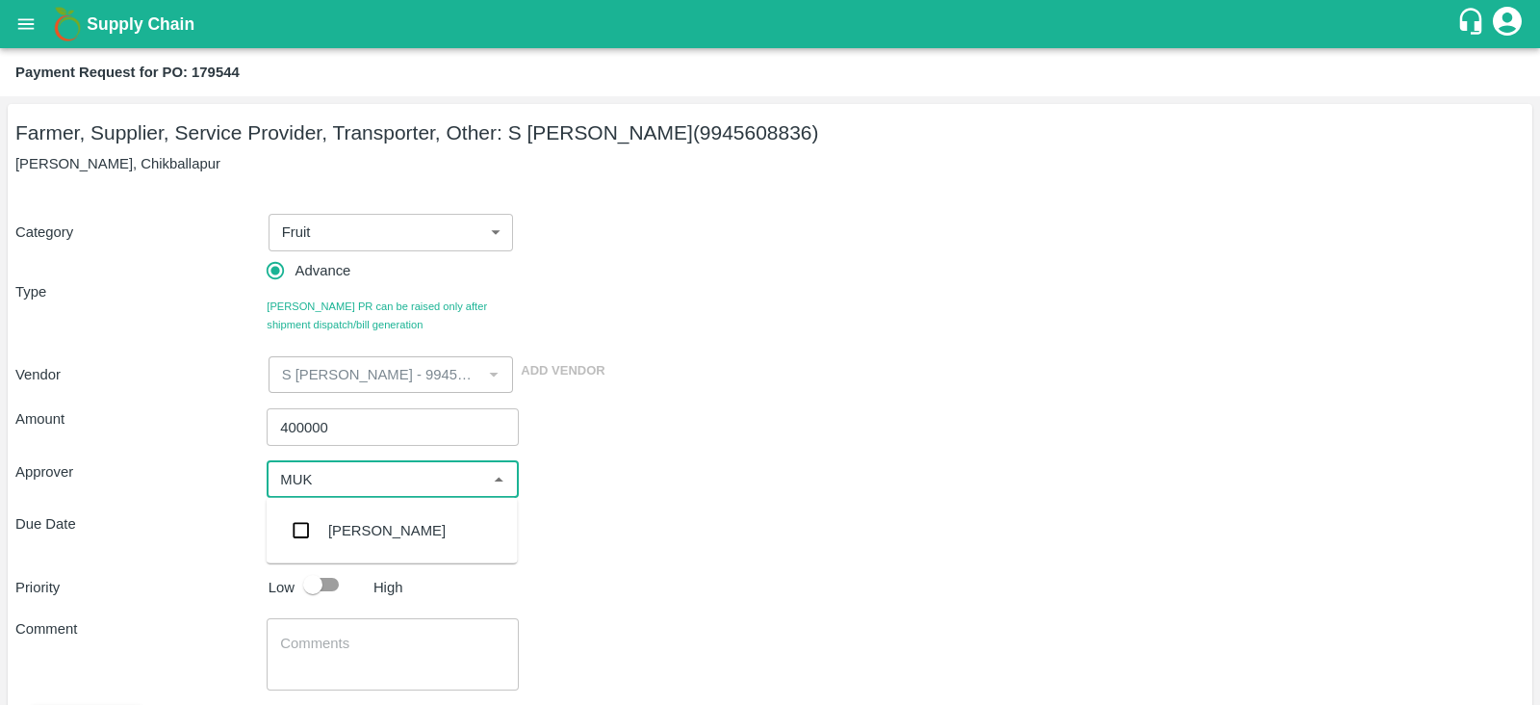
type input "MUKU"
click at [317, 520] on input "checkbox" at bounding box center [301, 530] width 39 height 39
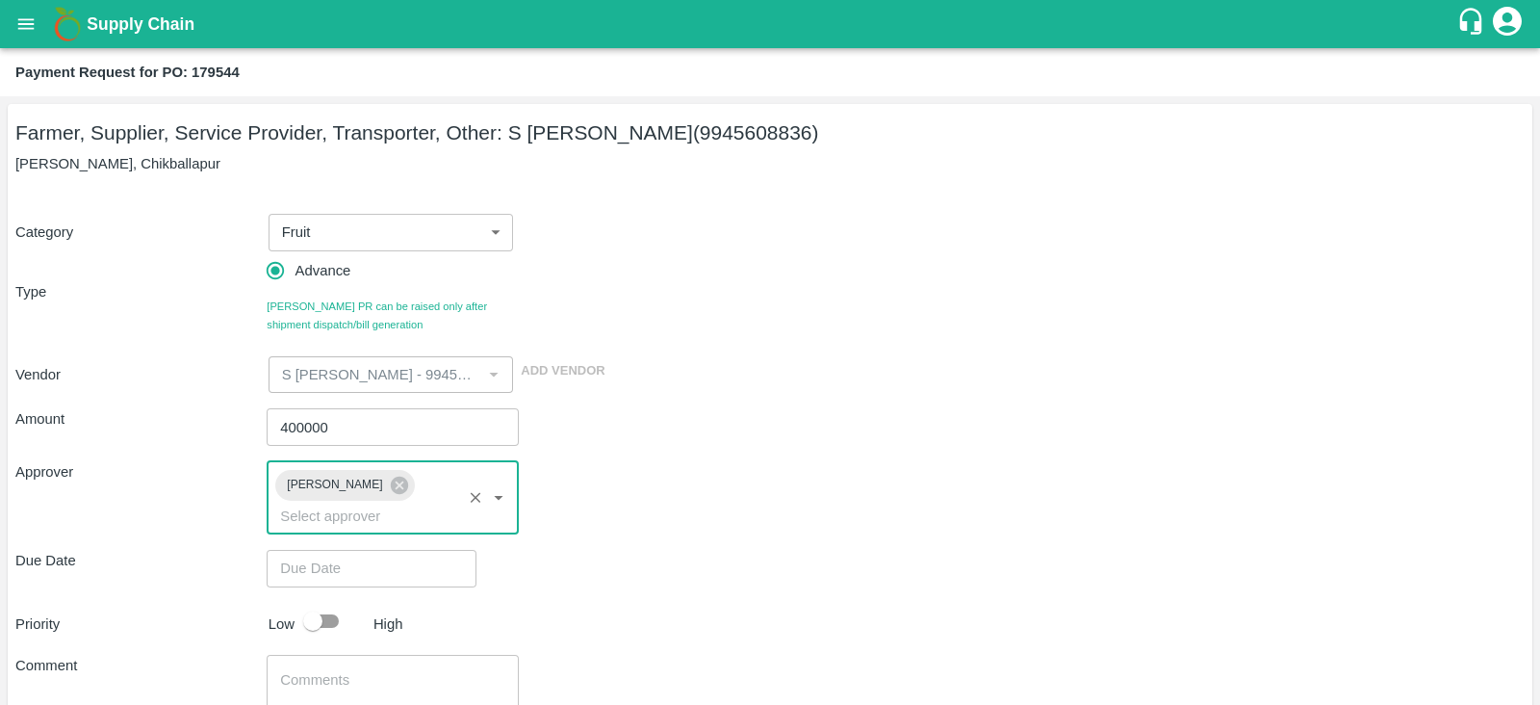
type input "DD/MM/YYYY hh:mm aa"
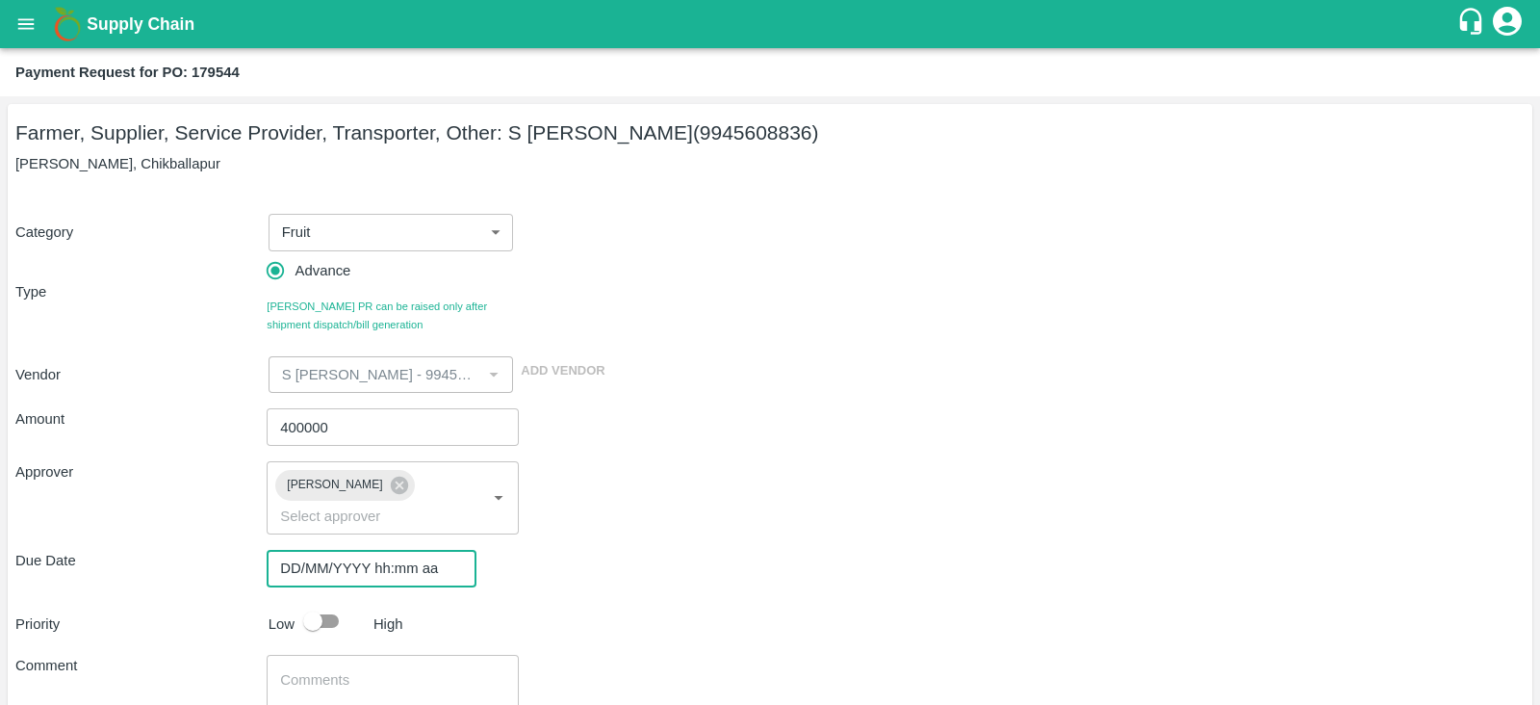
click at [350, 550] on input "DD/MM/YYYY hh:mm aa" at bounding box center [365, 568] width 196 height 37
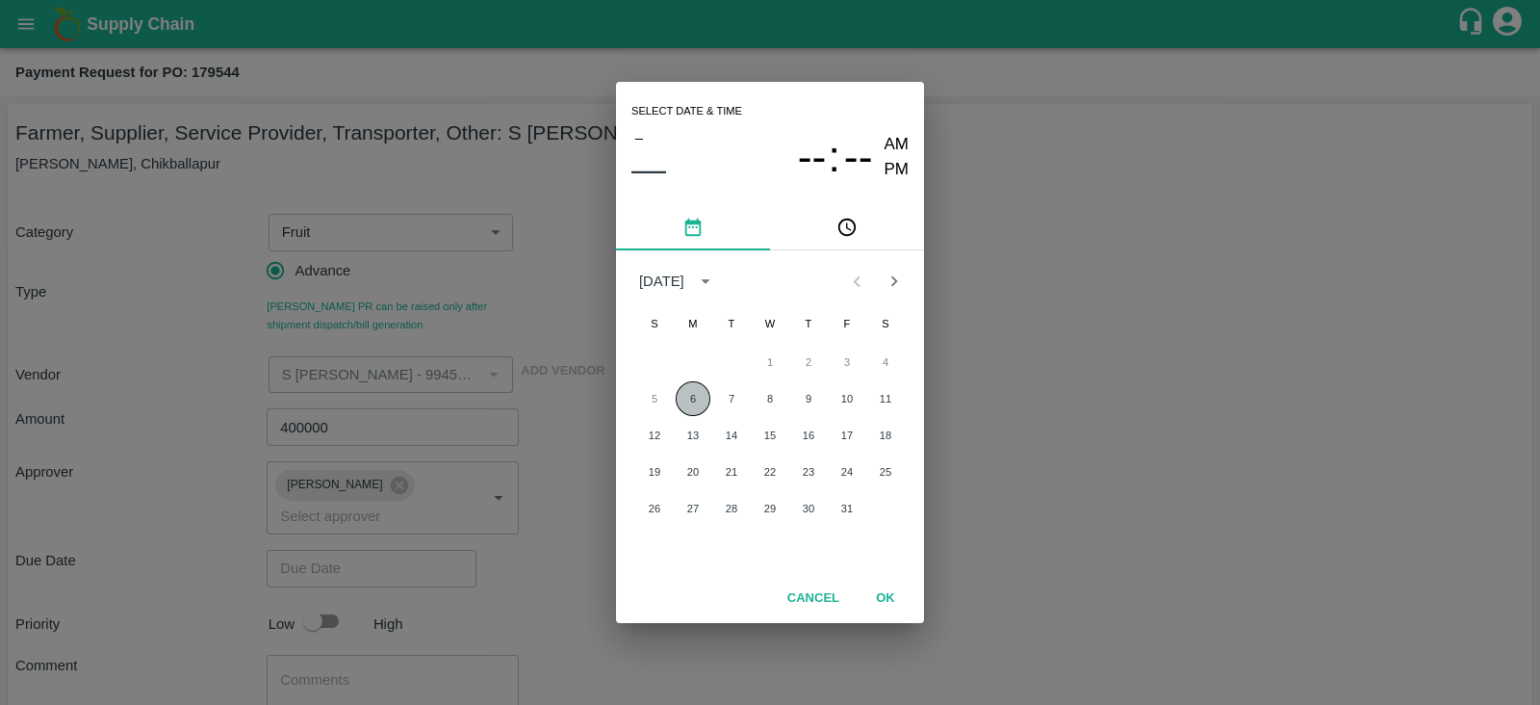
click at [693, 401] on button "6" at bounding box center [693, 398] width 35 height 35
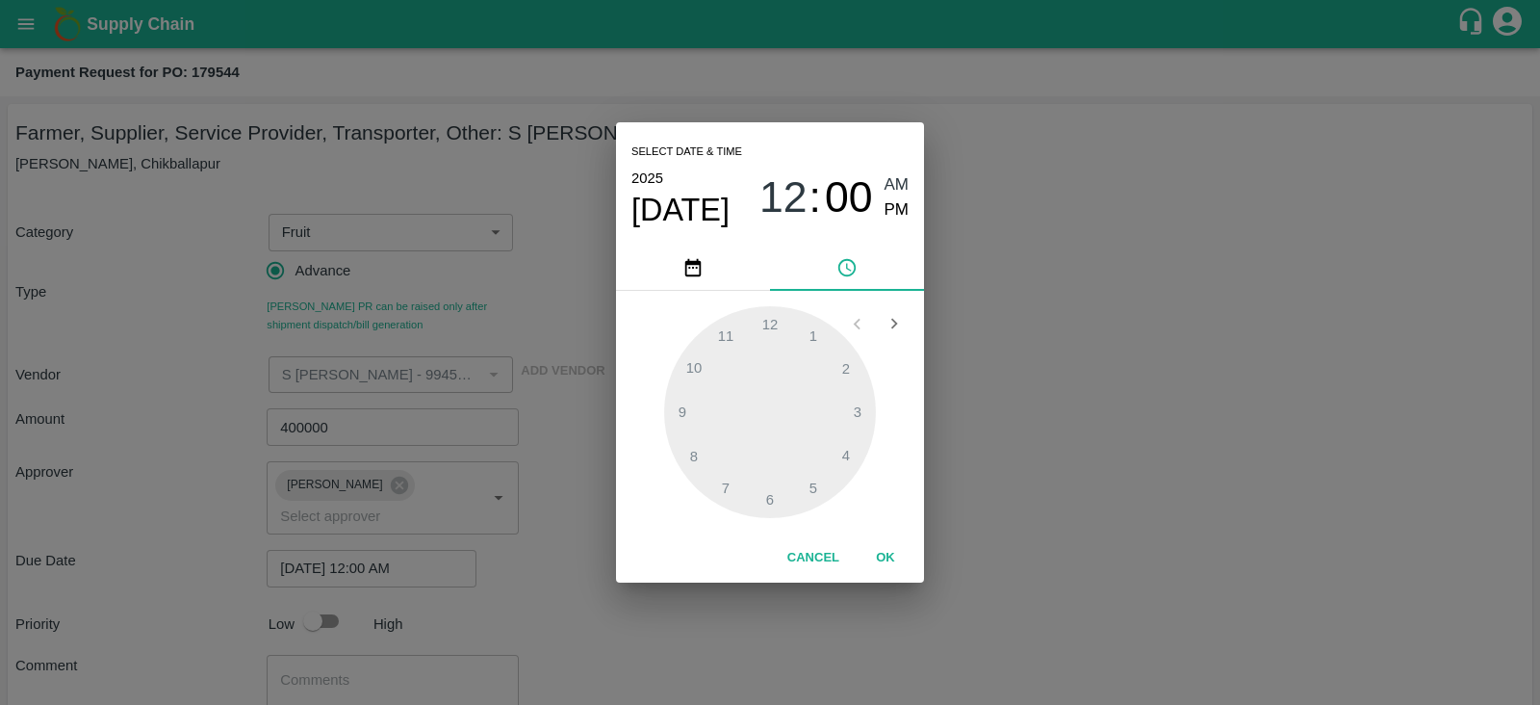
click at [910, 199] on div "Select date & time 2025 Oct 6 12 : 00 AM PM" at bounding box center [770, 183] width 308 height 123
click at [902, 214] on span "PM" at bounding box center [897, 210] width 25 height 26
type input "06/10/2025 12:00 PM"
click at [886, 560] on button "OK" at bounding box center [886, 558] width 62 height 34
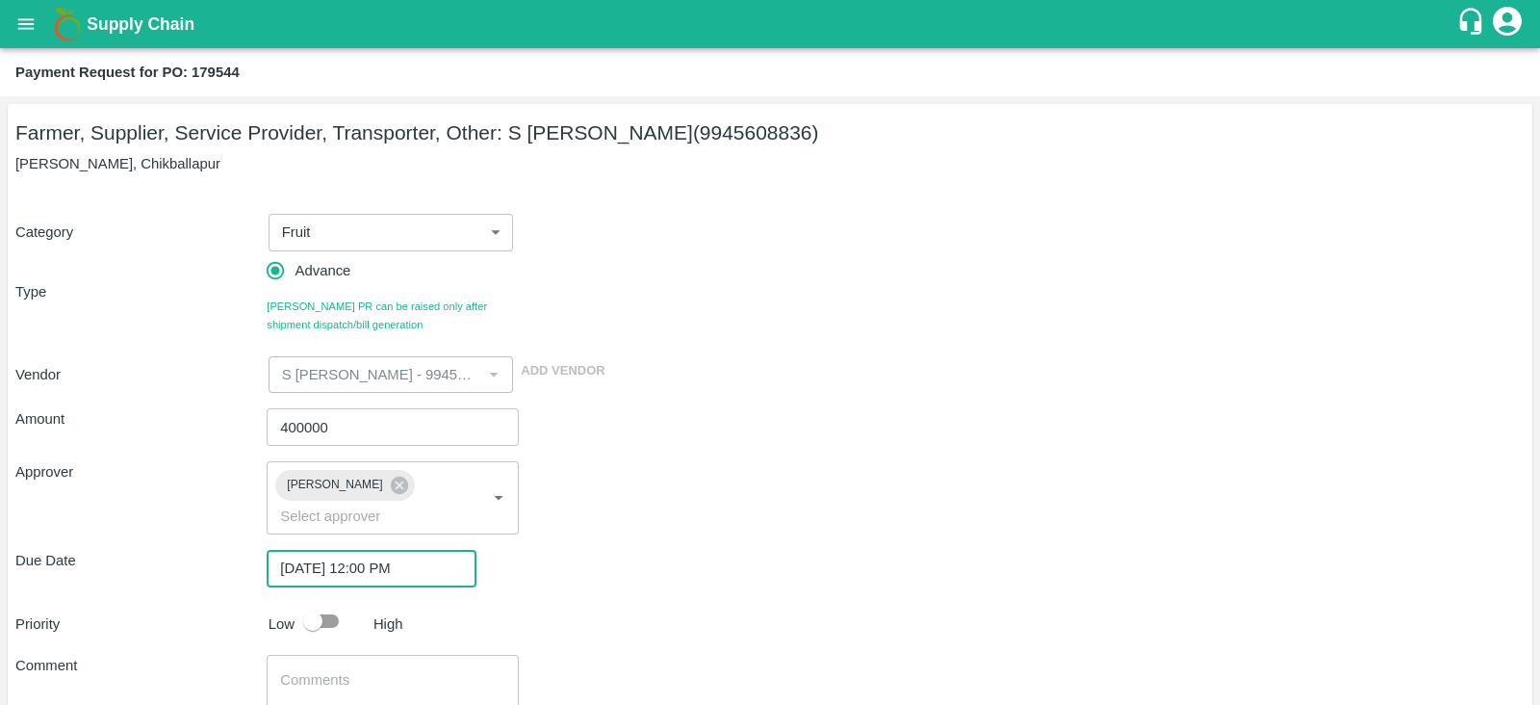
click at [331, 604] on input "checkbox" at bounding box center [313, 621] width 110 height 37
checkbox input "true"
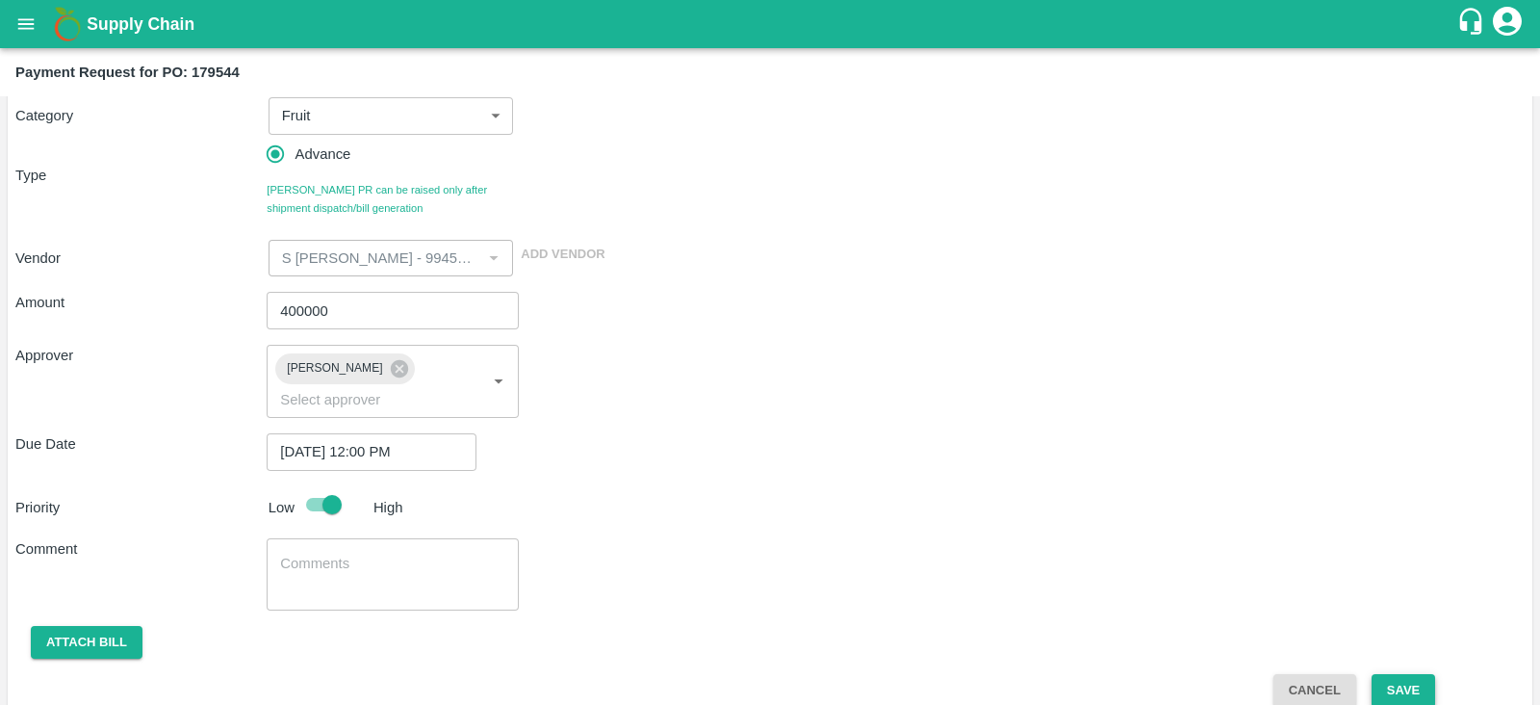
click at [1415, 674] on button "Save" at bounding box center [1404, 691] width 64 height 34
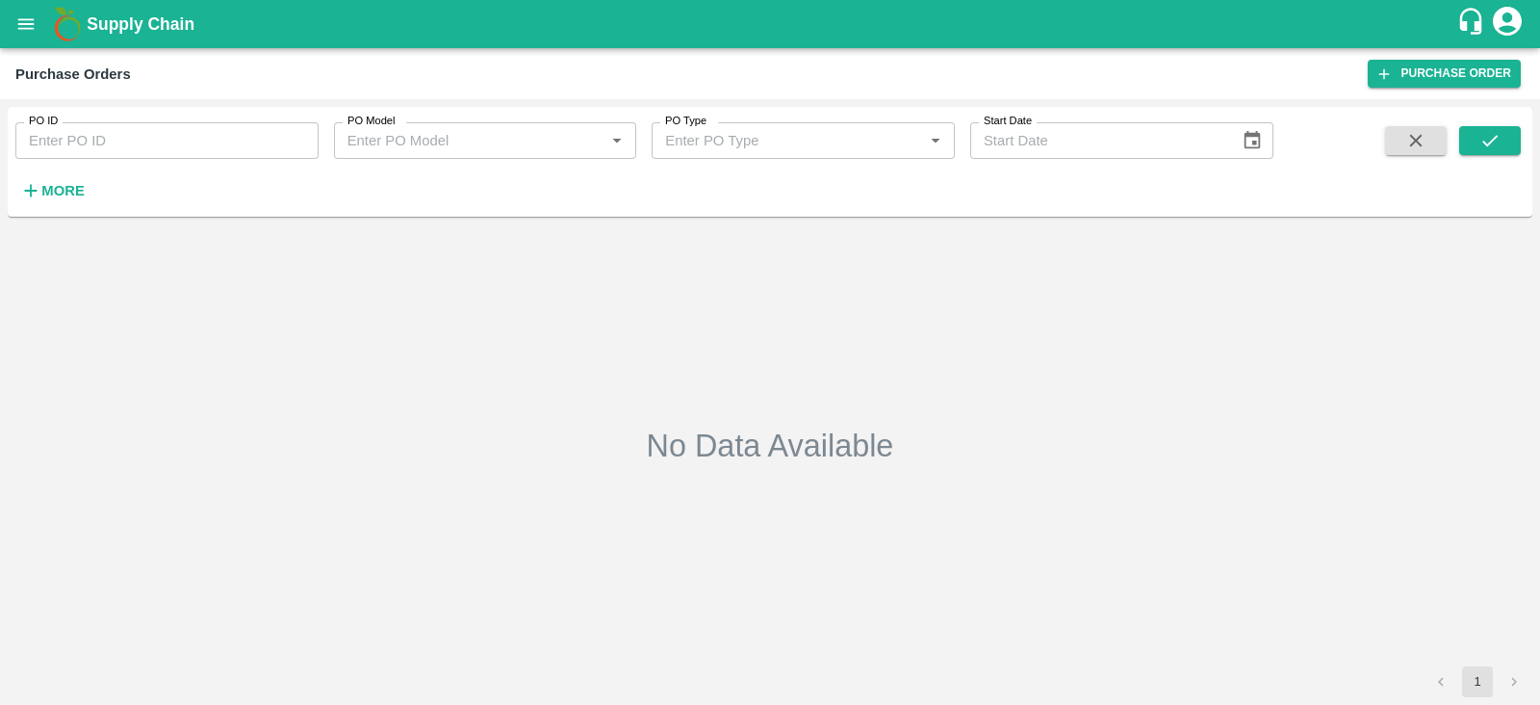
click at [72, 180] on h6 "More" at bounding box center [62, 190] width 43 height 25
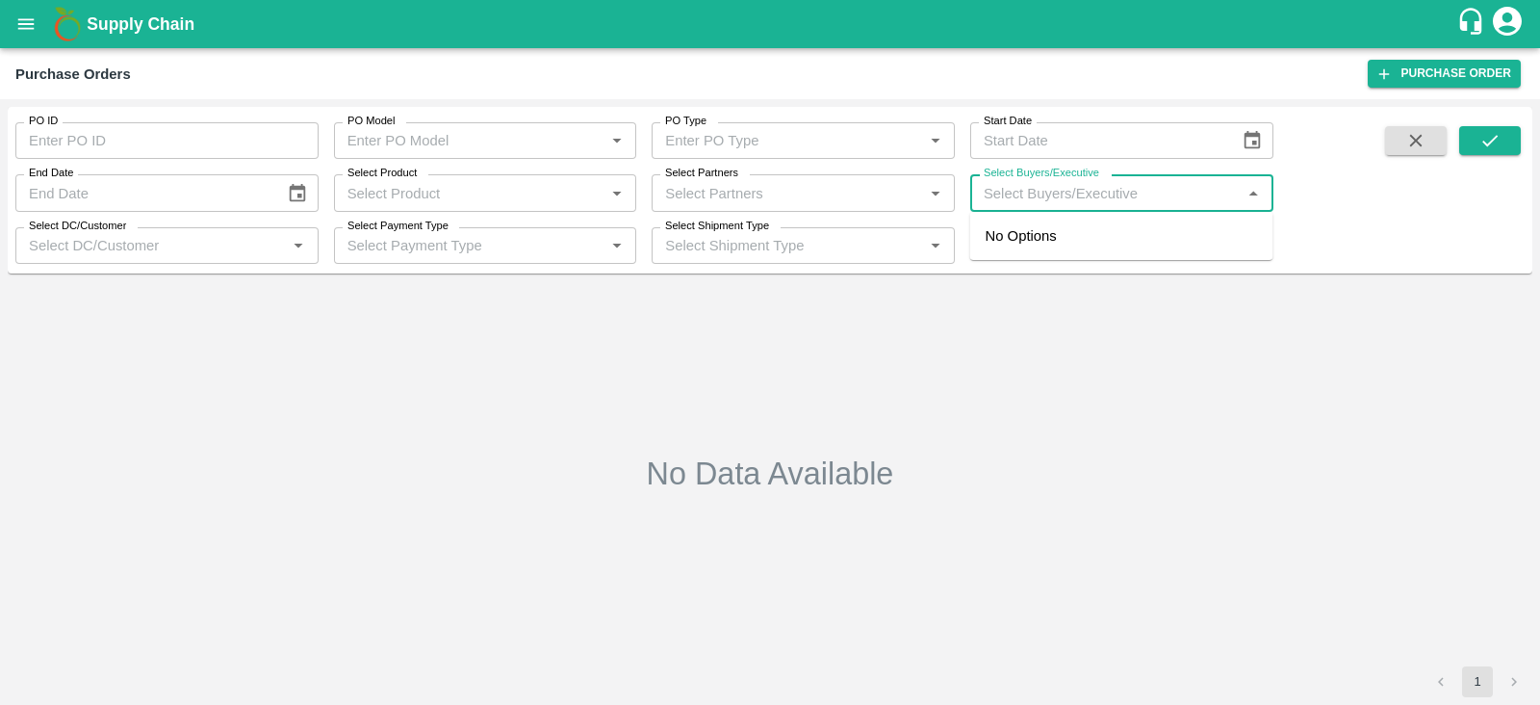
click at [1130, 190] on input "Select Buyers/Executive" at bounding box center [1106, 192] width 260 height 25
type input "LAVA"
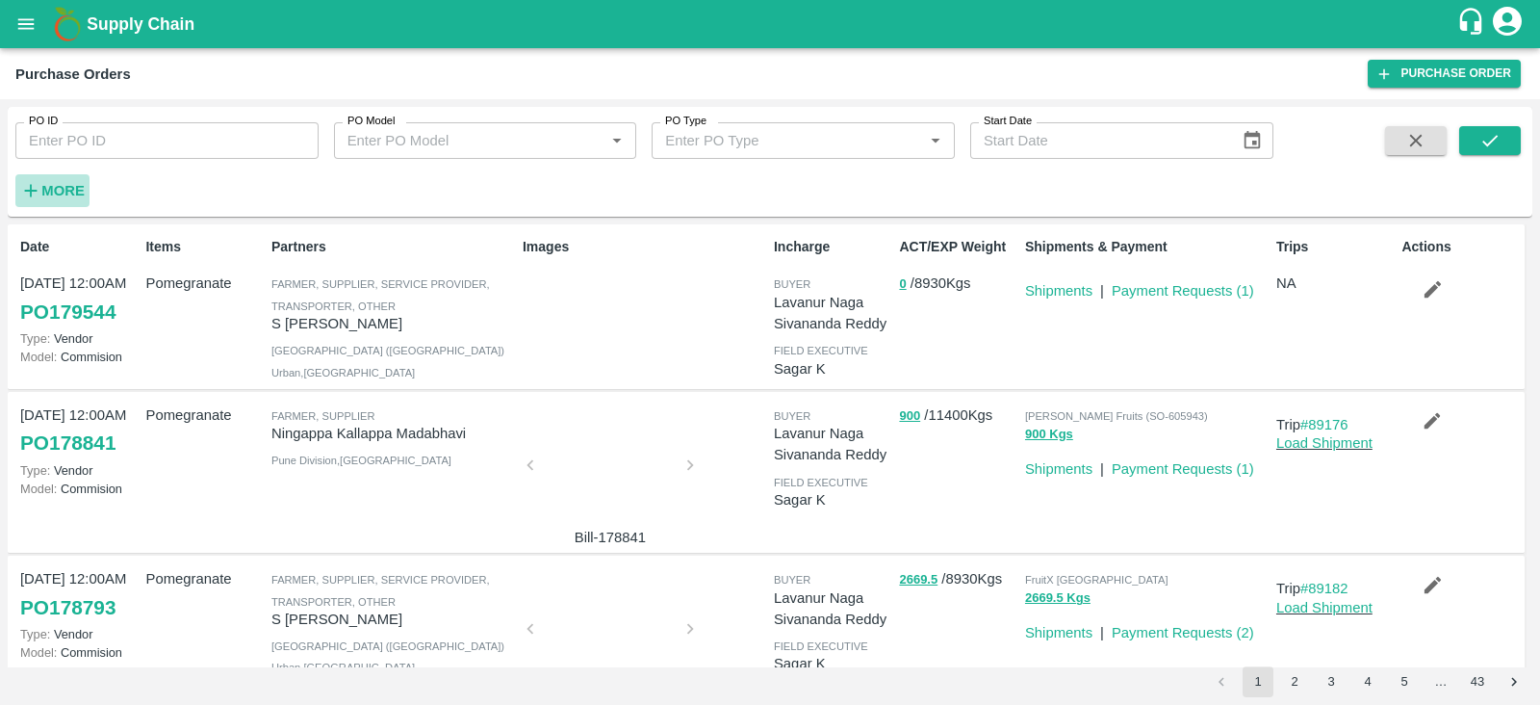
click at [72, 192] on strong "More" at bounding box center [62, 190] width 43 height 15
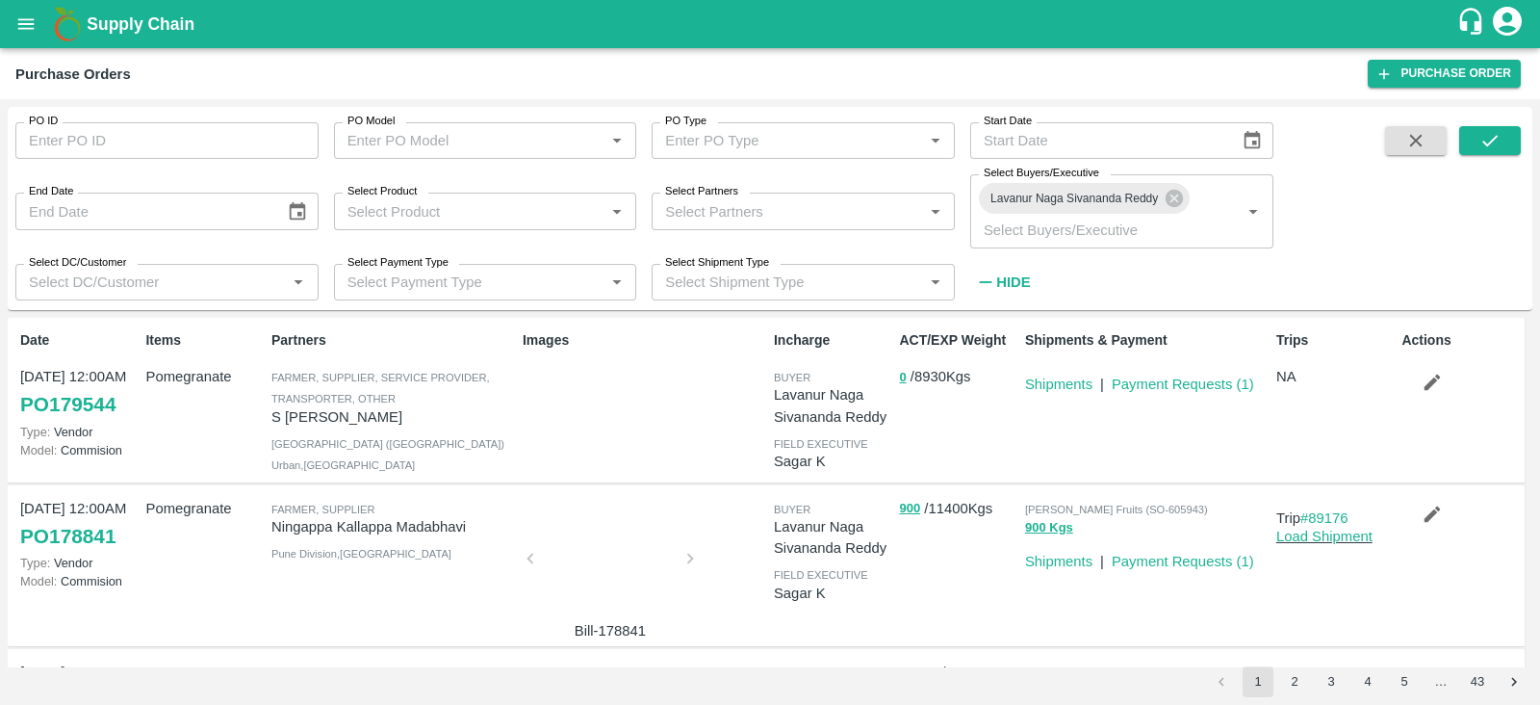
click at [850, 216] on input "Select Partners" at bounding box center [788, 210] width 260 height 25
type input "S"
click at [292, 419] on p "S [PERSON_NAME]" at bounding box center [394, 416] width 244 height 21
click at [273, 416] on p "S [PERSON_NAME]" at bounding box center [394, 416] width 244 height 21
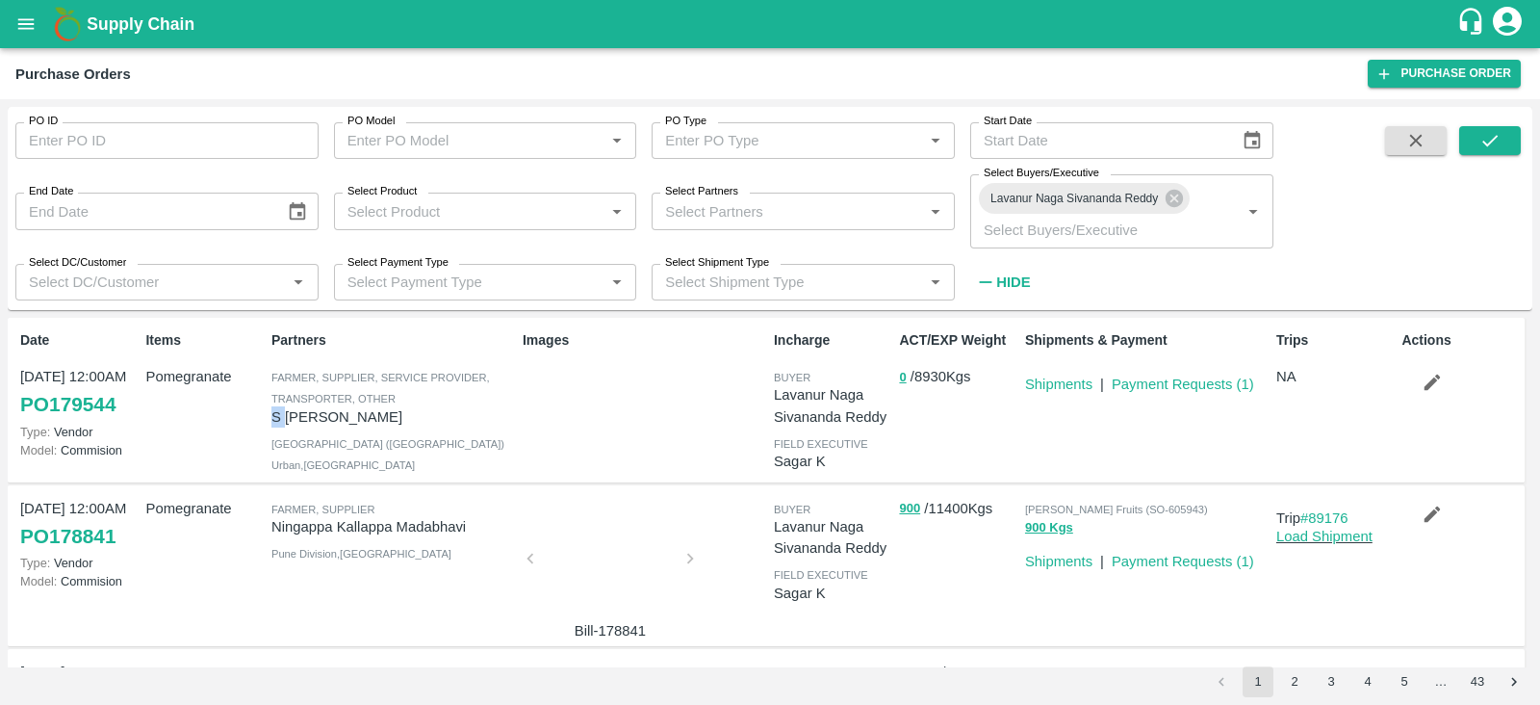
click at [273, 416] on p "S [PERSON_NAME]" at bounding box center [394, 416] width 244 height 21
copy p "S [PERSON_NAME]"
click at [711, 206] on input "Select Partners" at bounding box center [788, 210] width 260 height 25
paste input "S [PERSON_NAME]"
type input "S [PERSON_NAME]"
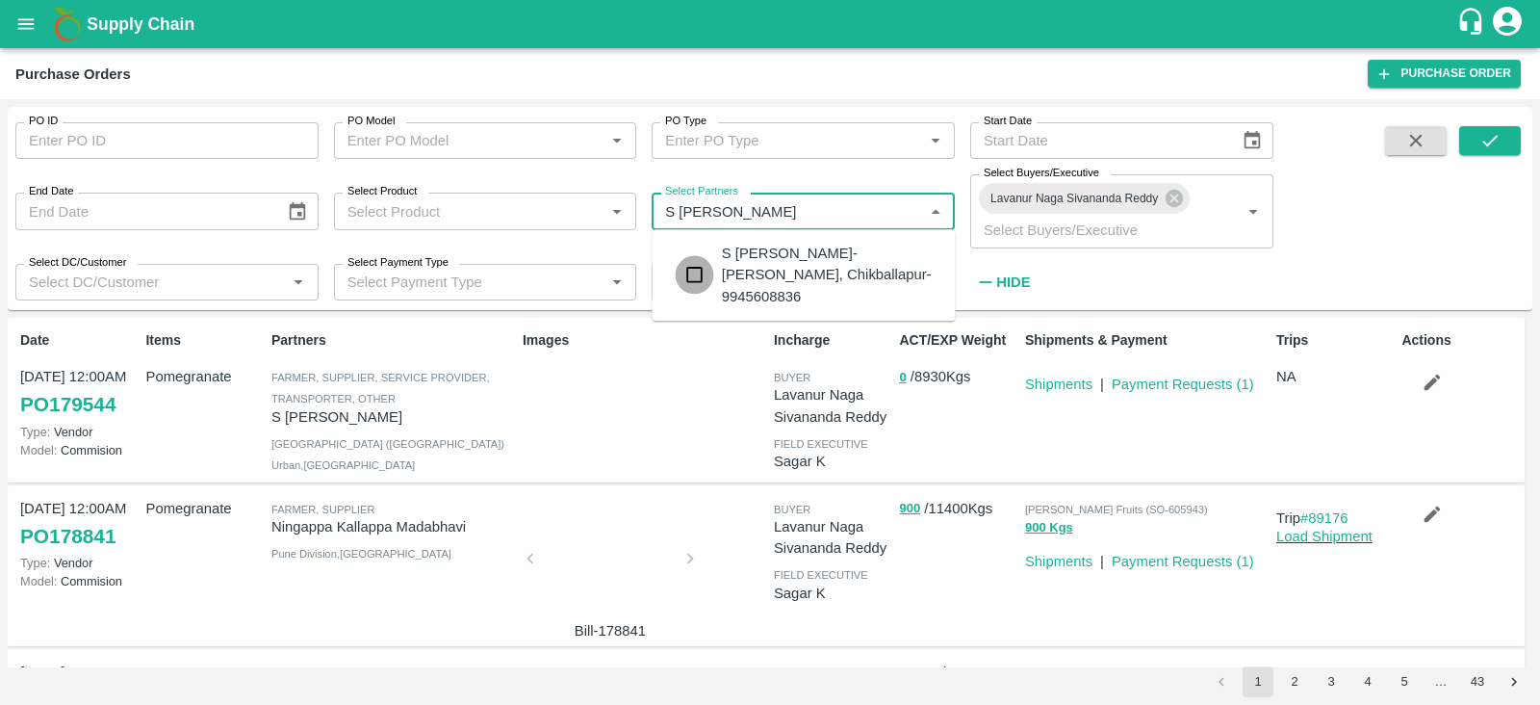
click at [703, 270] on input "checkbox" at bounding box center [695, 275] width 39 height 39
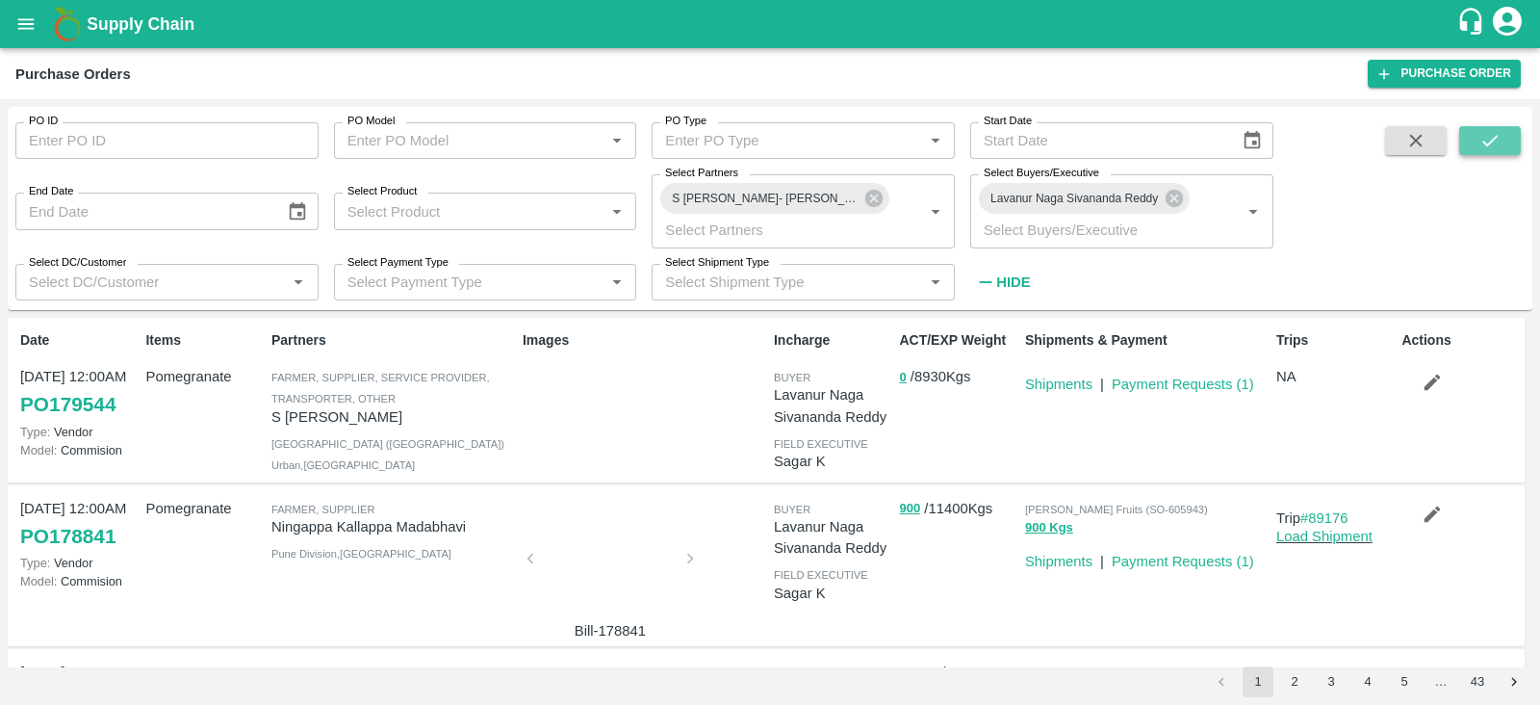
click at [1483, 142] on icon "submit" at bounding box center [1490, 141] width 15 height 12
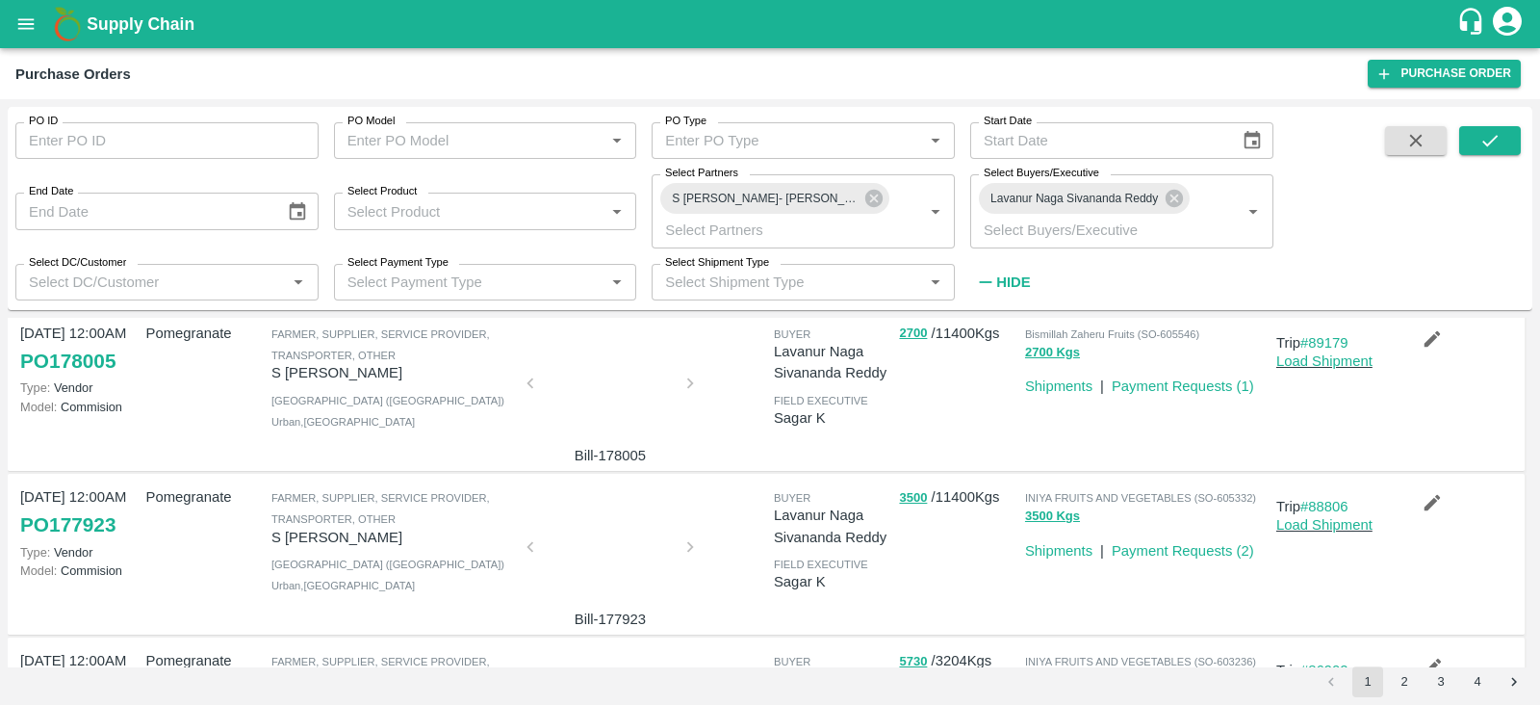
scroll to position [1309, 0]
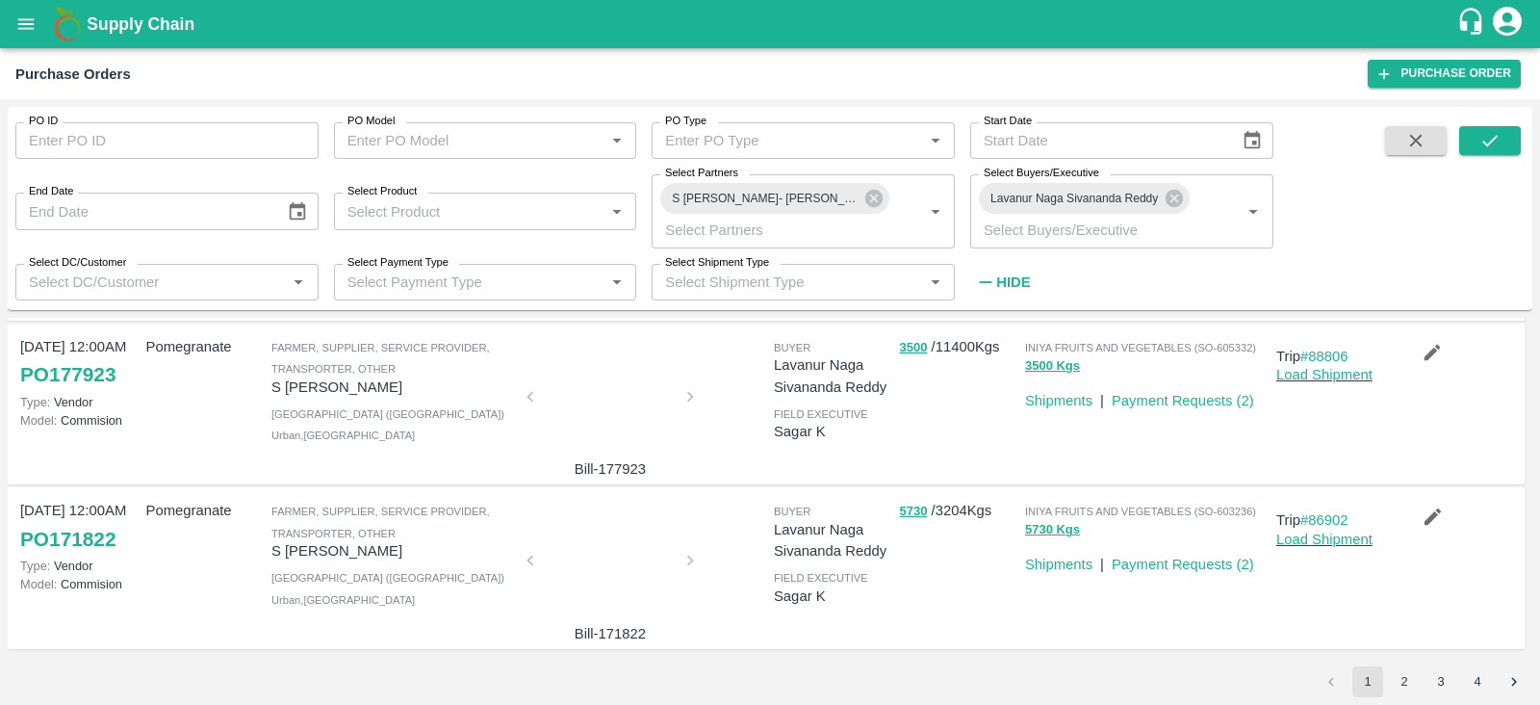
click at [1398, 686] on button "2" at bounding box center [1404, 681] width 31 height 31
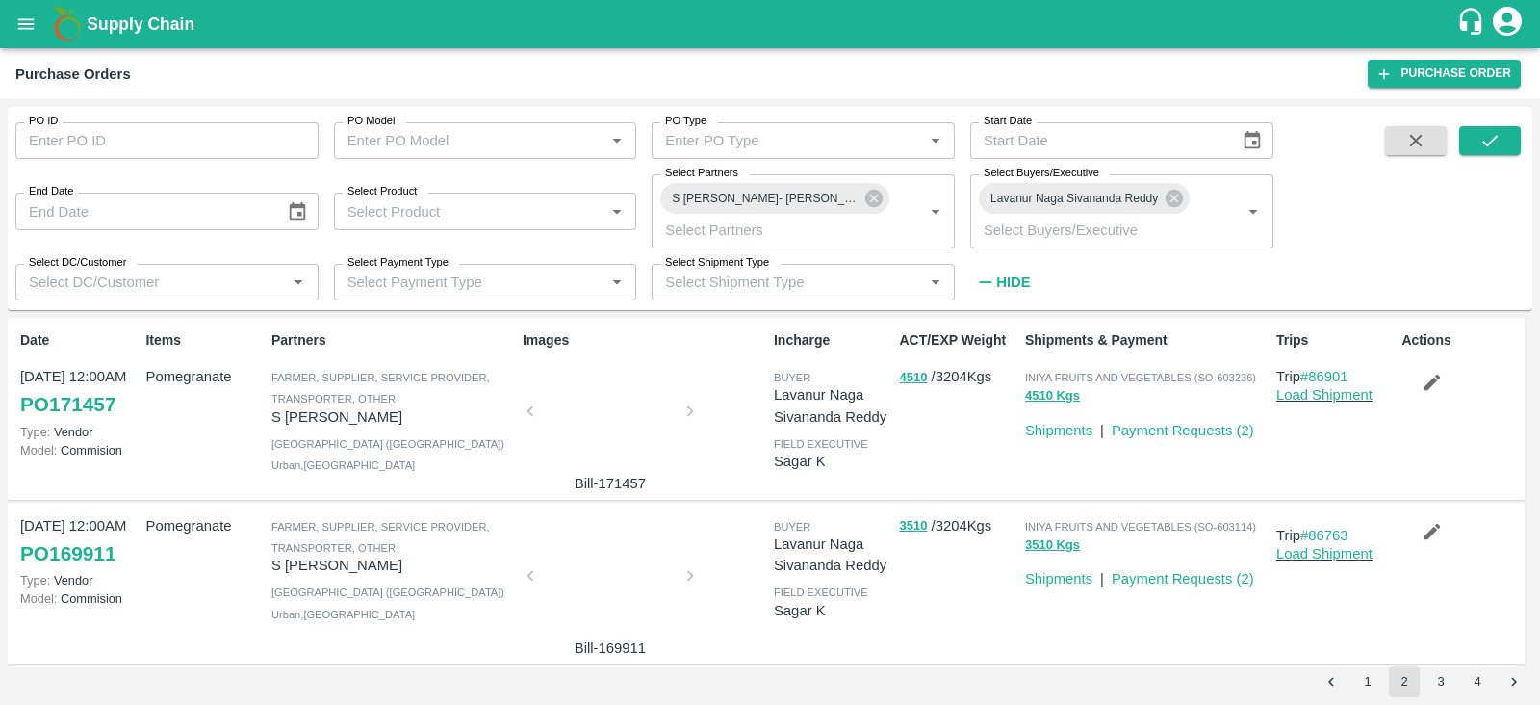
click at [1433, 680] on button "3" at bounding box center [1441, 681] width 31 height 31
click at [1370, 686] on button "1" at bounding box center [1368, 681] width 31 height 31
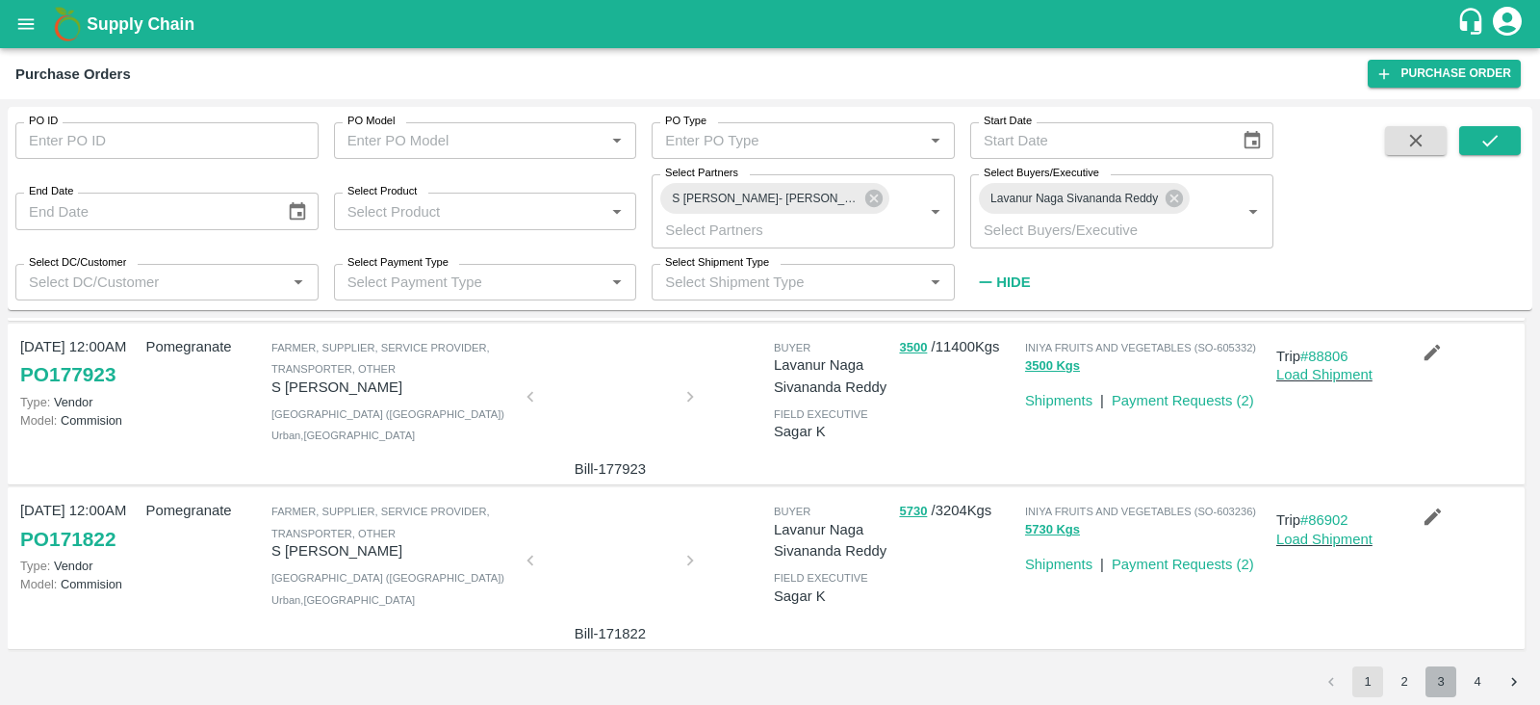
click at [1434, 677] on button "3" at bounding box center [1441, 681] width 31 height 31
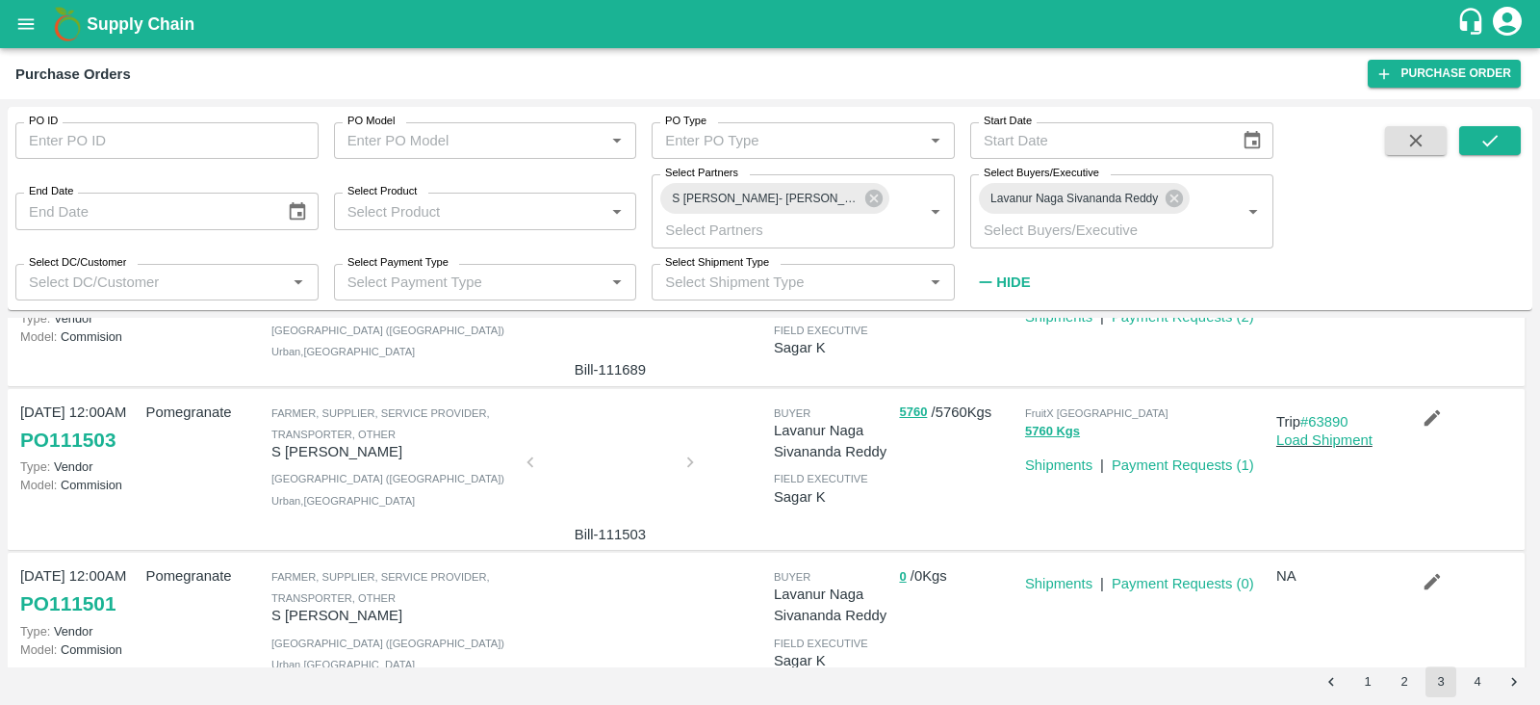
scroll to position [112, 0]
click at [1410, 682] on button "2" at bounding box center [1404, 681] width 31 height 31
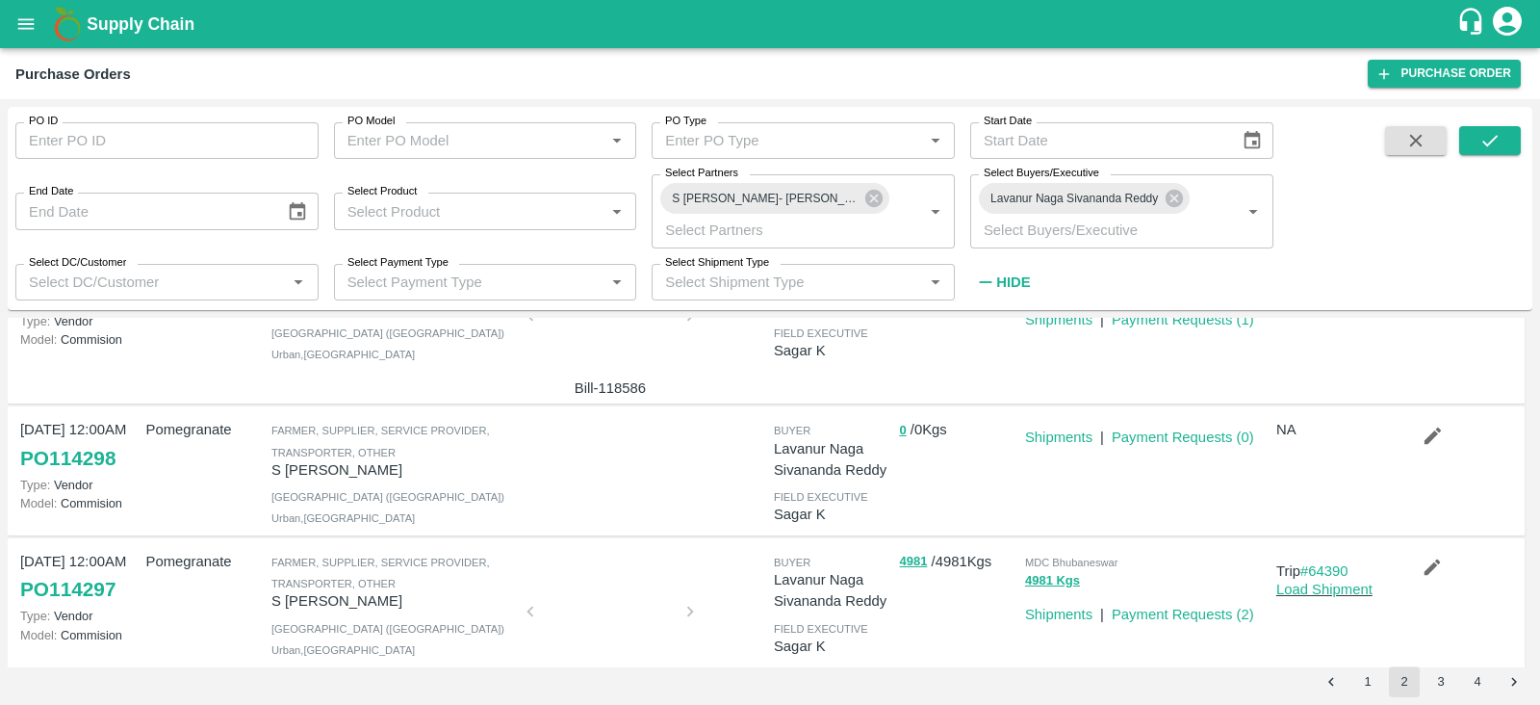
scroll to position [1229, 0]
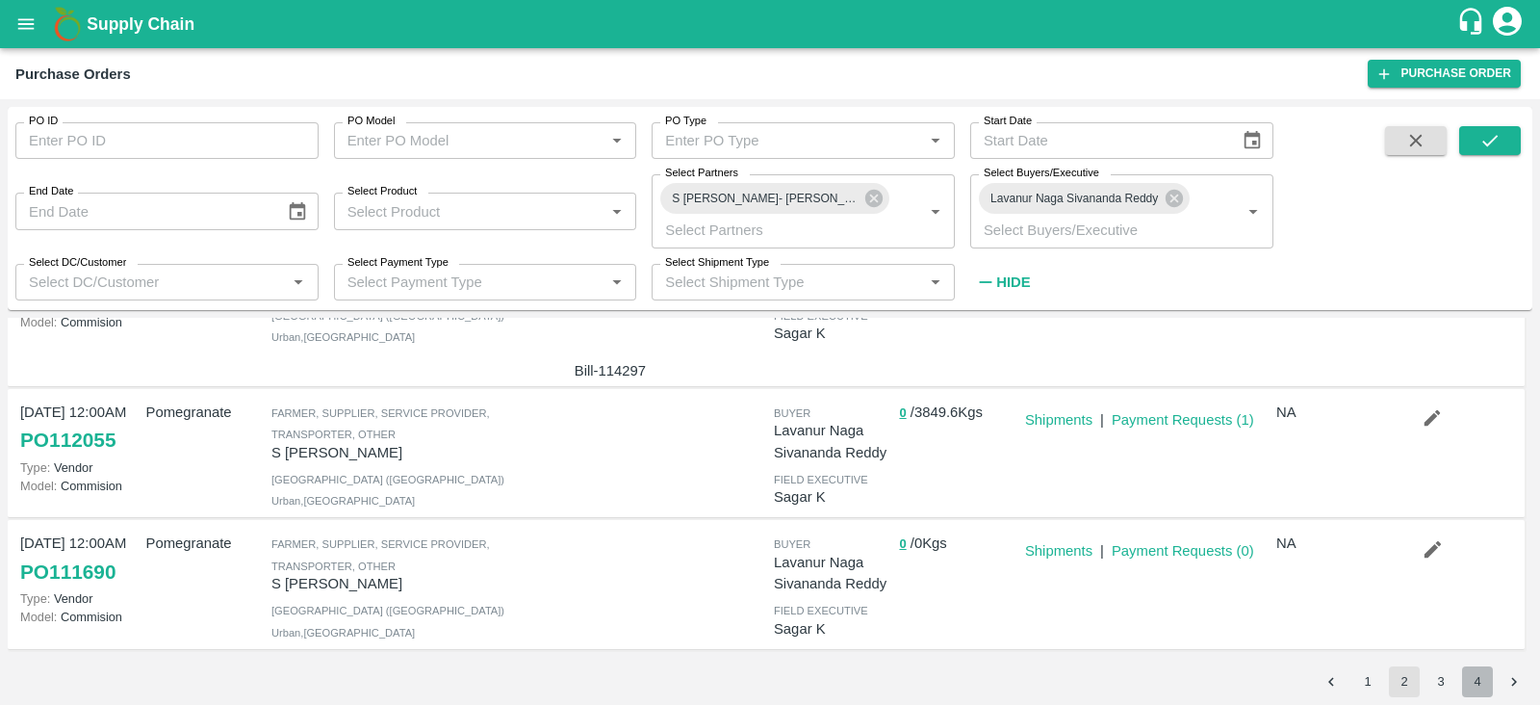
click at [1466, 676] on button "4" at bounding box center [1477, 681] width 31 height 31
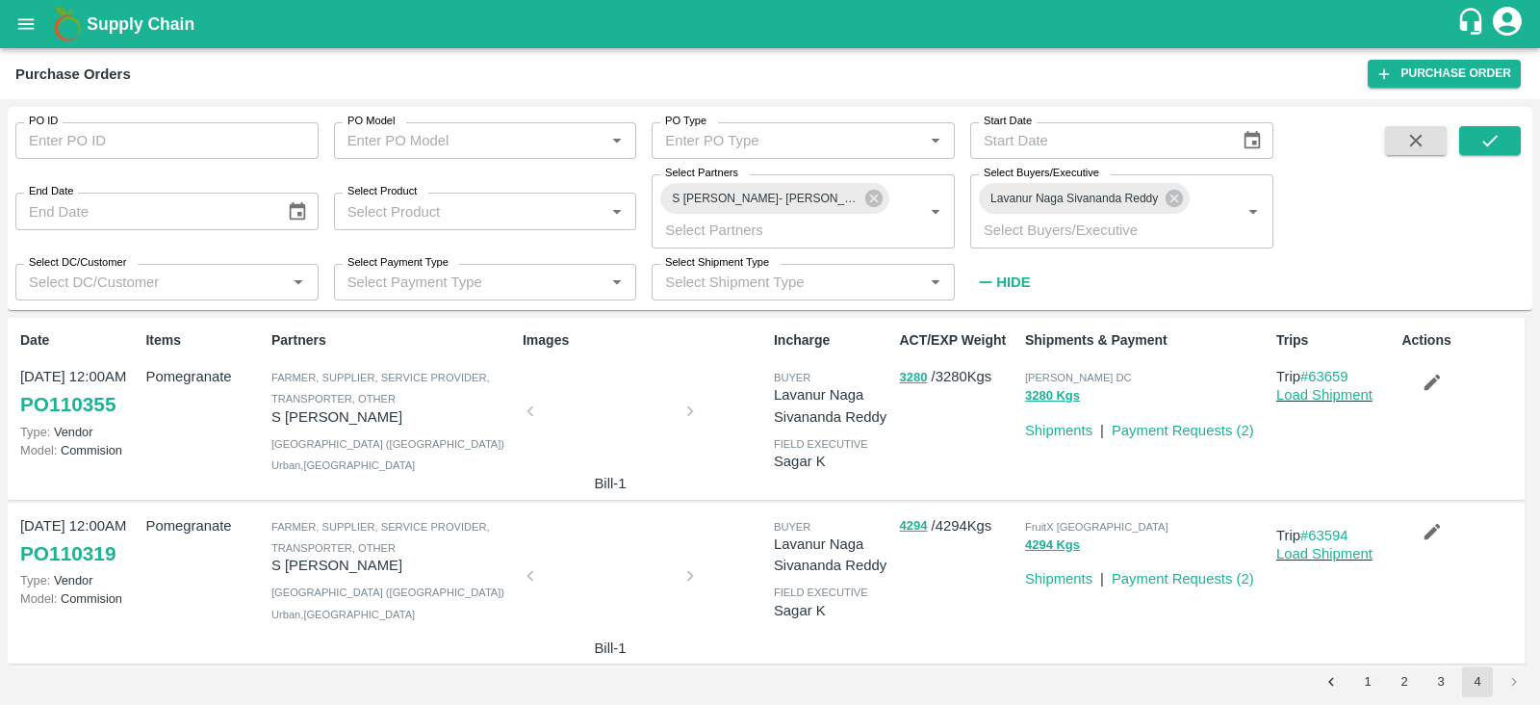
scroll to position [1163, 0]
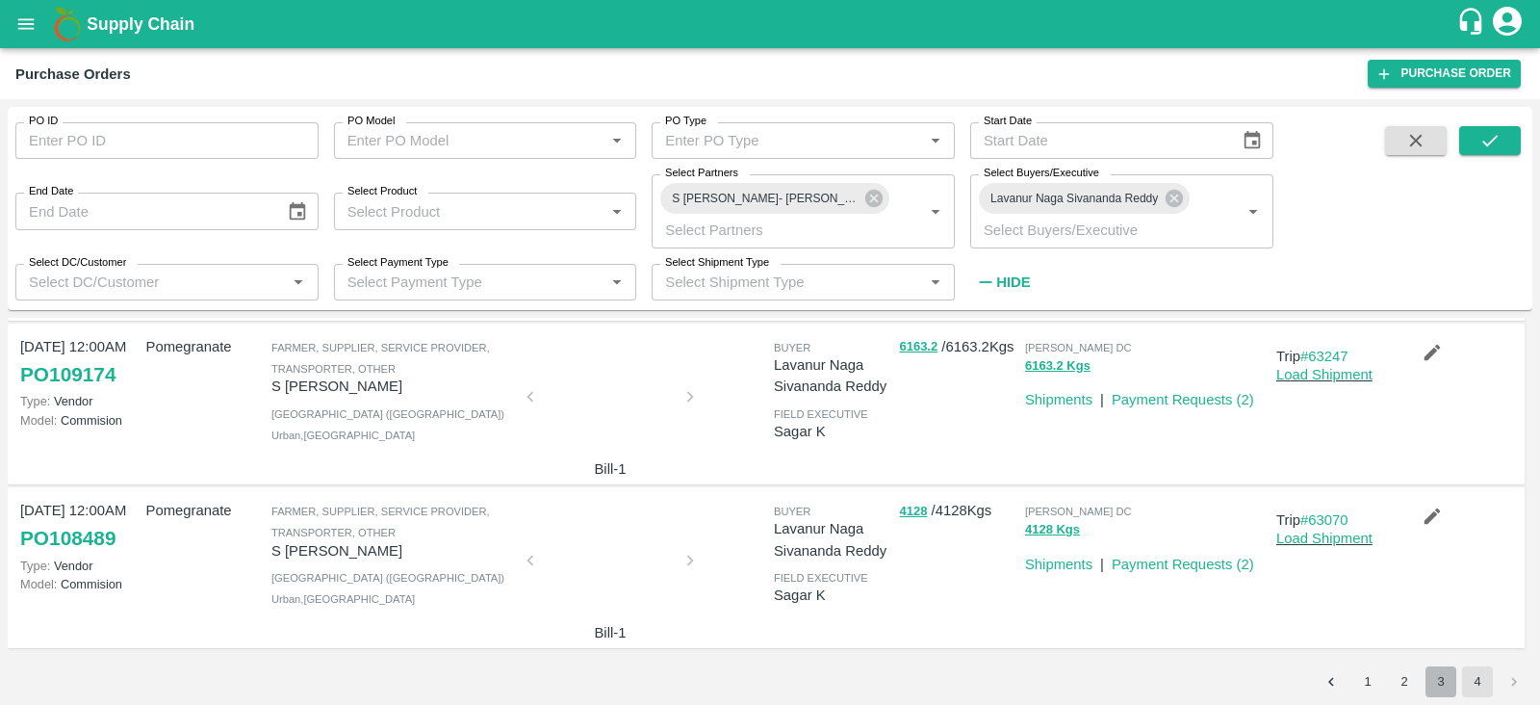
click at [1433, 681] on button "3" at bounding box center [1441, 681] width 31 height 31
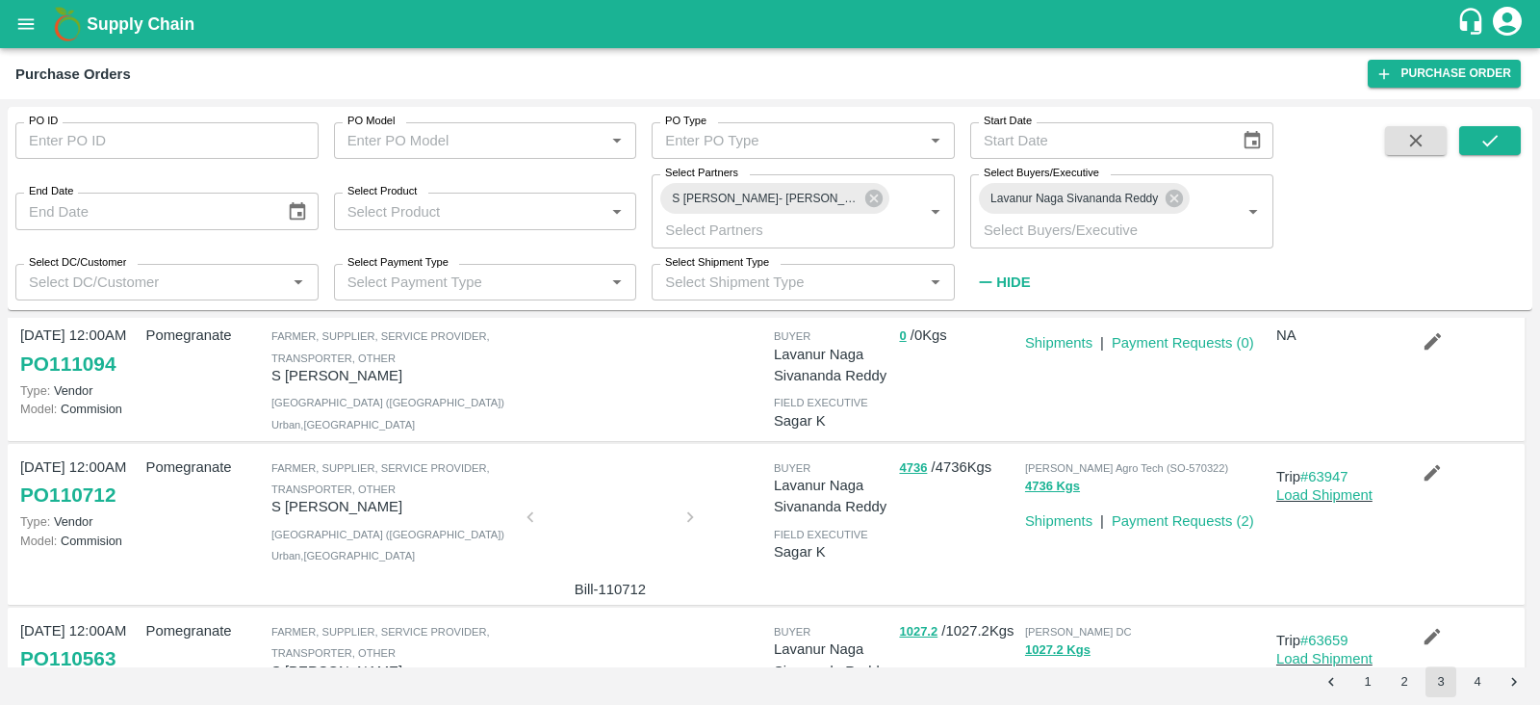
scroll to position [1229, 0]
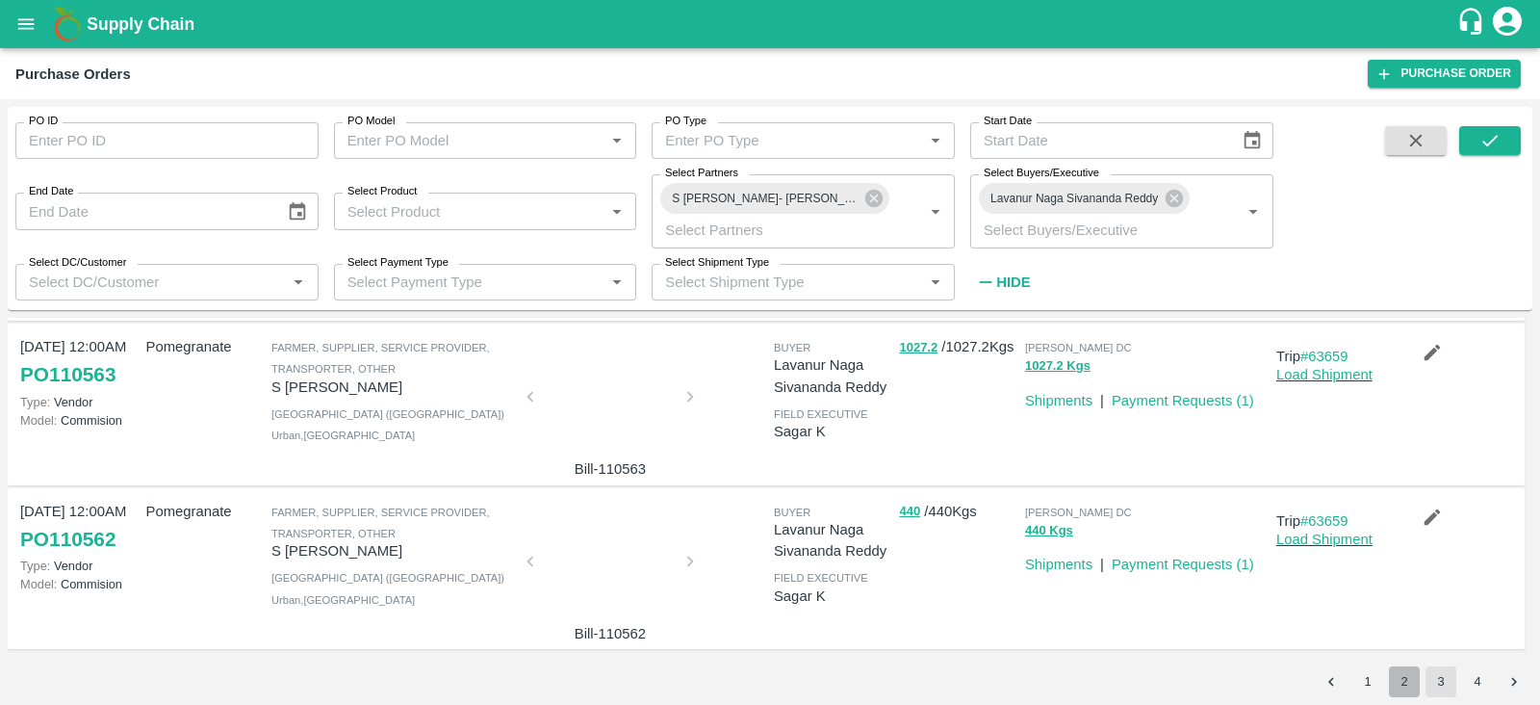
click at [1392, 678] on button "2" at bounding box center [1404, 681] width 31 height 31
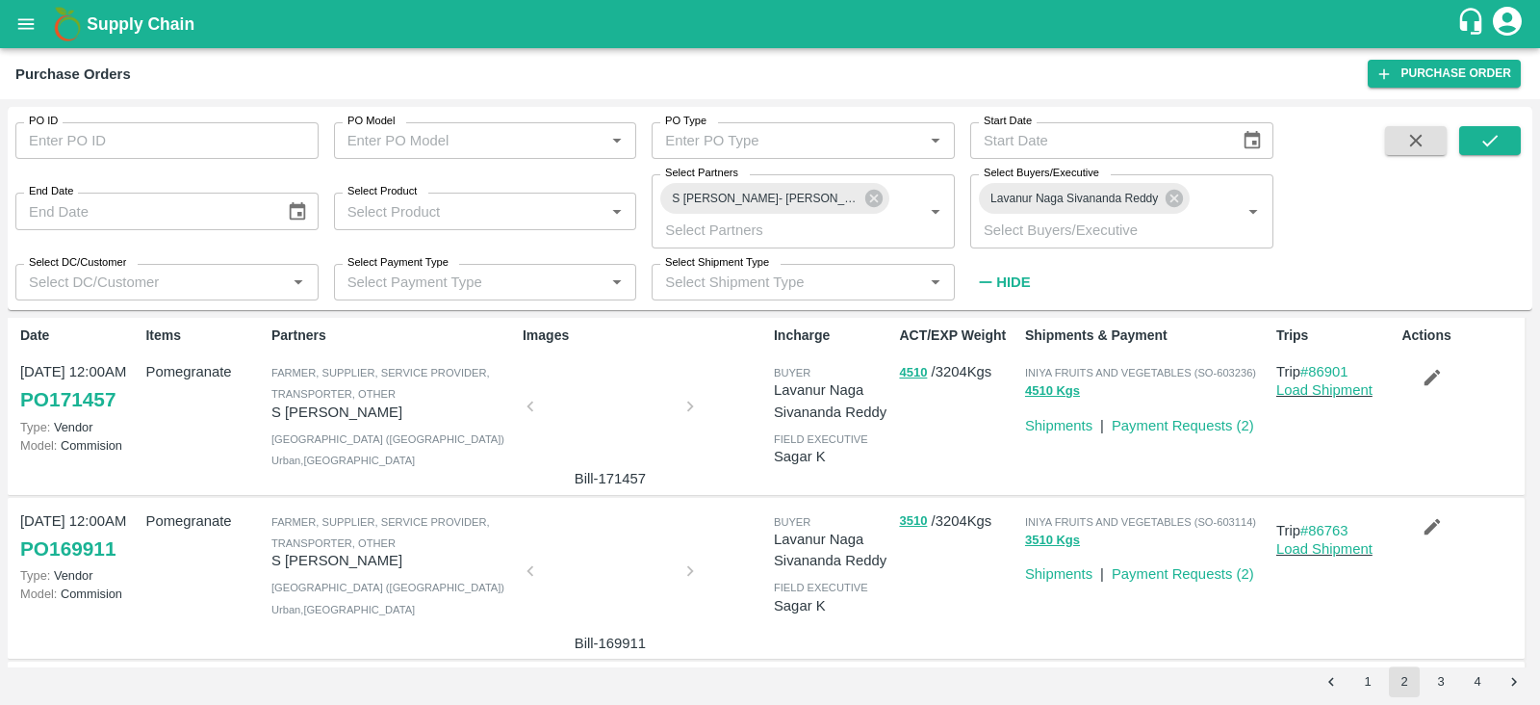
scroll to position [0, 0]
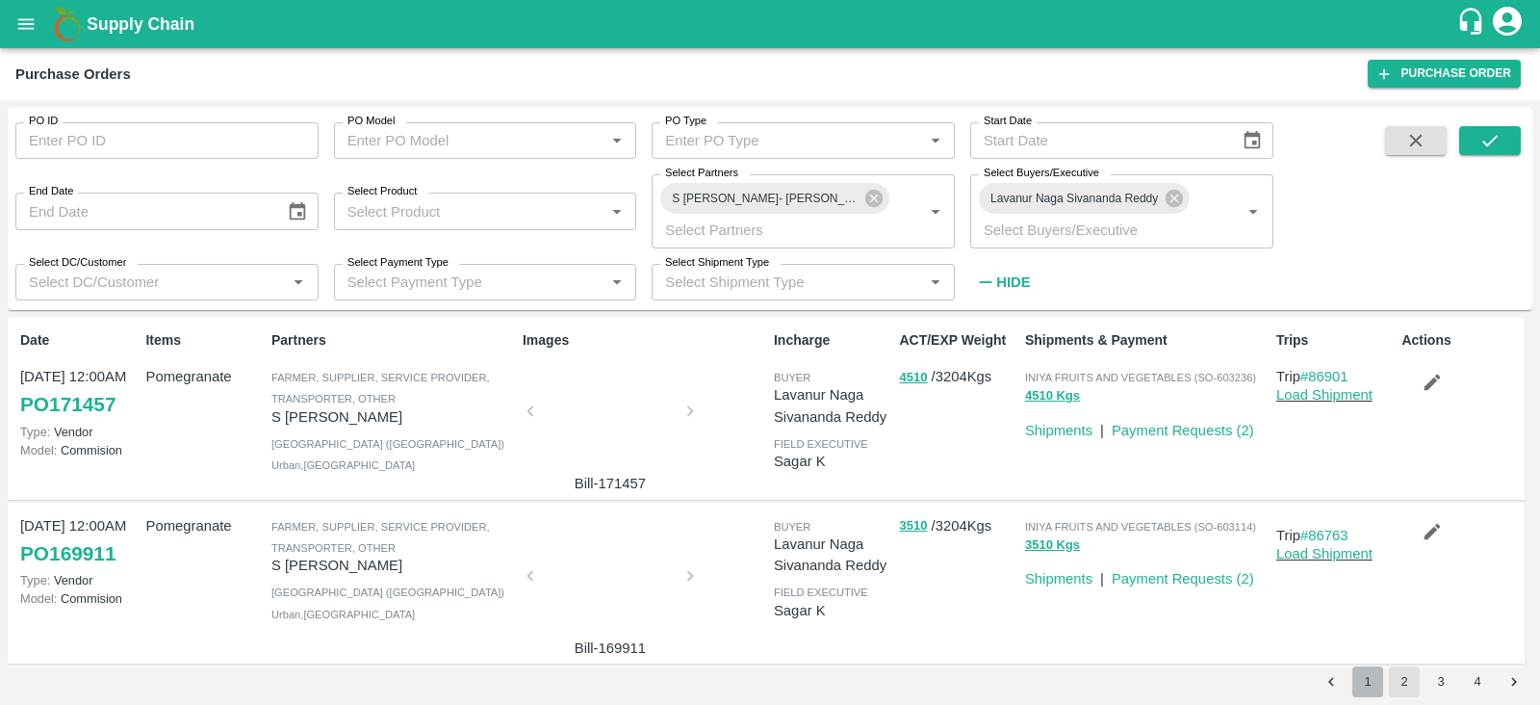
click at [1362, 695] on button "1" at bounding box center [1368, 681] width 31 height 31
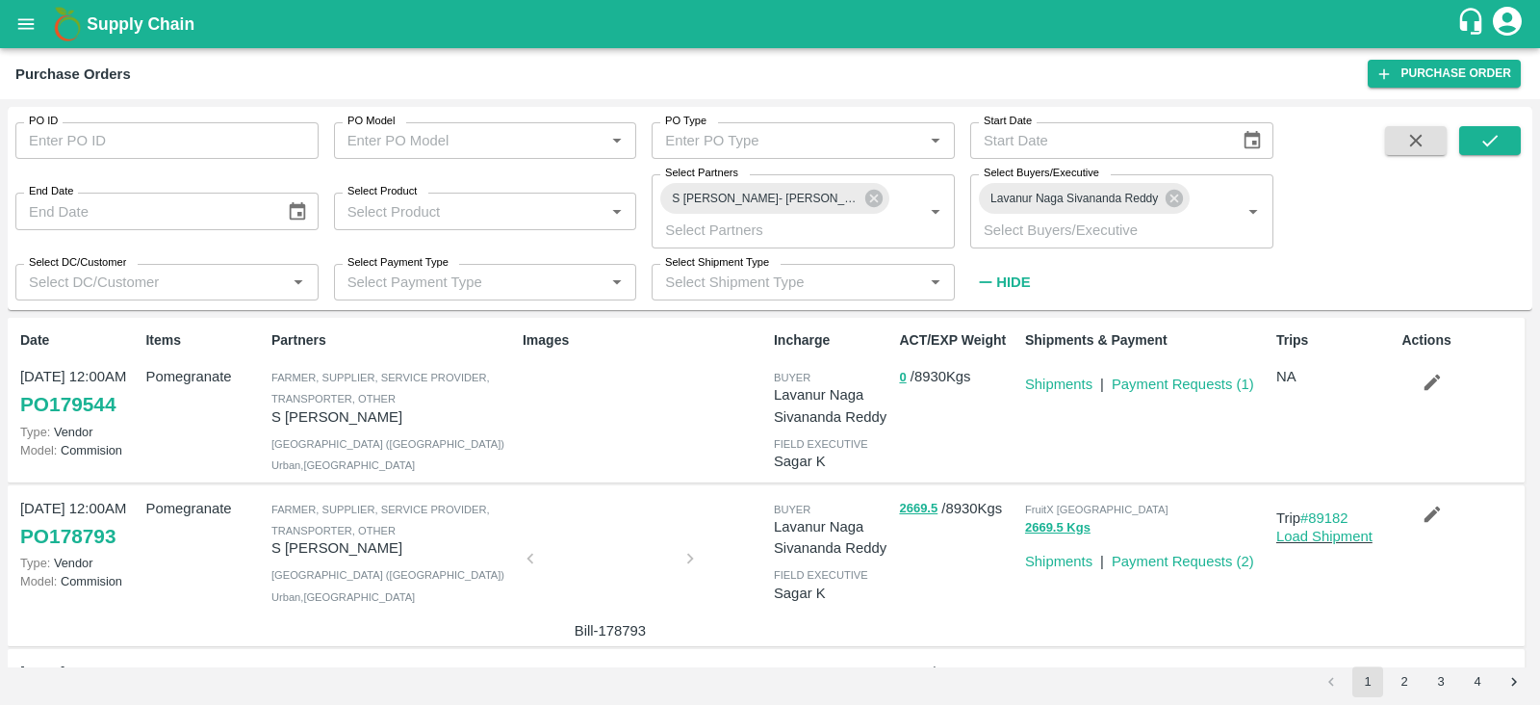
scroll to position [1309, 0]
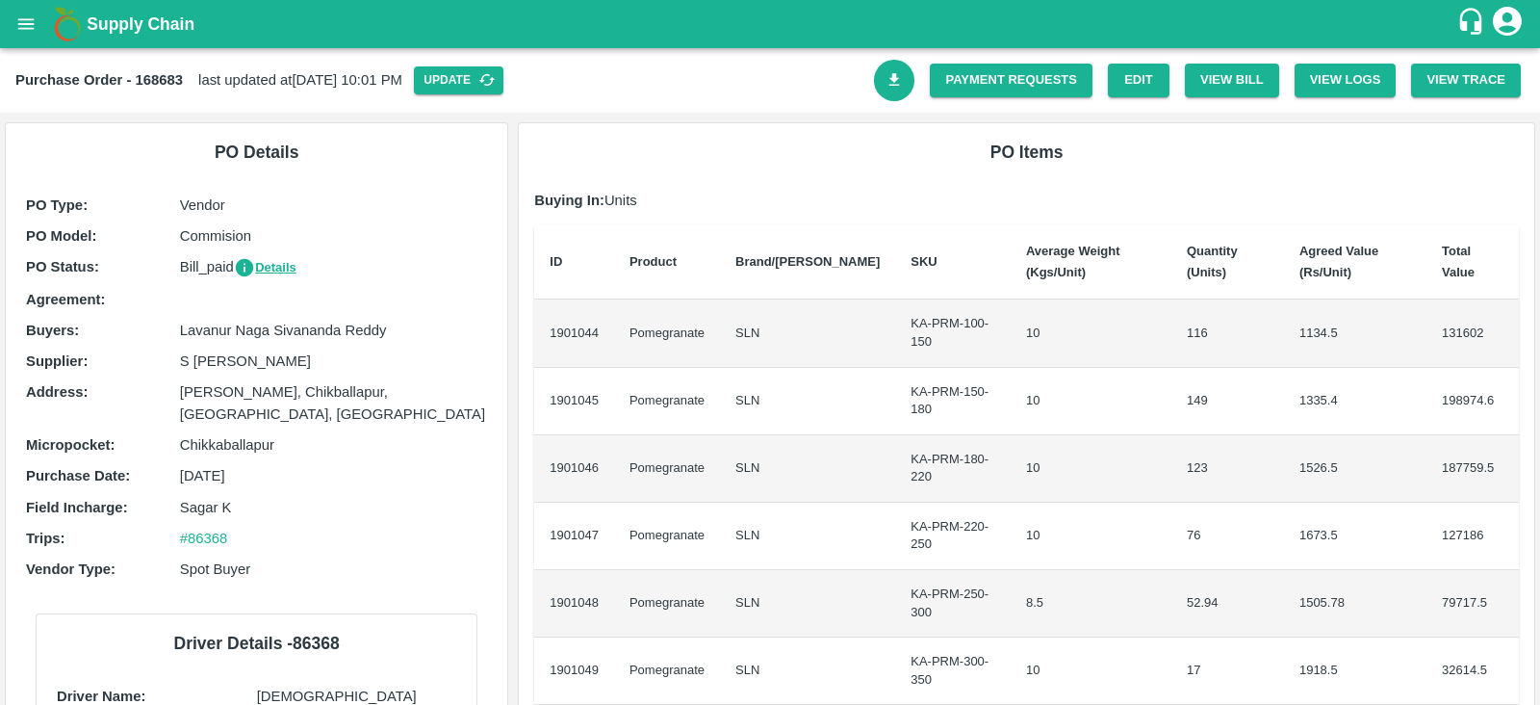
click at [893, 76] on icon "Download Bill" at bounding box center [895, 80] width 18 height 18
click at [895, 82] on icon "Download Bill" at bounding box center [895, 80] width 18 height 18
click at [902, 81] on link "Download Bill" at bounding box center [894, 80] width 41 height 41
click at [900, 73] on link "Download Bill" at bounding box center [894, 80] width 41 height 41
click at [887, 80] on icon "Download Bill" at bounding box center [895, 80] width 18 height 18
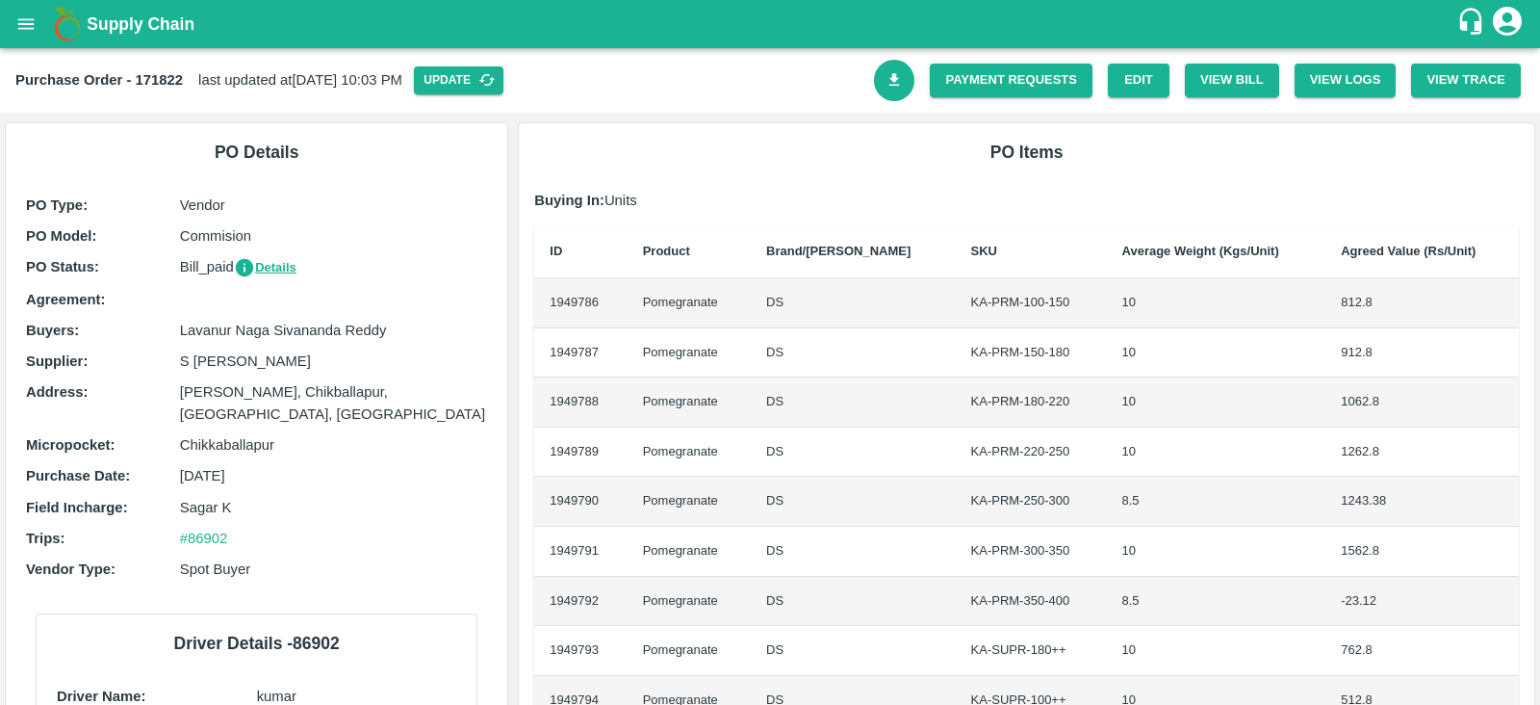
click at [903, 74] on link "Download Bill" at bounding box center [894, 80] width 41 height 41
